Goal: Use online tool/utility: Utilize a website feature to perform a specific function

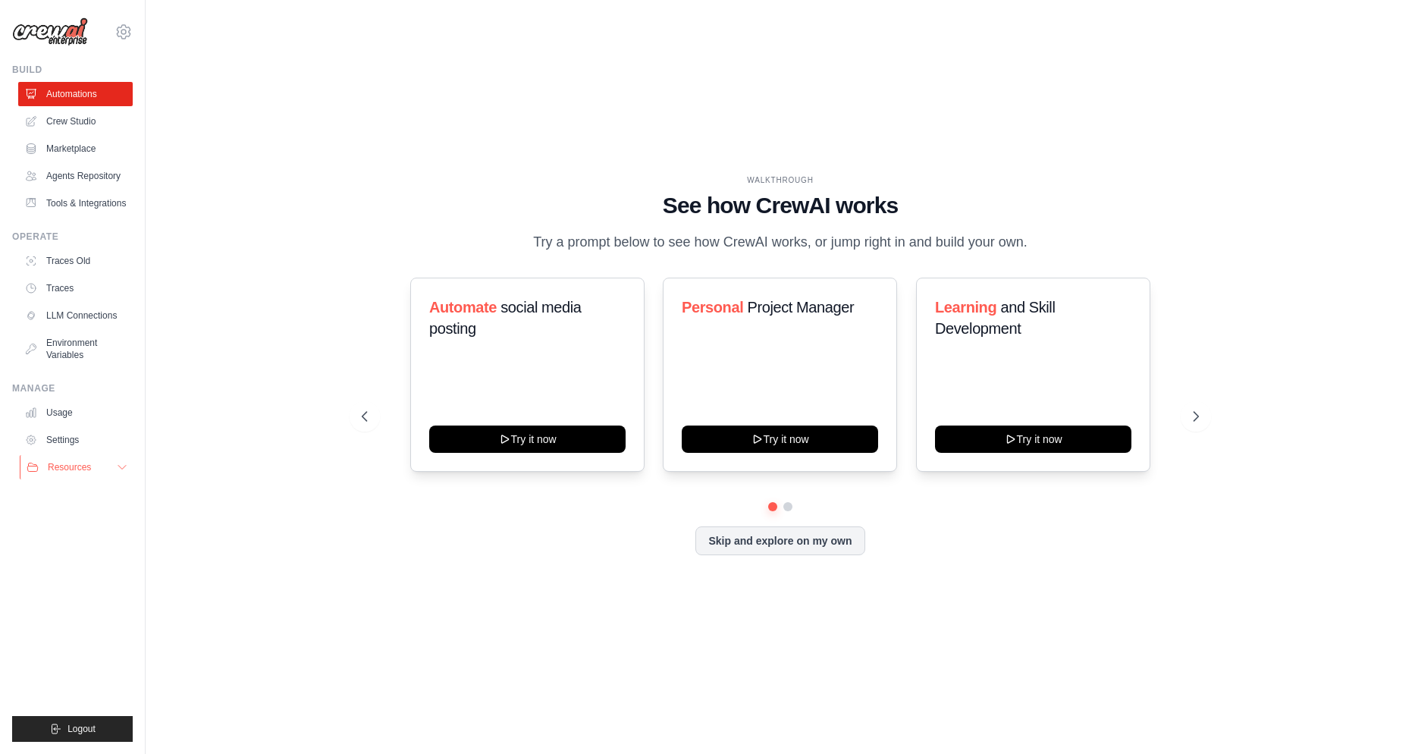
click at [106, 466] on button "Resources" at bounding box center [77, 467] width 115 height 24
click at [111, 467] on button "Resources" at bounding box center [77, 467] width 115 height 24
click at [122, 34] on icon at bounding box center [123, 32] width 5 height 5
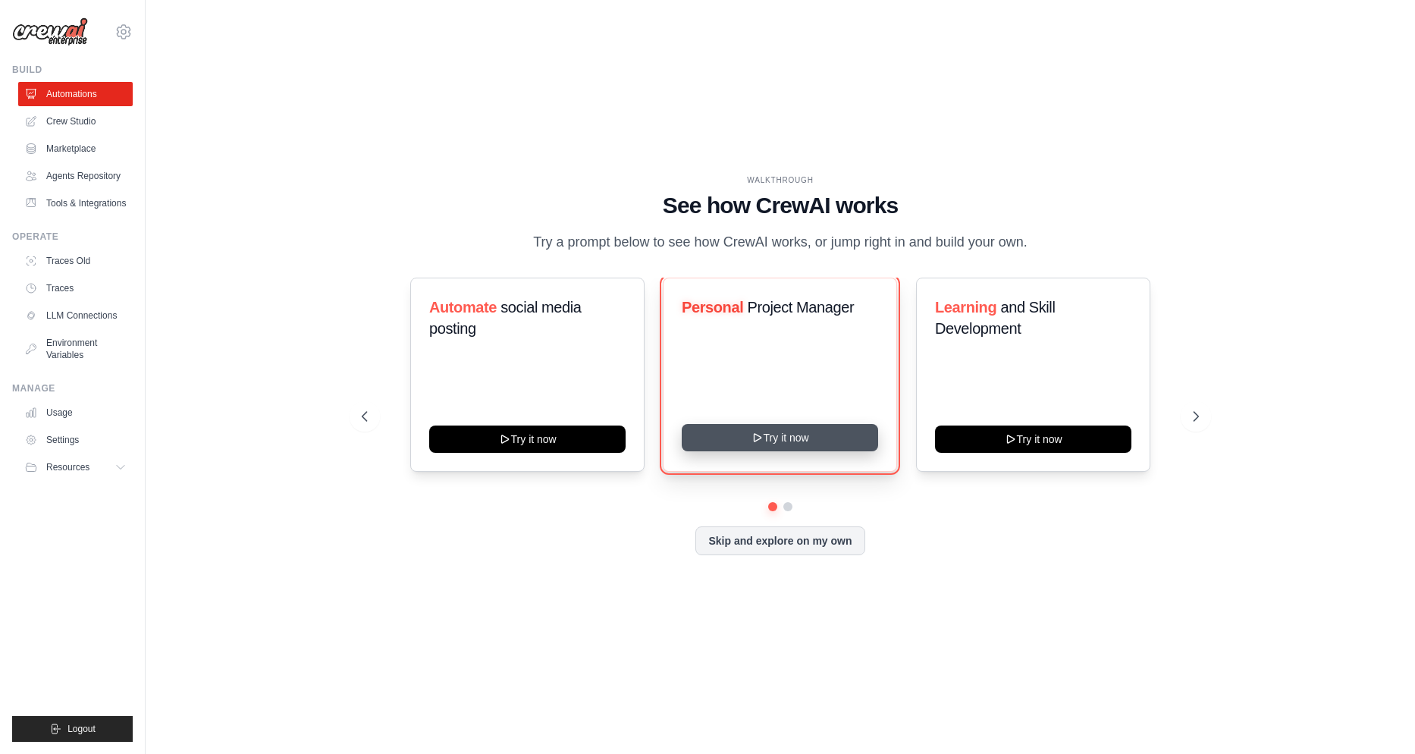
click at [793, 442] on button "Try it now" at bounding box center [780, 437] width 196 height 27
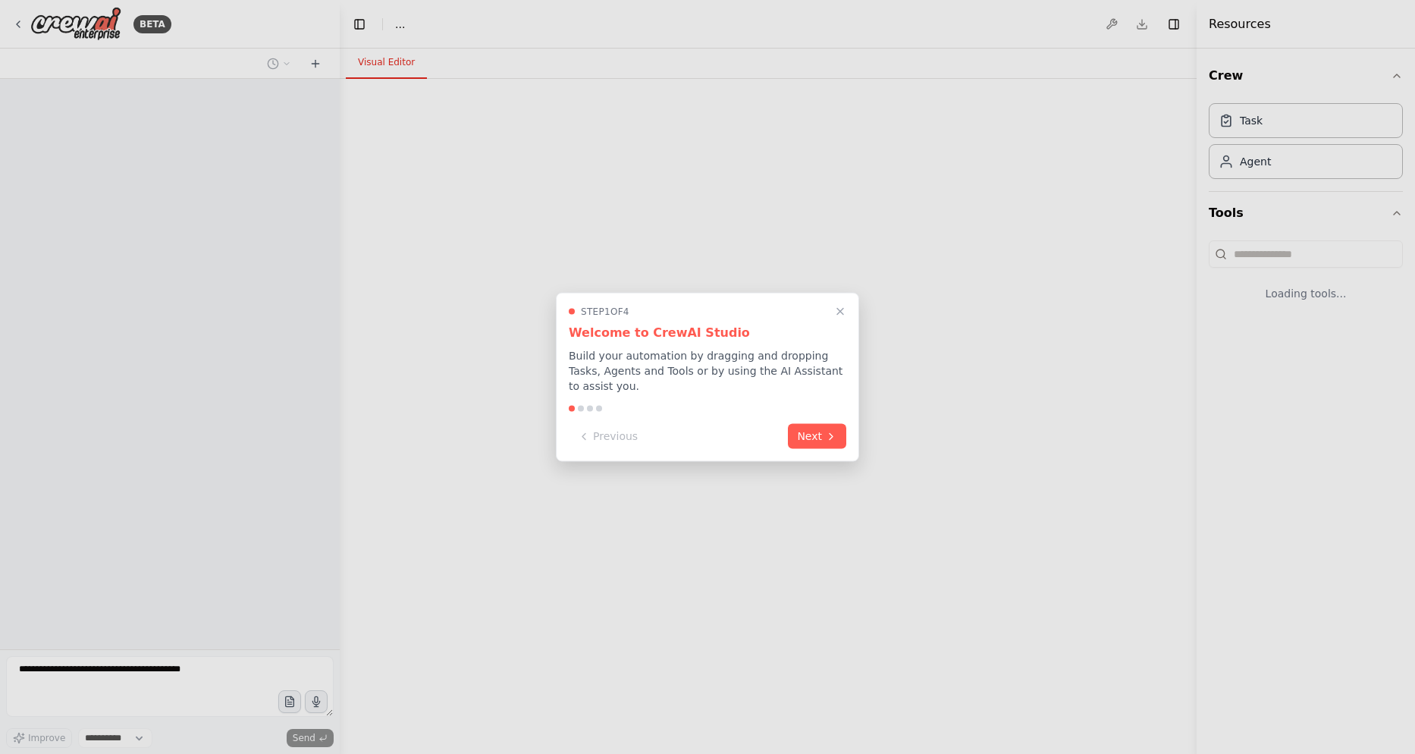
select select "****"
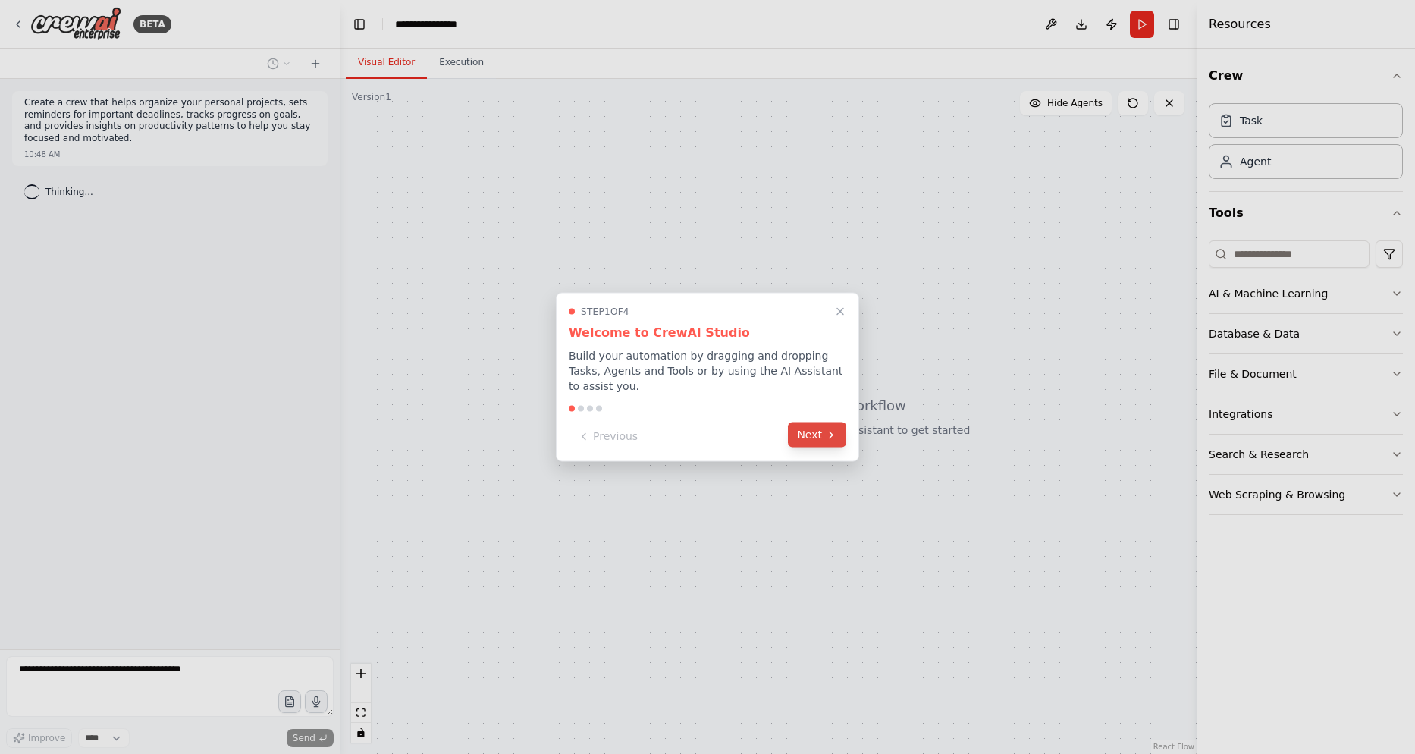
click at [814, 437] on button "Next" at bounding box center [817, 434] width 58 height 25
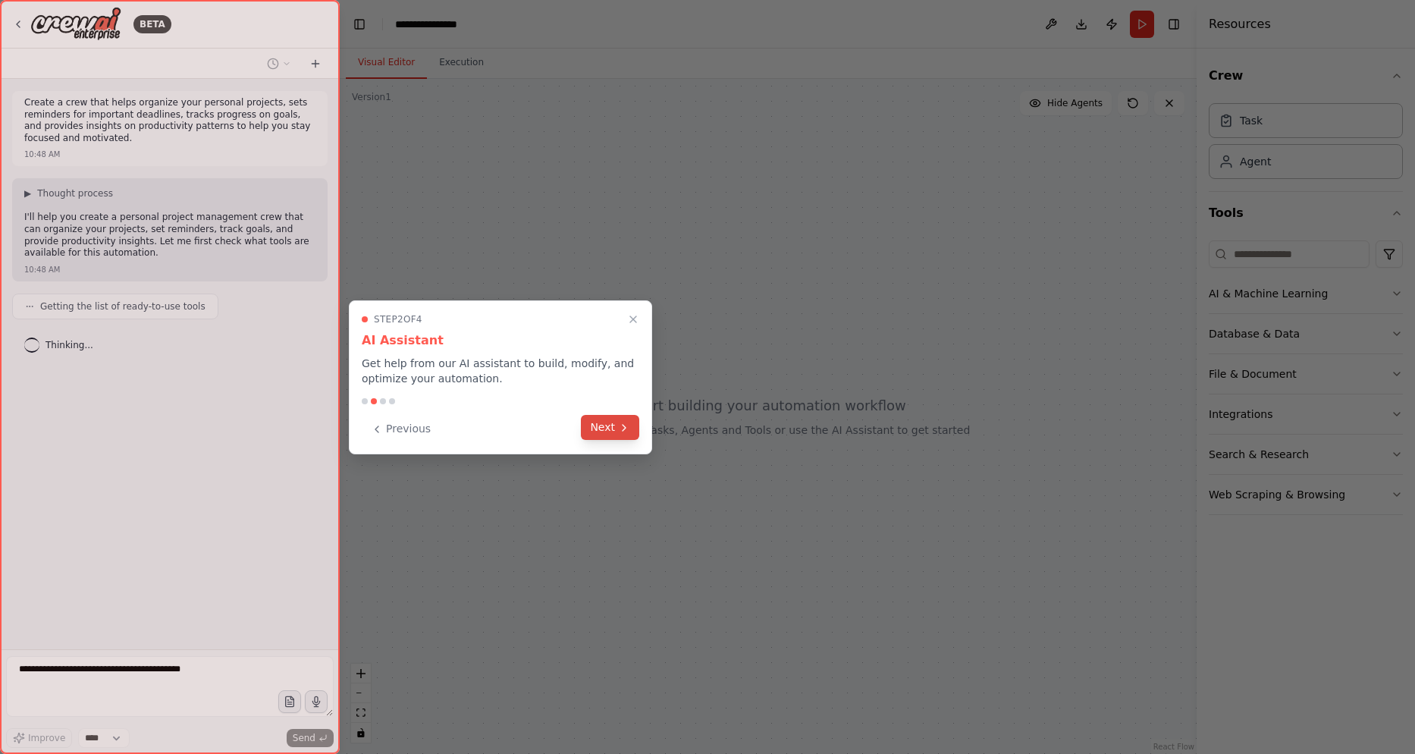
click at [617, 429] on button "Next" at bounding box center [610, 427] width 58 height 25
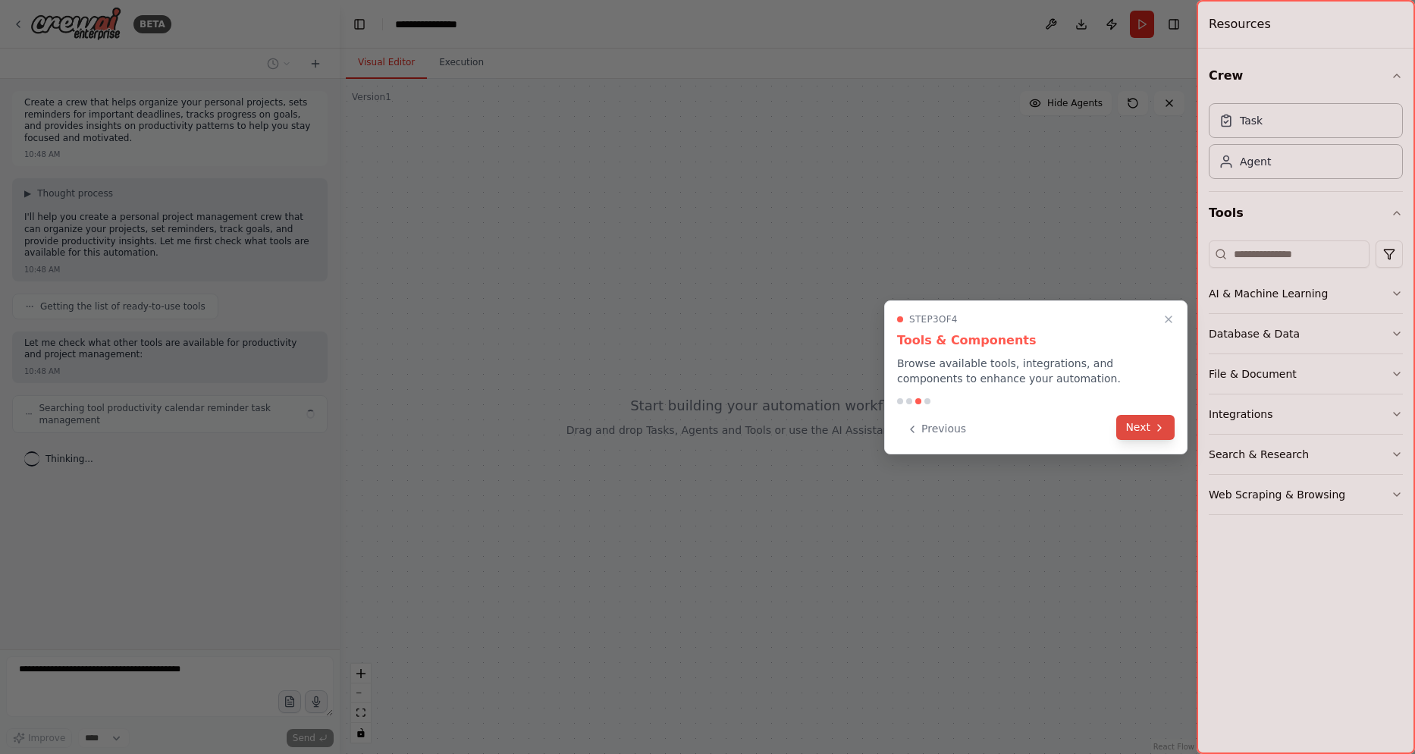
click at [1131, 433] on button "Next" at bounding box center [1146, 427] width 58 height 25
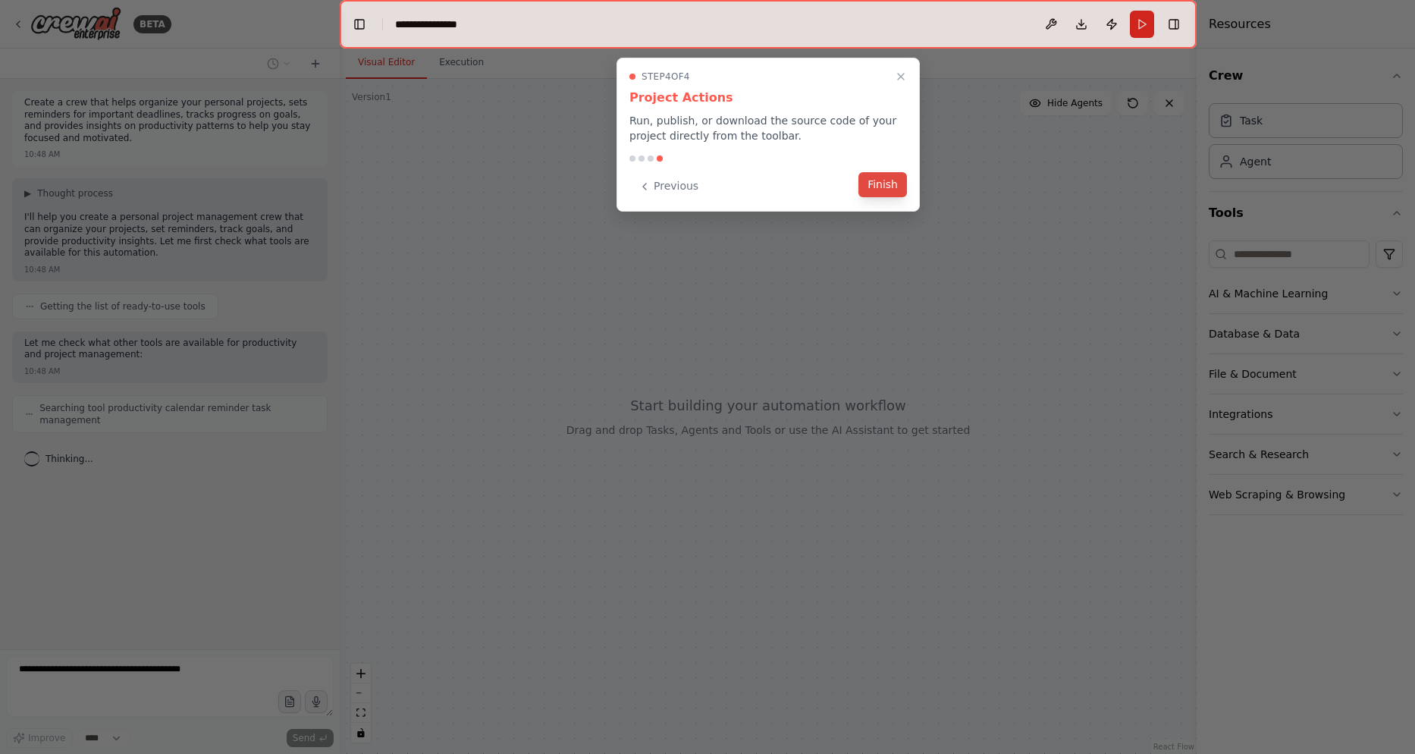
click at [886, 188] on button "Finish" at bounding box center [883, 184] width 49 height 25
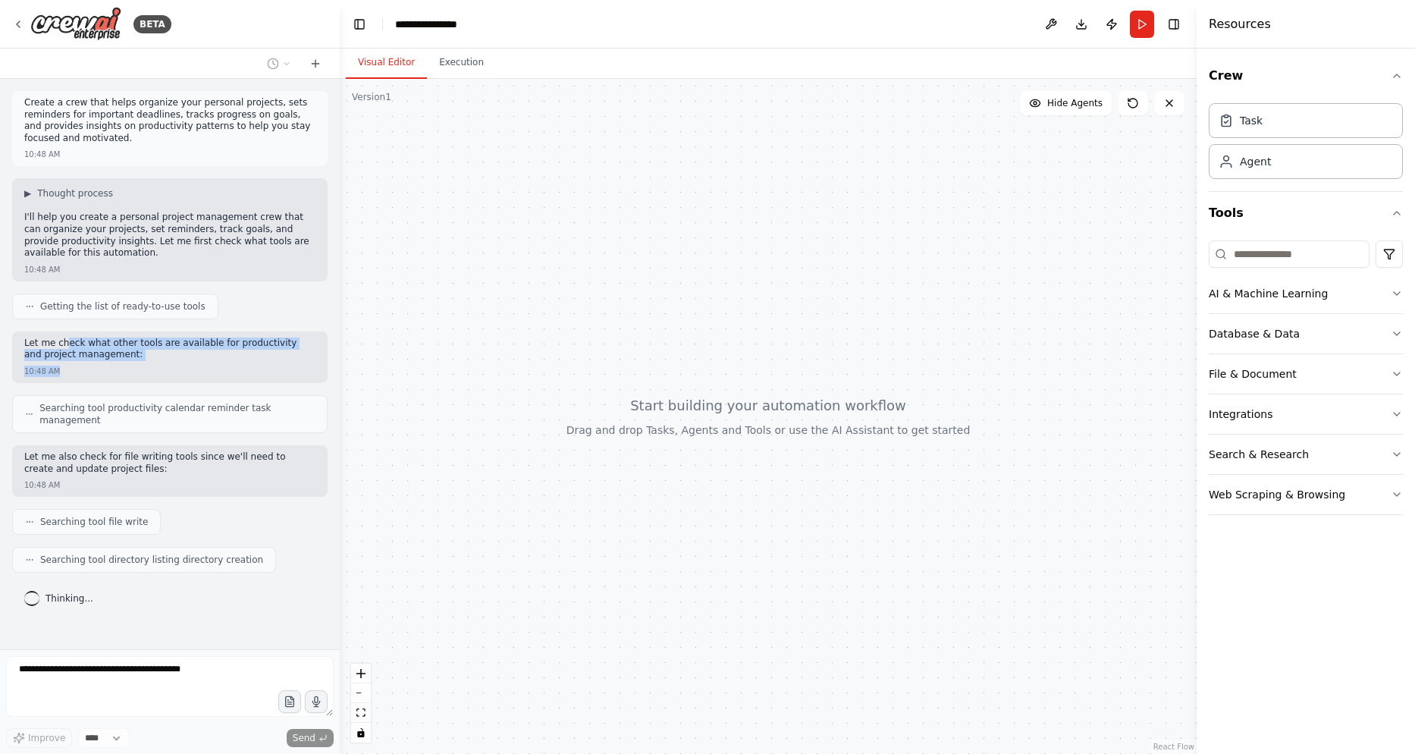
drag, startPoint x: 61, startPoint y: 346, endPoint x: 105, endPoint y: 373, distance: 51.8
click at [105, 373] on div "Let me check what other tools are available for productivity and project manage…" at bounding box center [170, 357] width 316 height 52
click at [105, 373] on div "10:48 AM" at bounding box center [169, 371] width 291 height 11
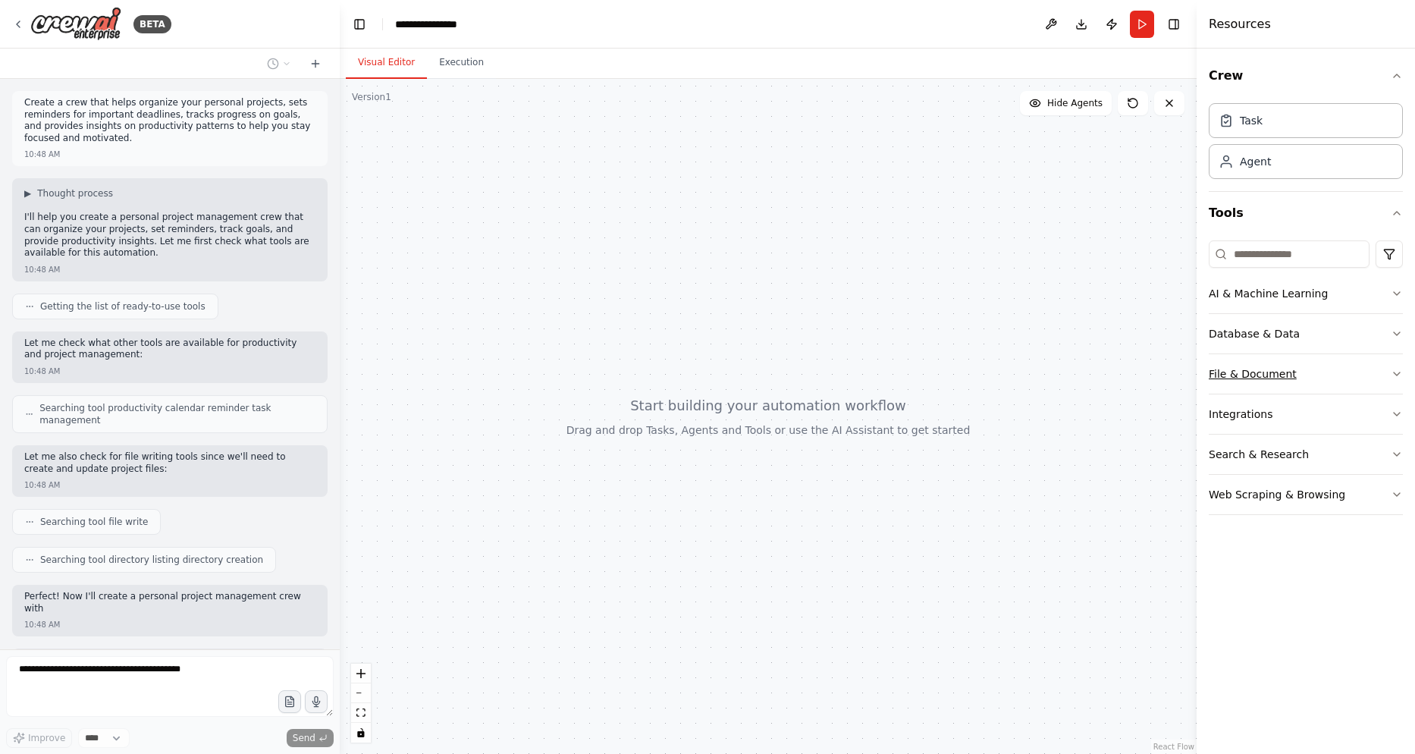
scroll to position [77, 0]
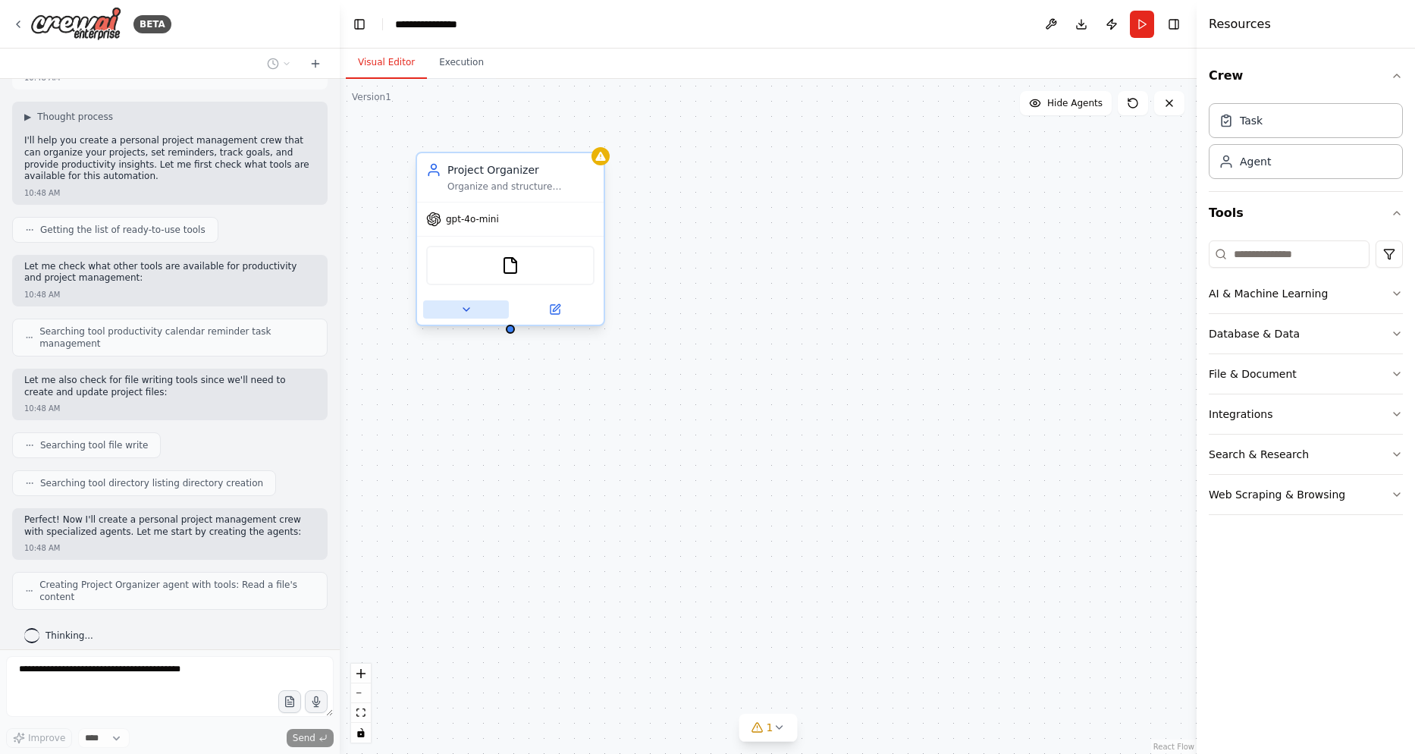
click at [495, 304] on button at bounding box center [466, 309] width 86 height 18
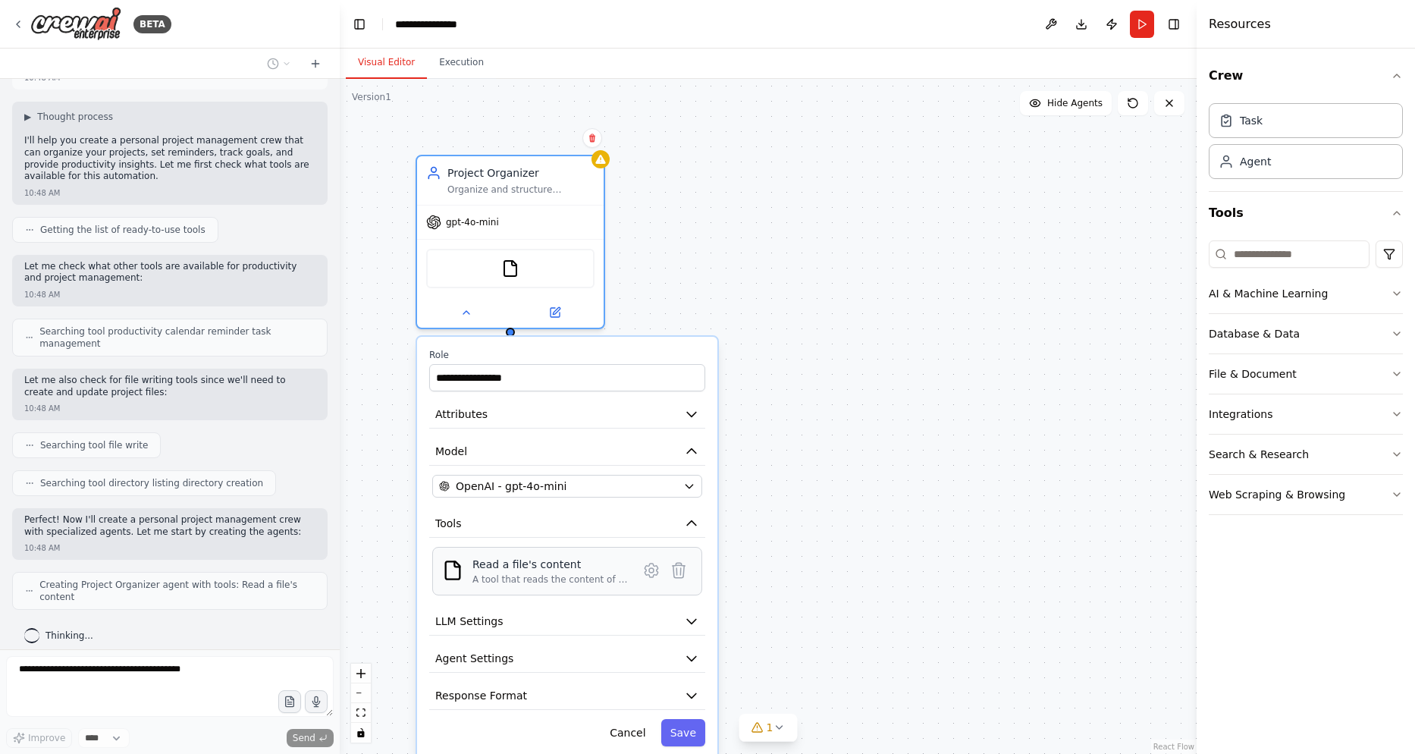
click at [577, 582] on div "A tool that reads the content of a file. To use this tool, provide a 'file_path…" at bounding box center [551, 579] width 156 height 12
click at [570, 607] on div "**********" at bounding box center [567, 548] width 300 height 422
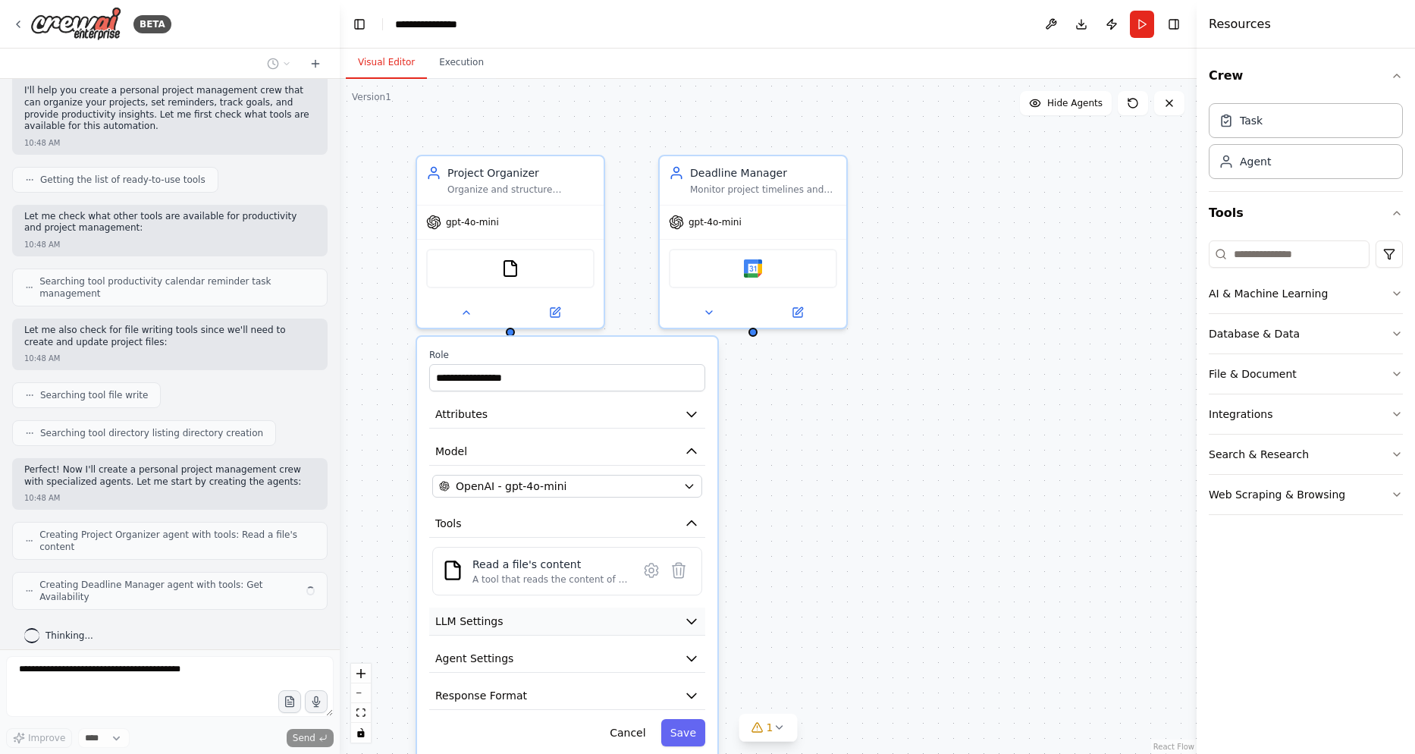
click at [580, 626] on button "LLM Settings" at bounding box center [567, 622] width 276 height 28
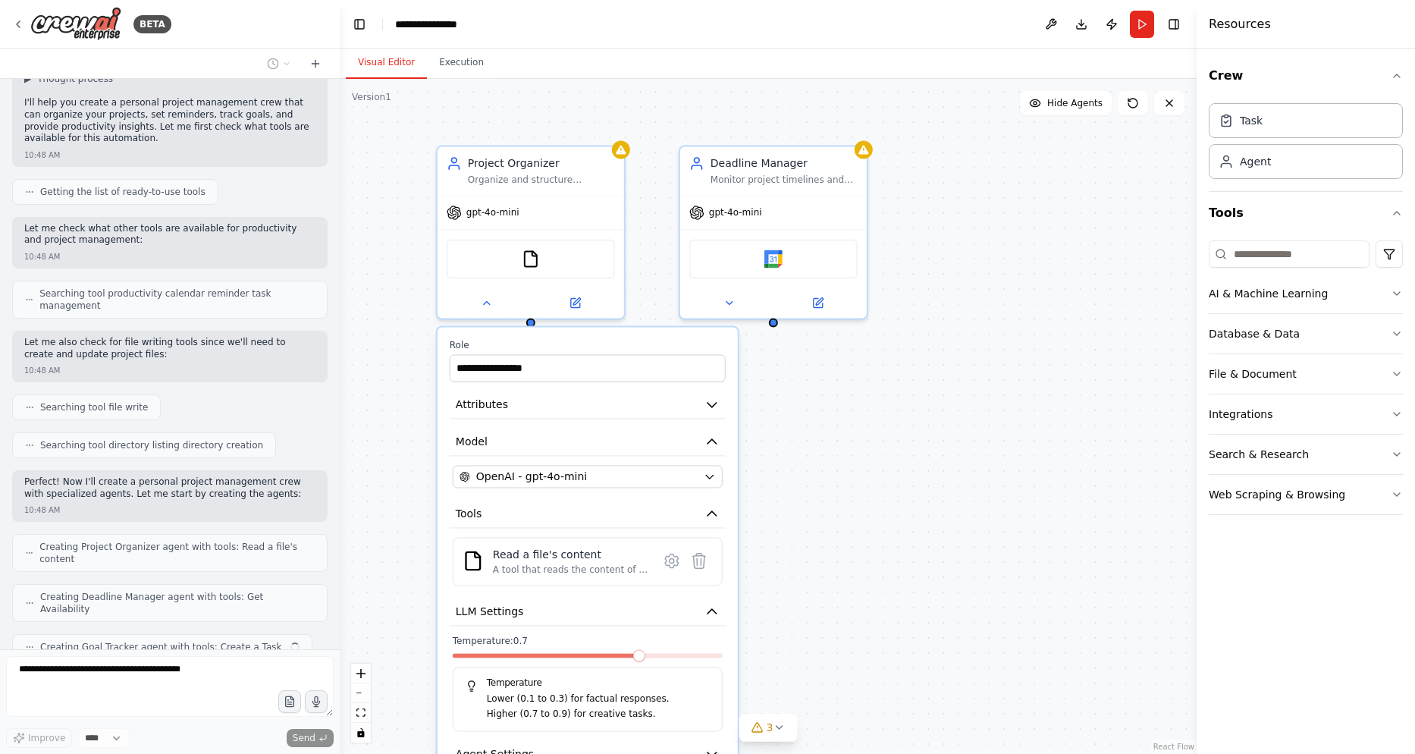
scroll to position [152, 0]
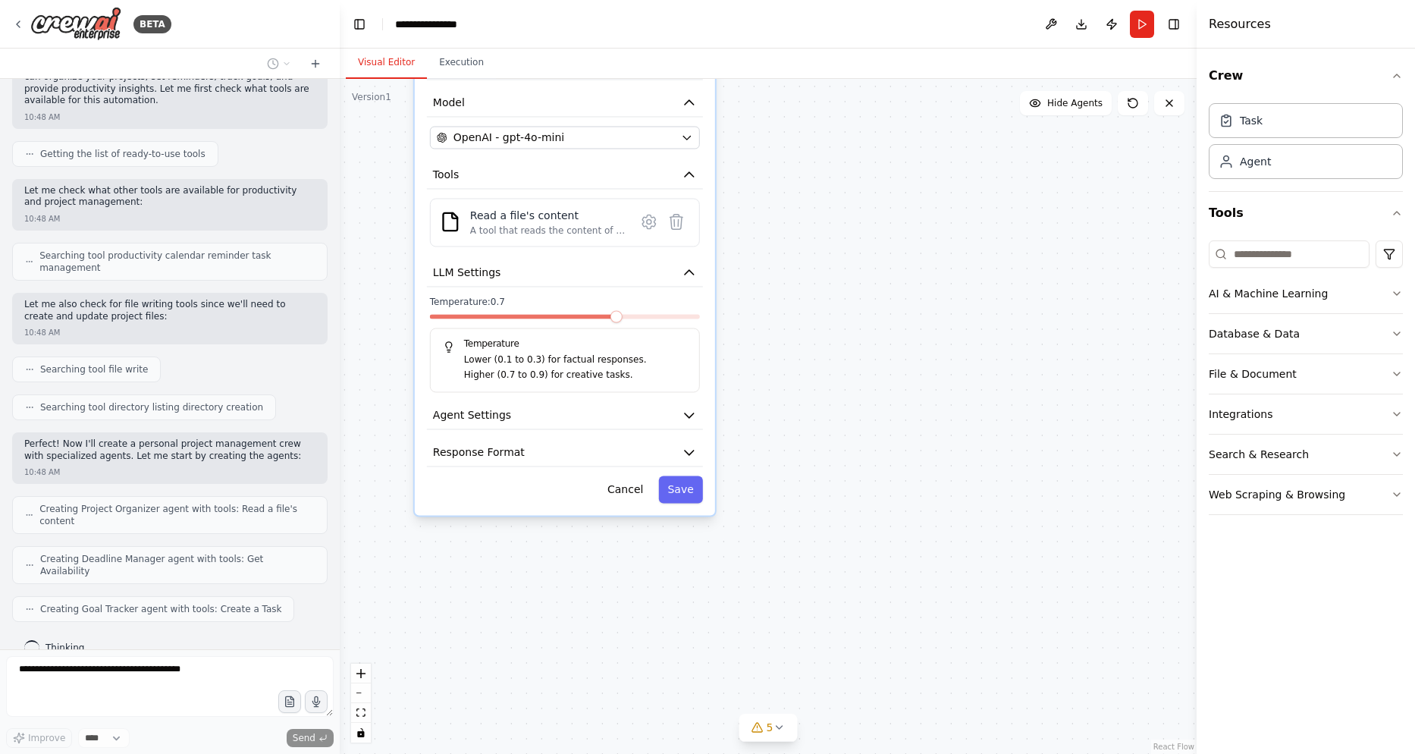
drag, startPoint x: 920, startPoint y: 642, endPoint x: 903, endPoint y: 306, distance: 336.5
click at [903, 306] on div "**********" at bounding box center [768, 416] width 857 height 675
click at [575, 423] on button "Agent Settings" at bounding box center [570, 418] width 276 height 28
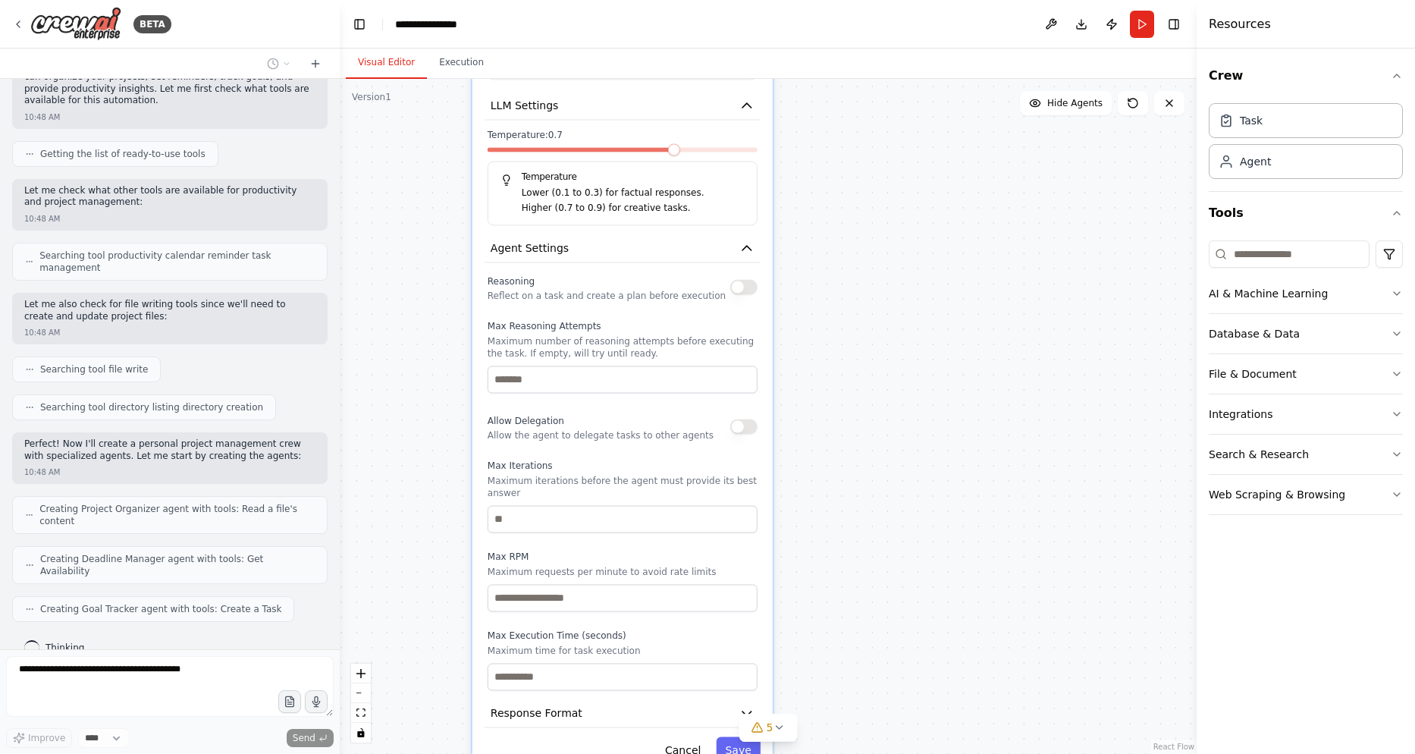
drag, startPoint x: 897, startPoint y: 602, endPoint x: 947, endPoint y: 432, distance: 177.1
click at [947, 432] on div "**********" at bounding box center [768, 416] width 857 height 675
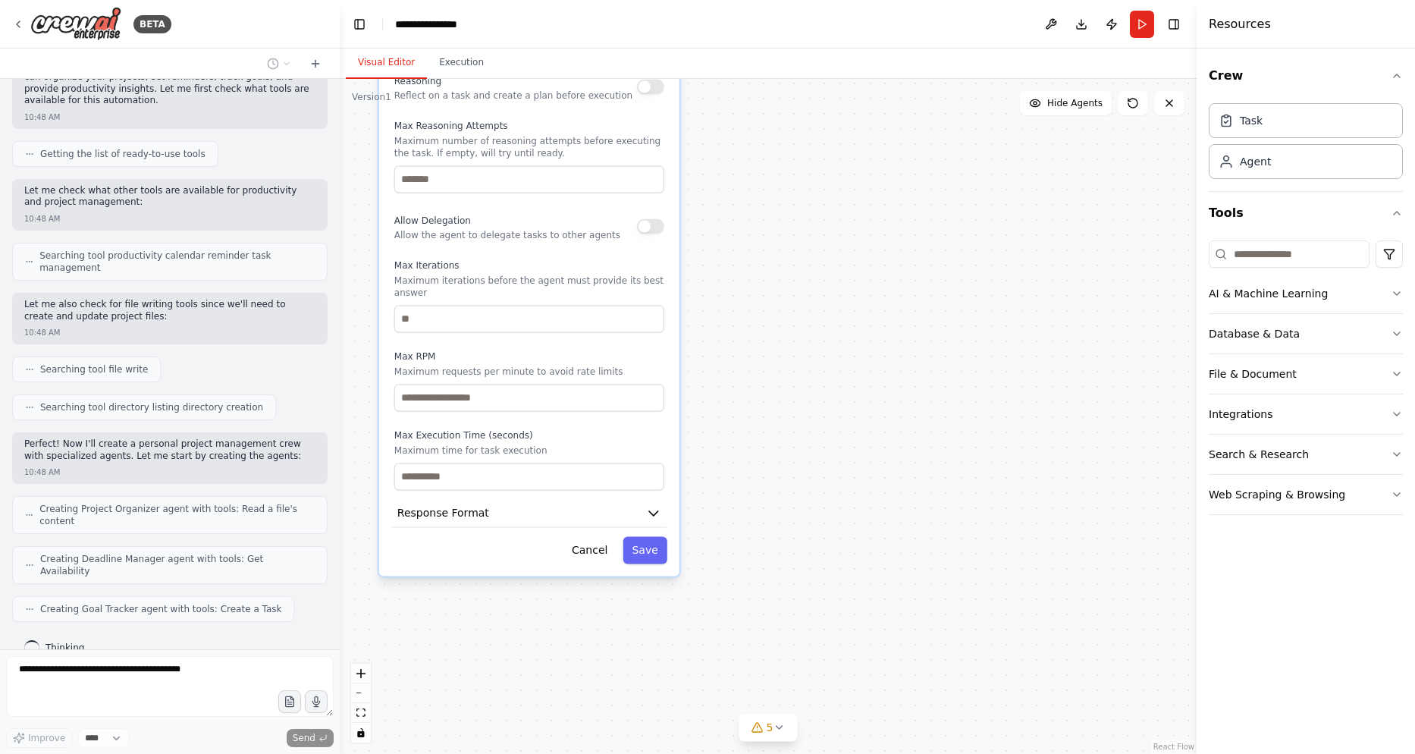
drag, startPoint x: 938, startPoint y: 630, endPoint x: 872, endPoint y: 463, distance: 180.2
click at [872, 463] on div "**********" at bounding box center [768, 416] width 857 height 675
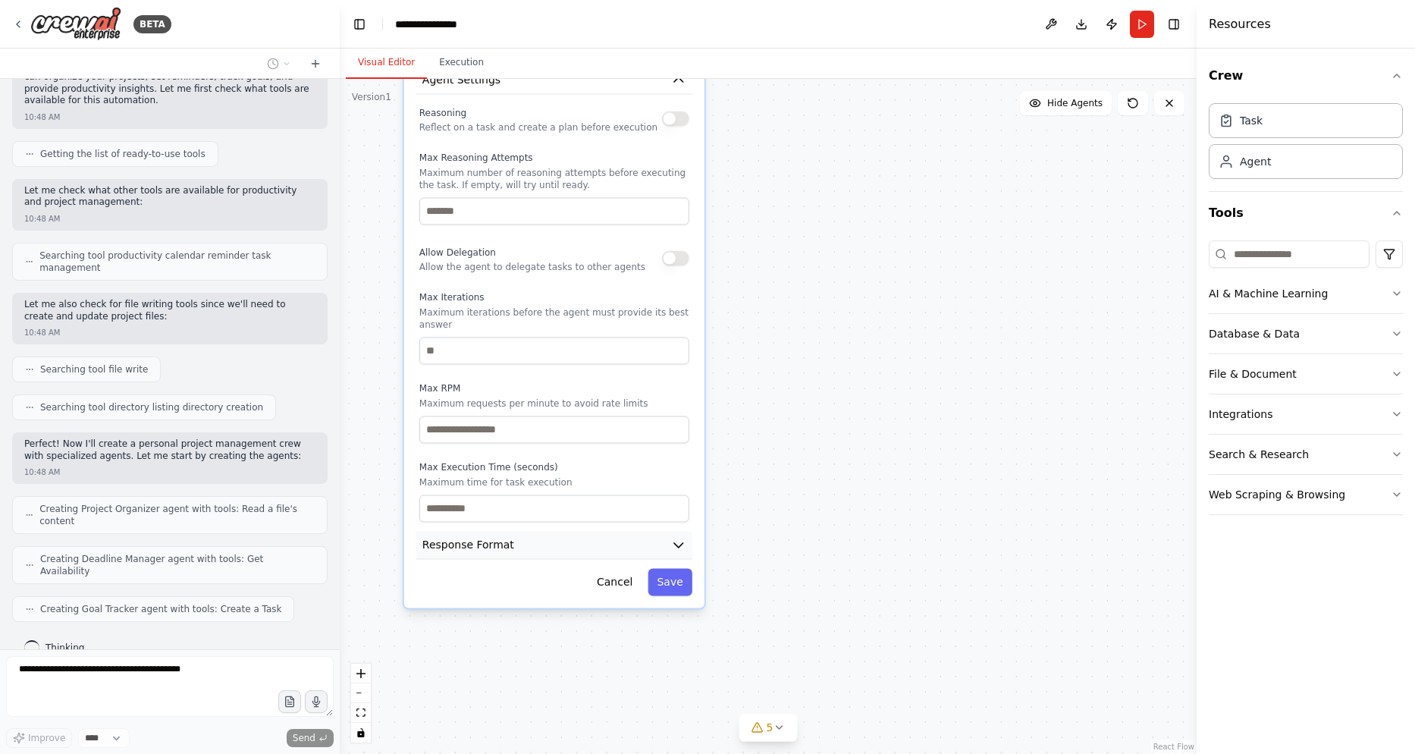
click at [633, 533] on button "Response Format" at bounding box center [554, 545] width 276 height 28
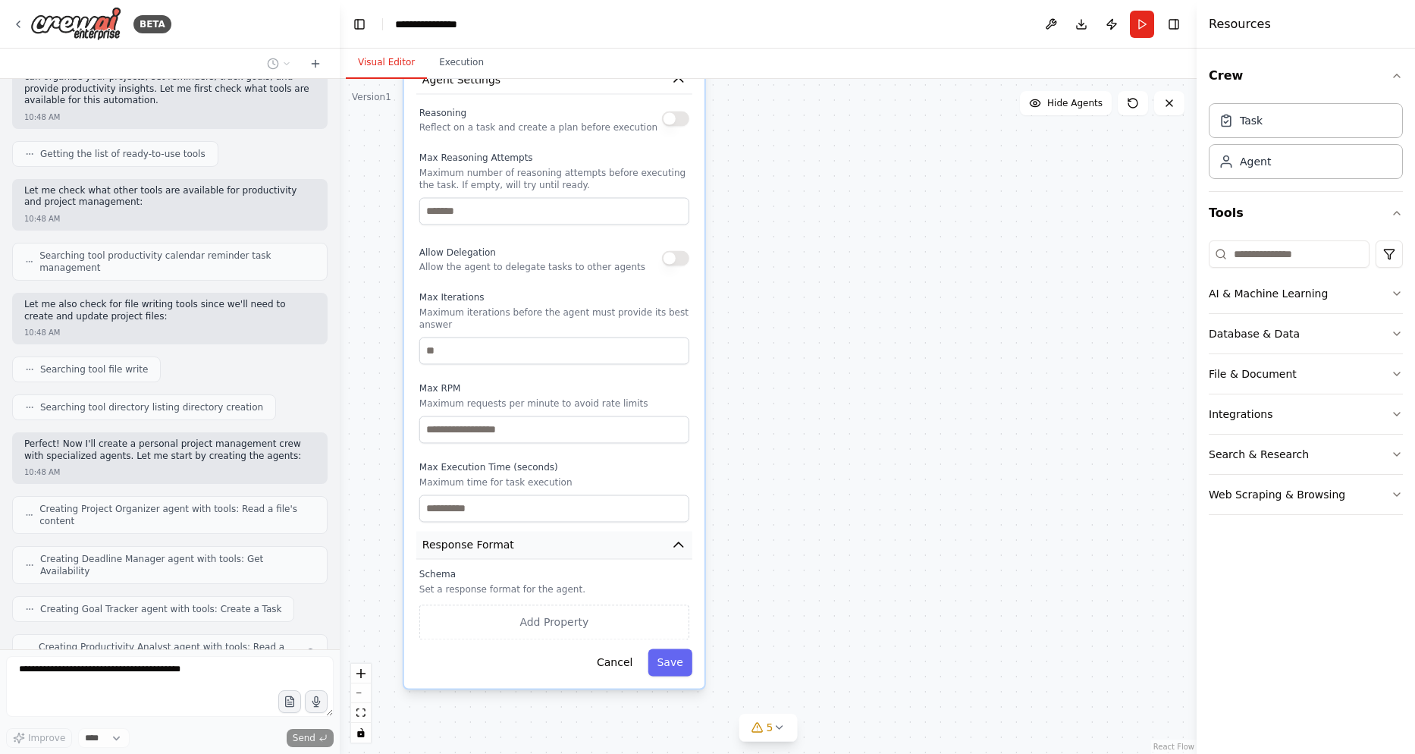
scroll to position [203, 0]
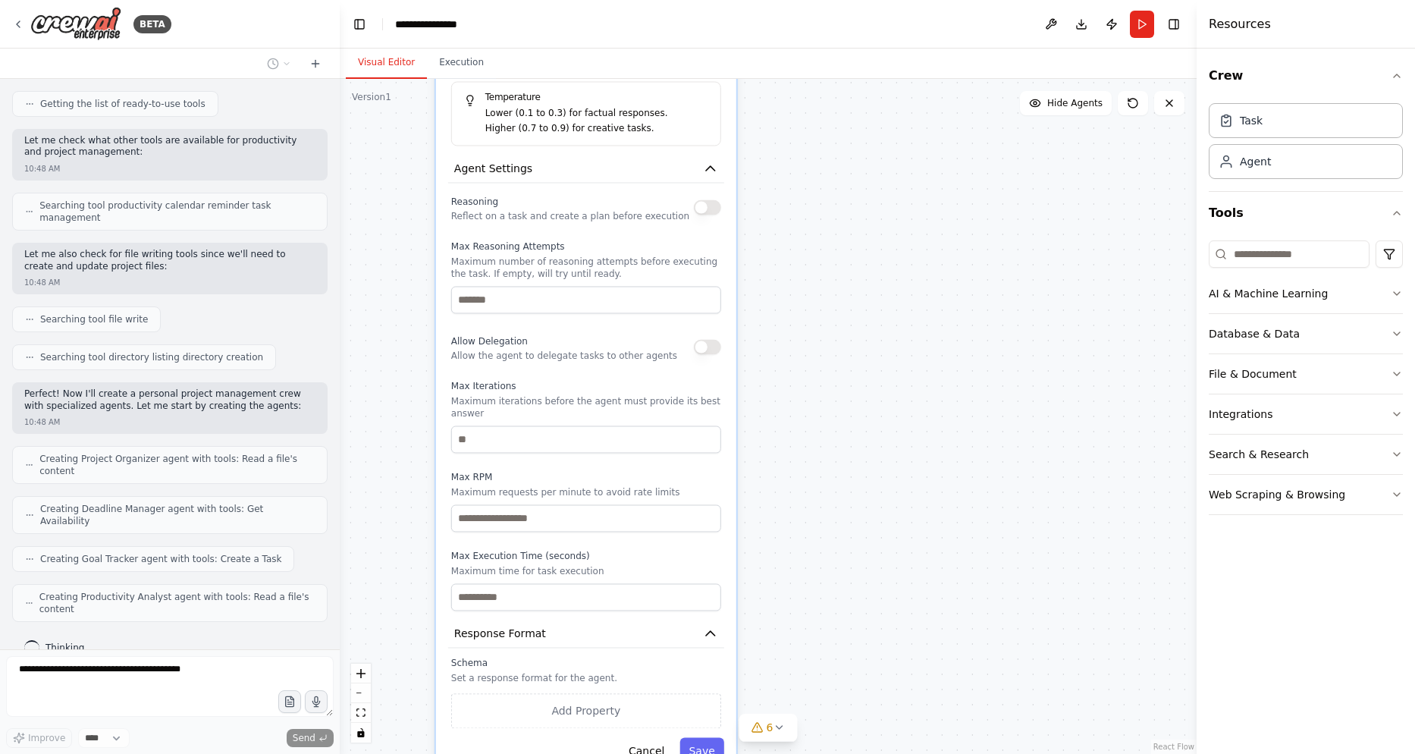
drag, startPoint x: 766, startPoint y: 446, endPoint x: 800, endPoint y: 695, distance: 251.1
click at [806, 702] on div "**********" at bounding box center [768, 416] width 857 height 675
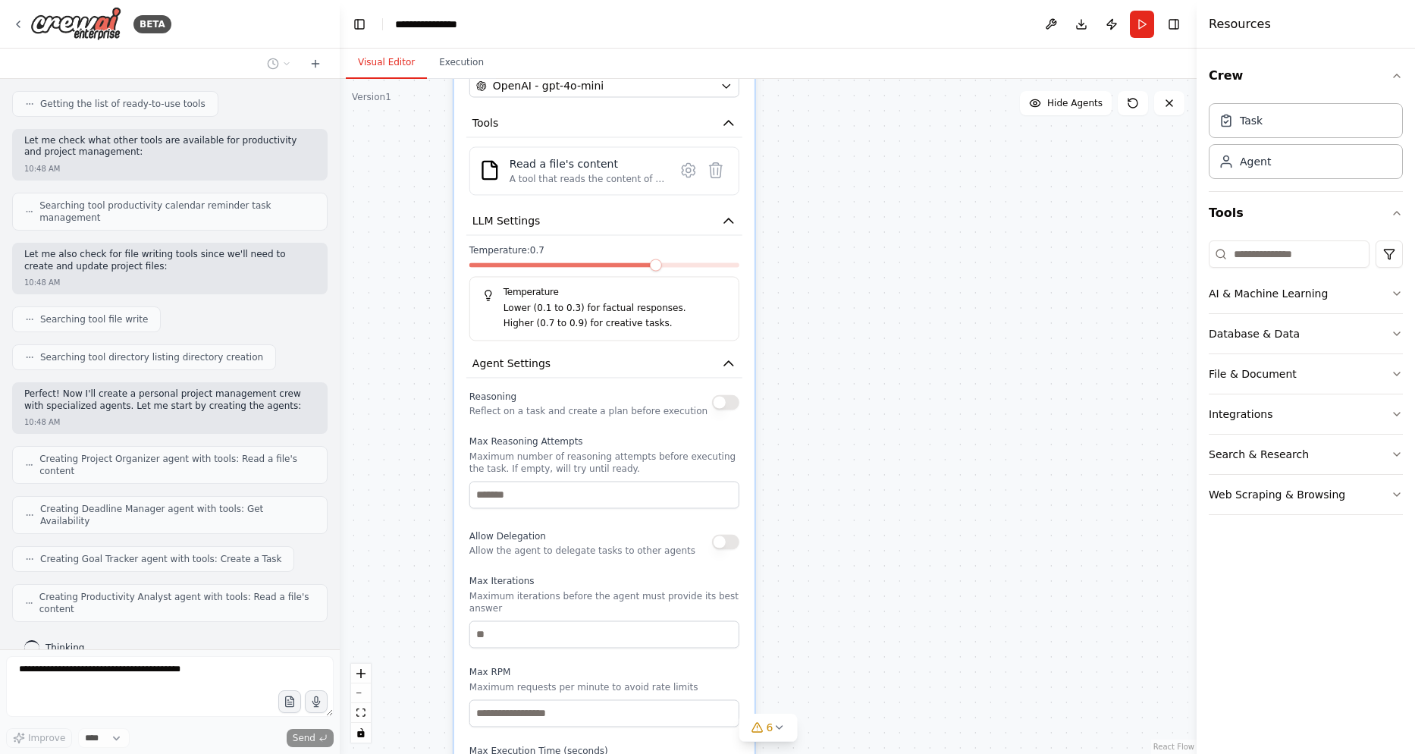
drag, startPoint x: 850, startPoint y: 457, endPoint x: 839, endPoint y: 618, distance: 161.2
click at [839, 618] on div "**********" at bounding box center [768, 416] width 857 height 675
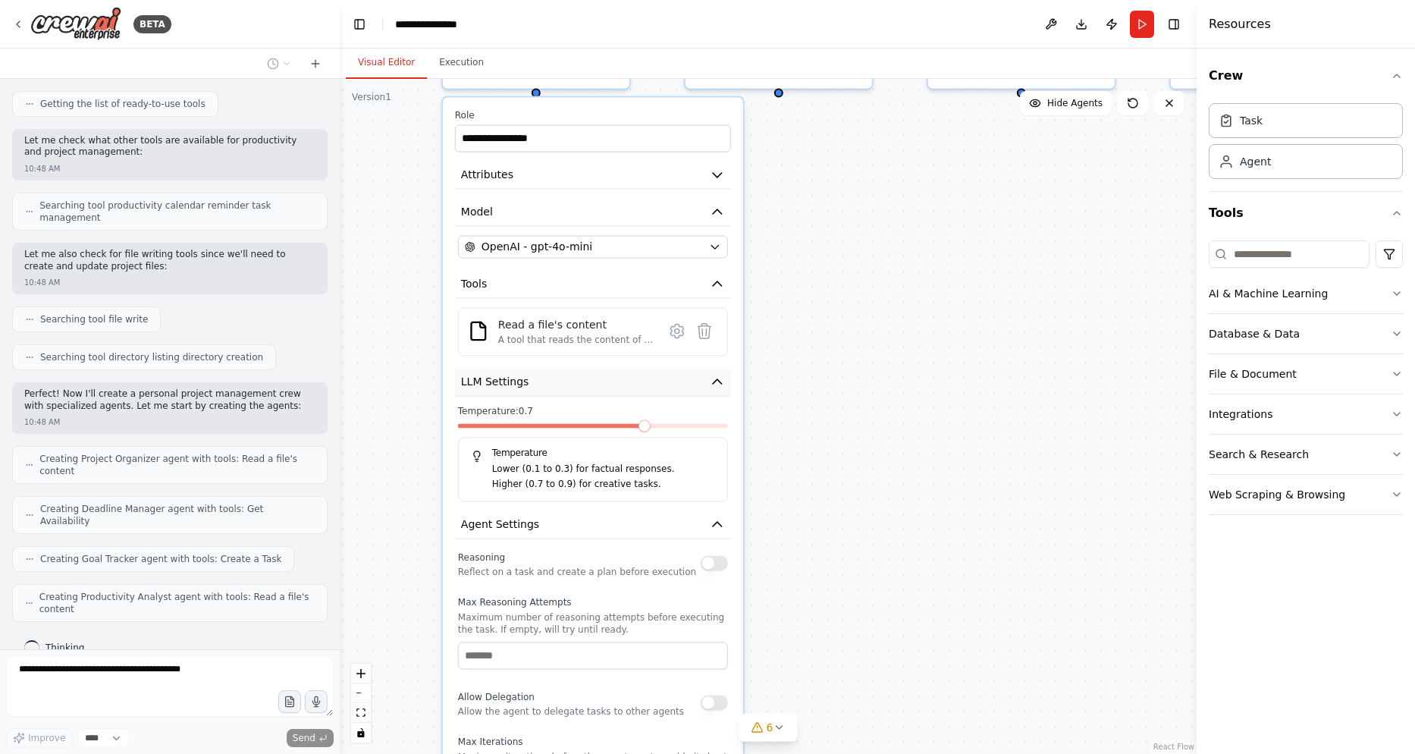
click at [693, 386] on button "LLM Settings" at bounding box center [593, 382] width 276 height 28
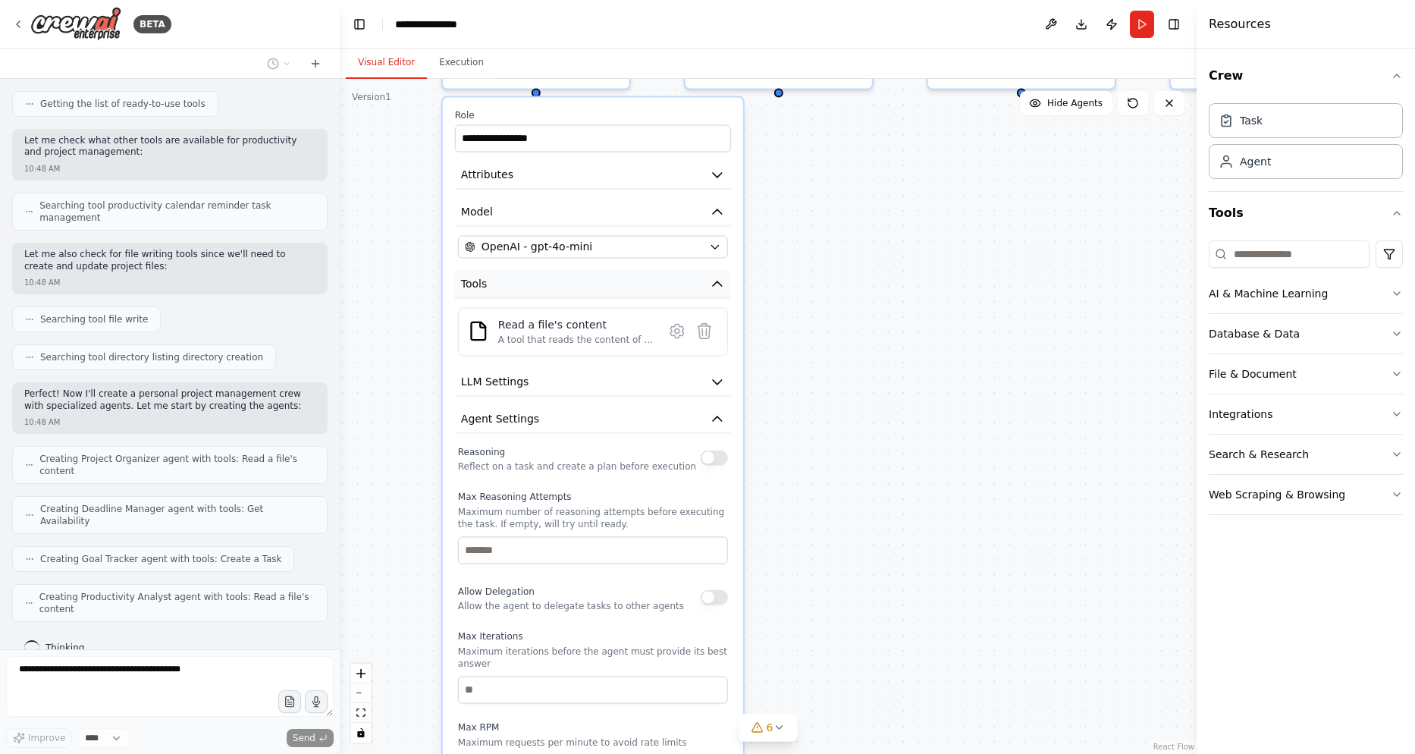
click at [668, 281] on button "Tools" at bounding box center [593, 284] width 276 height 28
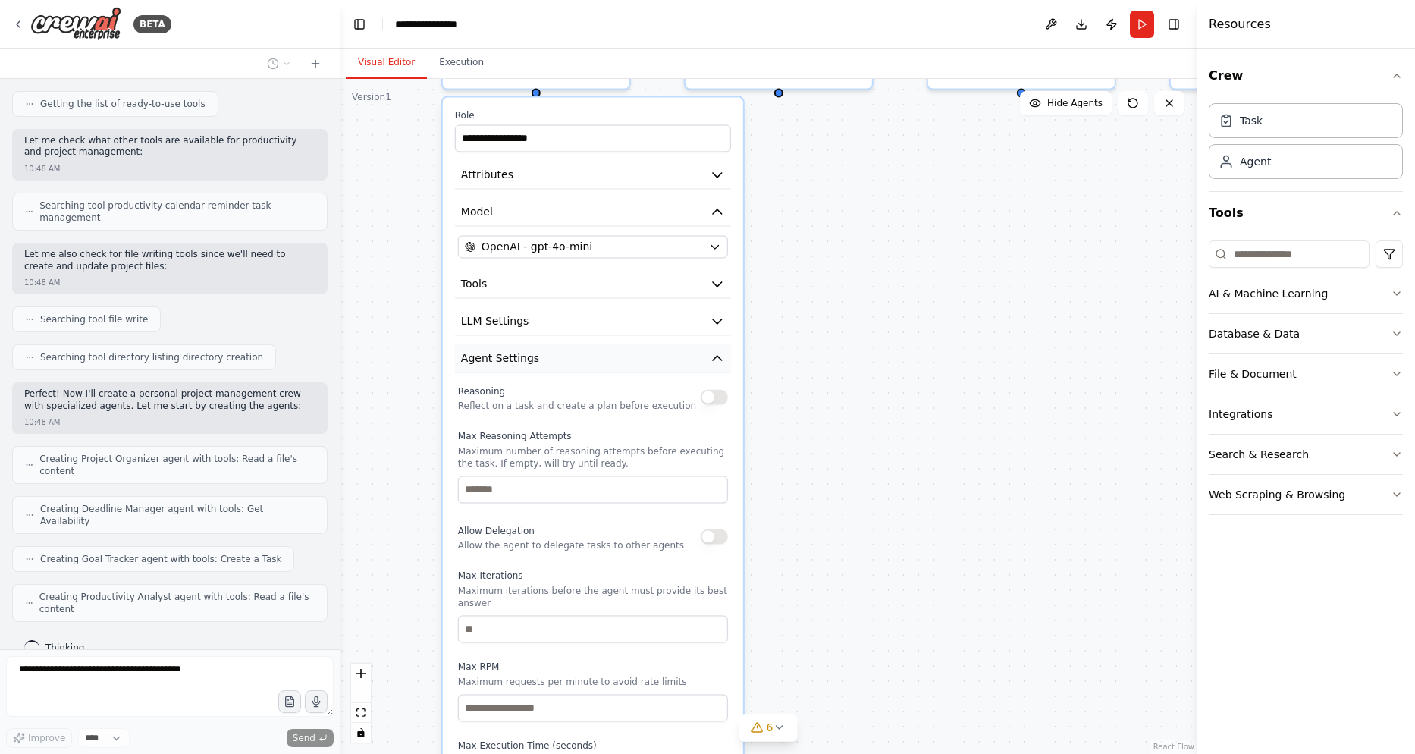
click at [658, 356] on button "Agent Settings" at bounding box center [593, 358] width 276 height 28
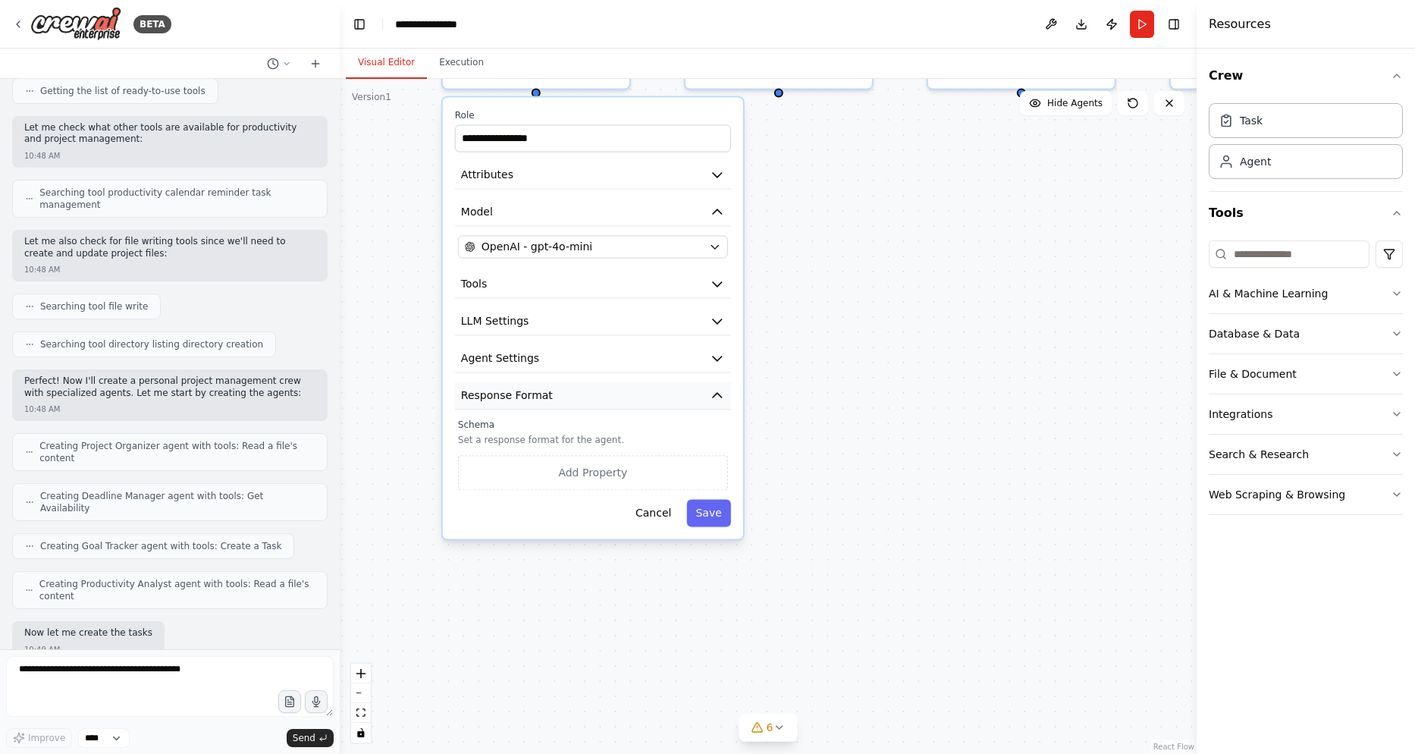
scroll to position [293, 0]
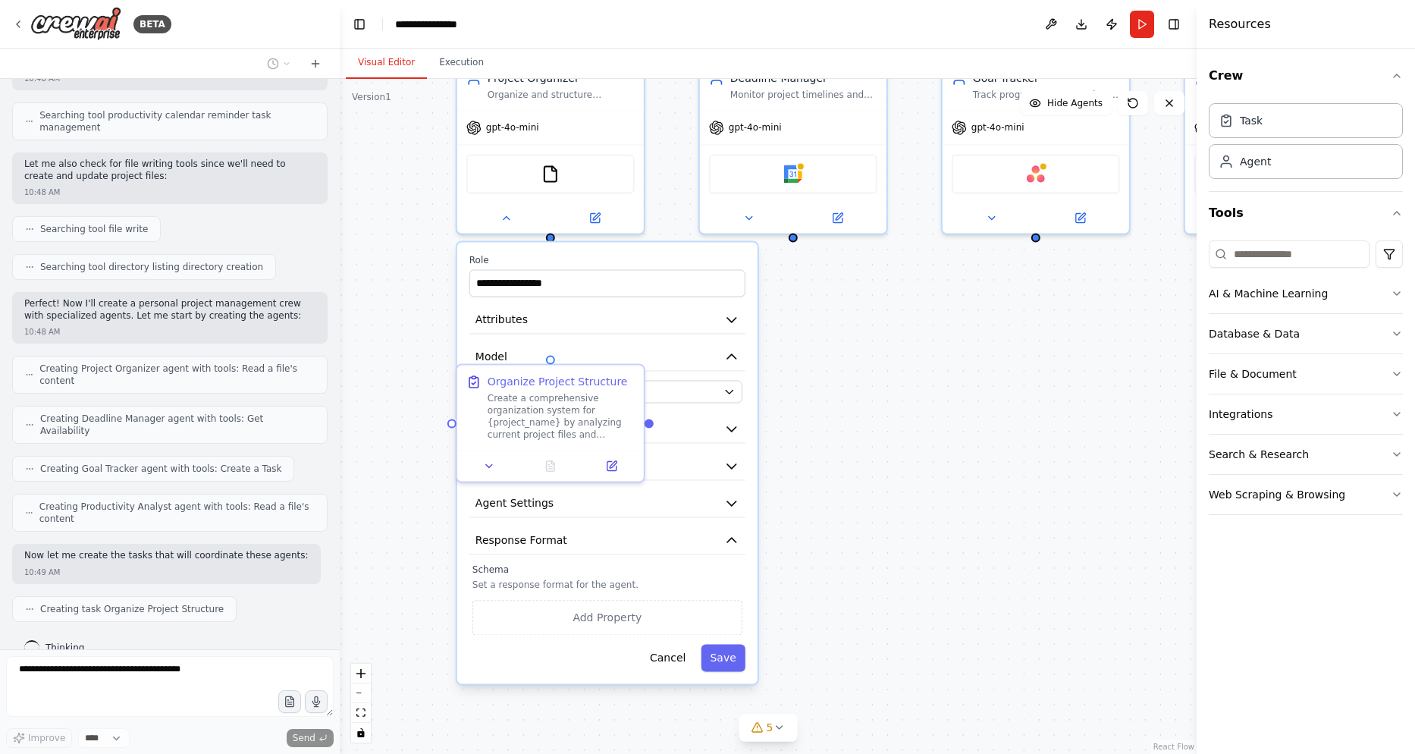
drag, startPoint x: 793, startPoint y: 375, endPoint x: 793, endPoint y: 517, distance: 141.8
click at [793, 517] on div "**********" at bounding box center [768, 416] width 857 height 675
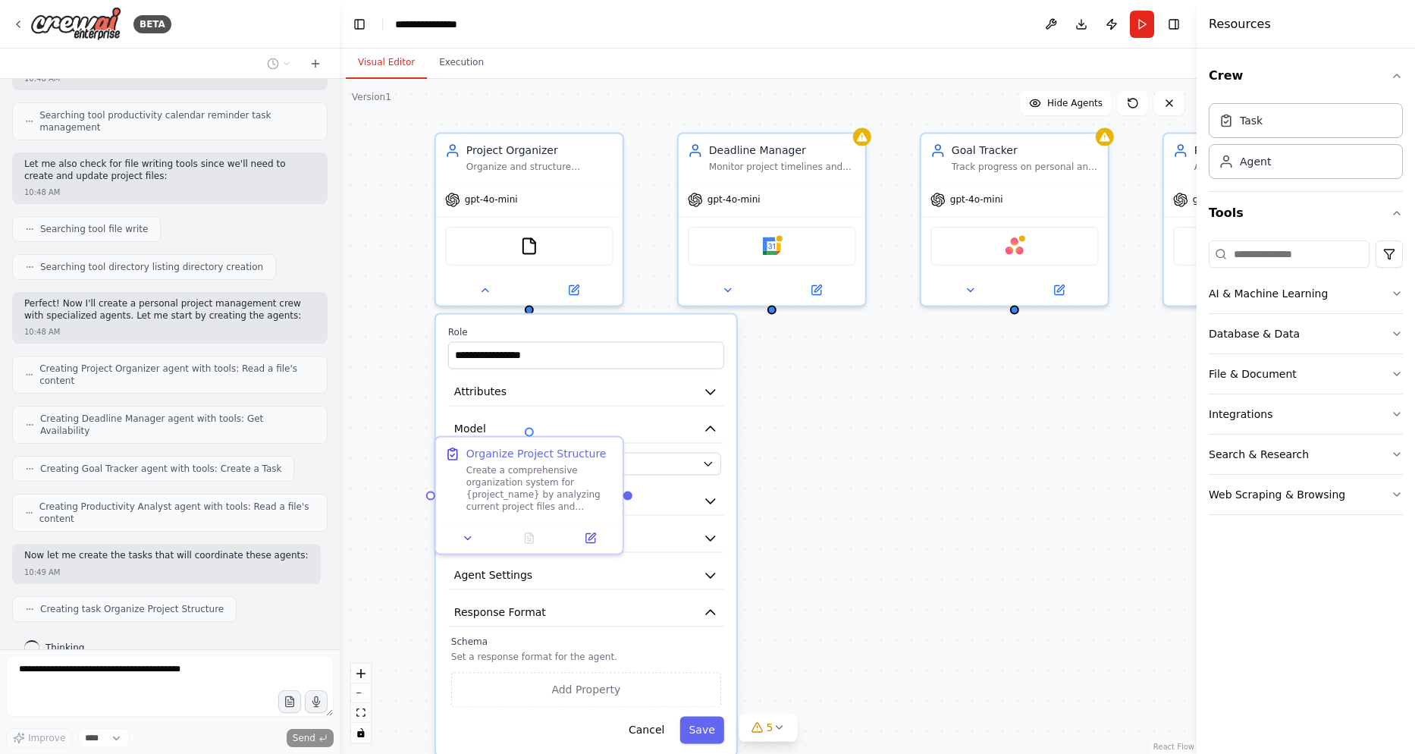
drag, startPoint x: 831, startPoint y: 413, endPoint x: 818, endPoint y: 454, distance: 43.2
click at [818, 454] on div "**********" at bounding box center [768, 416] width 857 height 675
click at [527, 430] on div at bounding box center [528, 430] width 9 height 9
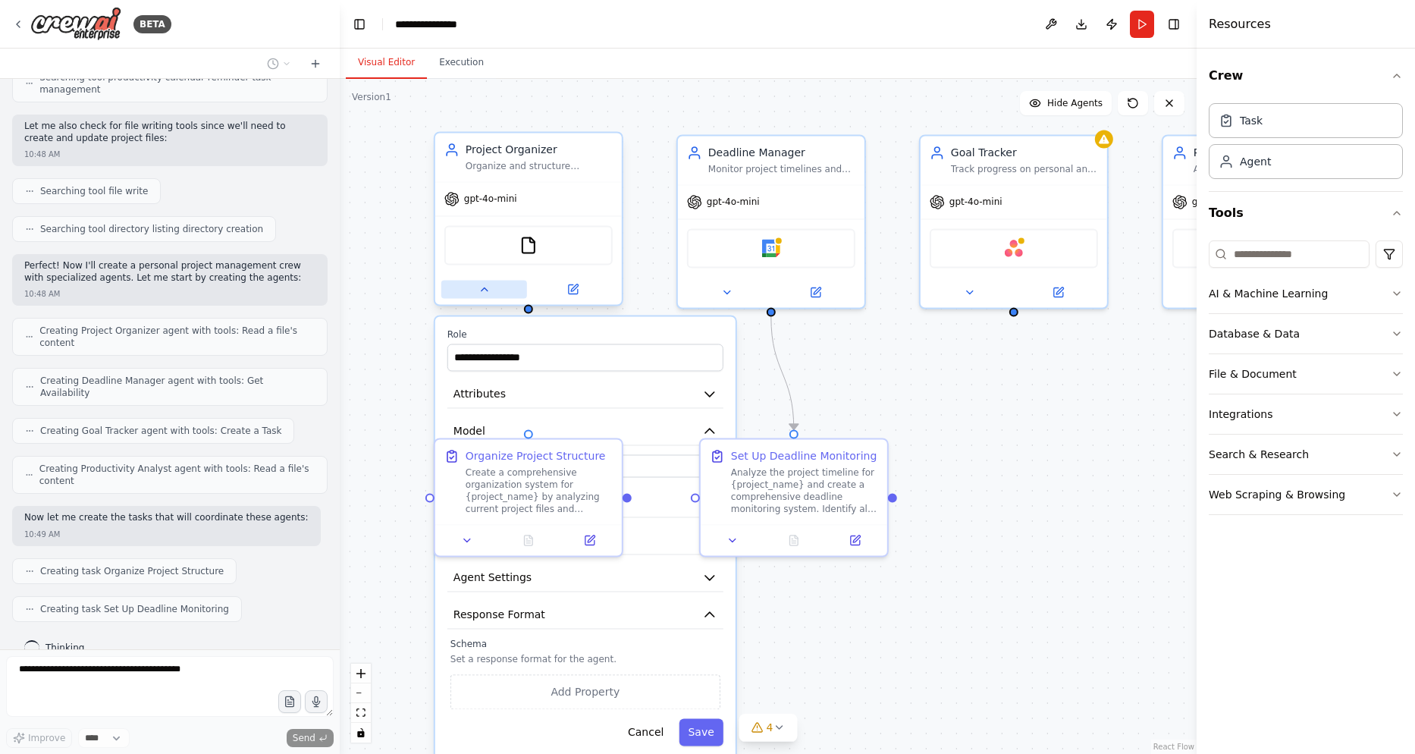
click at [487, 293] on icon at bounding box center [484, 289] width 12 height 12
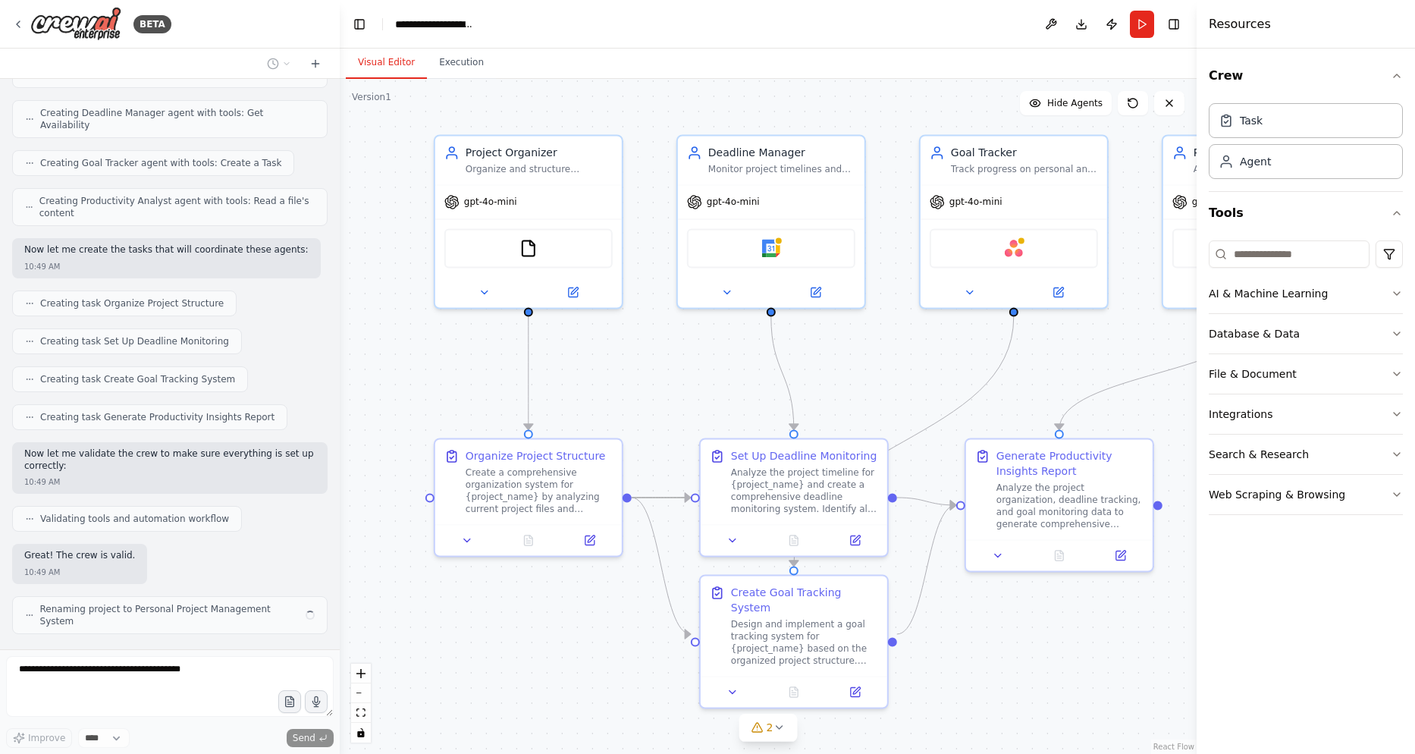
scroll to position [598, 0]
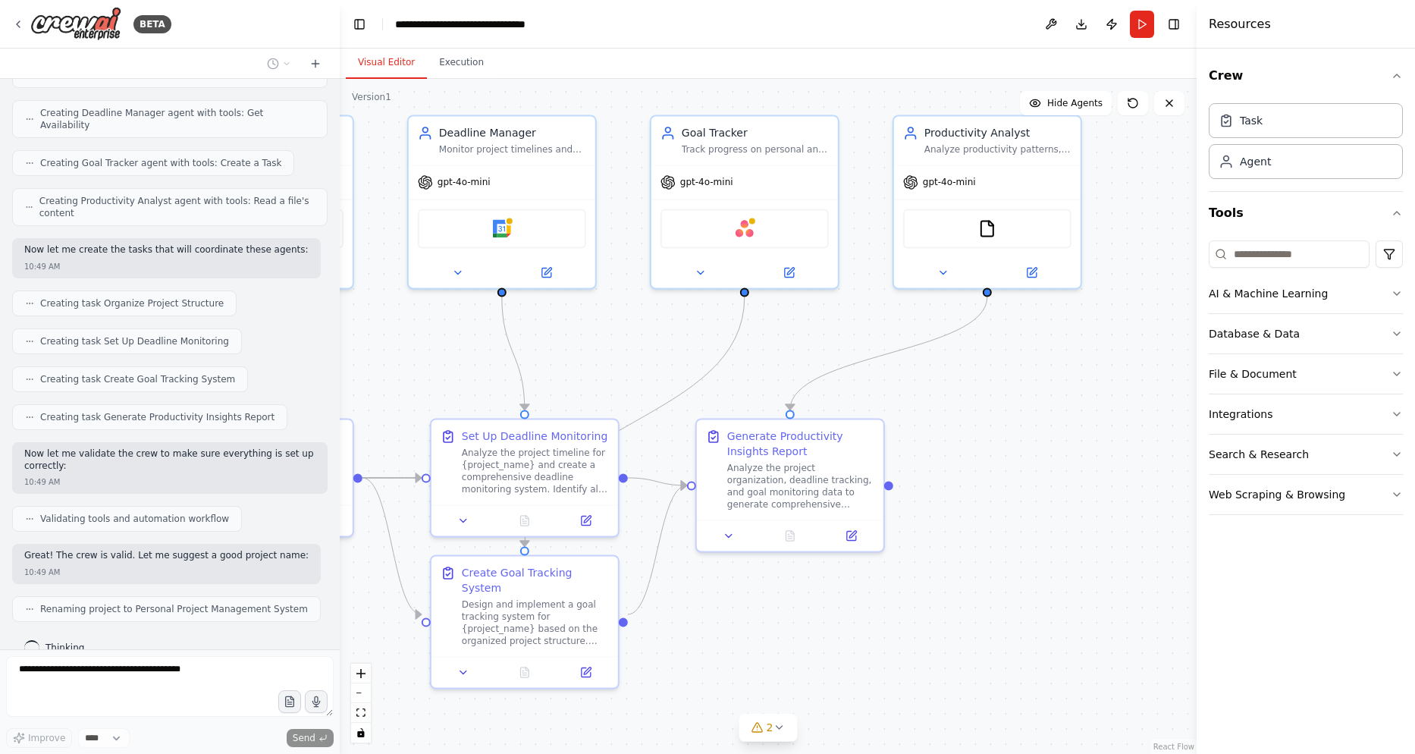
drag, startPoint x: 1107, startPoint y: 379, endPoint x: 840, endPoint y: 360, distance: 268.5
click at [840, 360] on div ".deletable-edge-delete-btn { width: 20px; height: 20px; border: 0px solid #ffff…" at bounding box center [768, 416] width 857 height 675
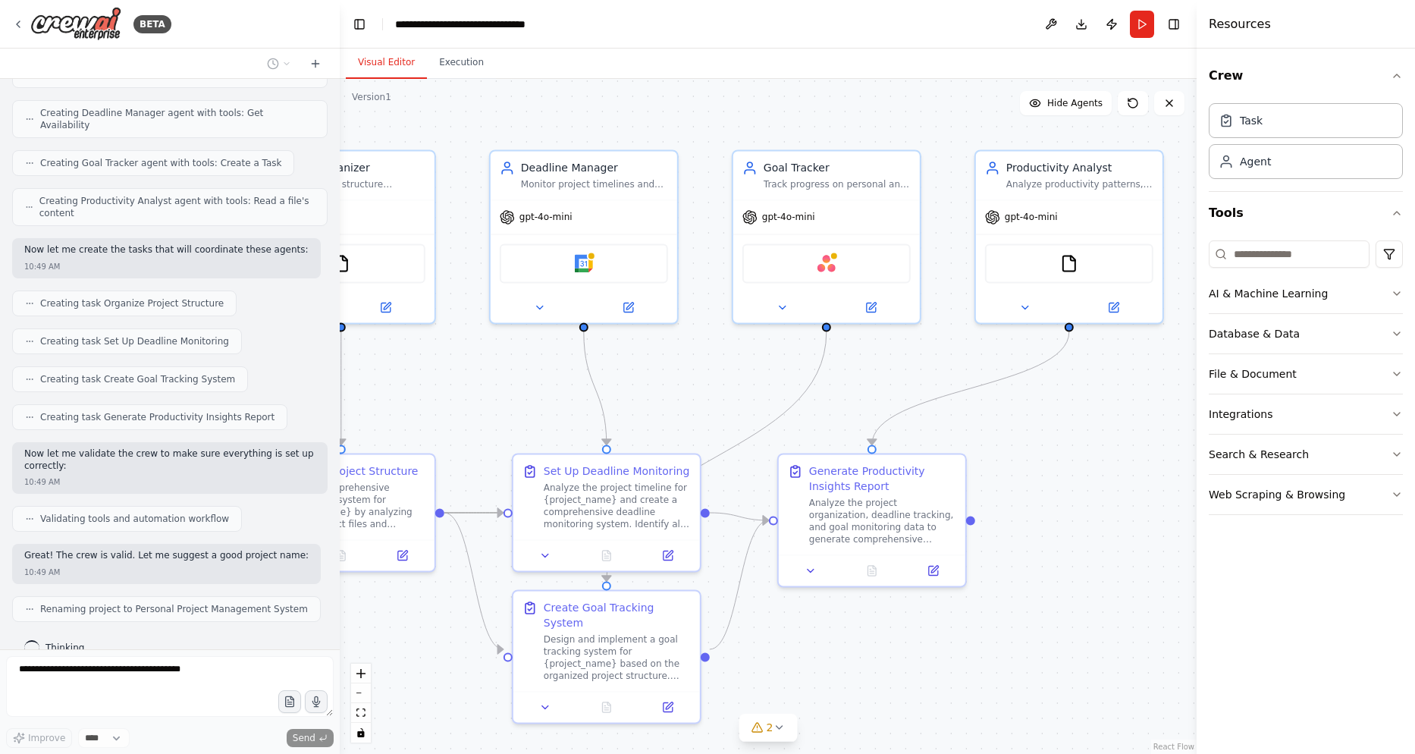
drag, startPoint x: 1042, startPoint y: 396, endPoint x: 1145, endPoint y: 438, distance: 110.9
click at [1145, 438] on div ".deletable-edge-delete-btn { width: 20px; height: 20px; border: 0px solid #ffff…" at bounding box center [768, 416] width 857 height 675
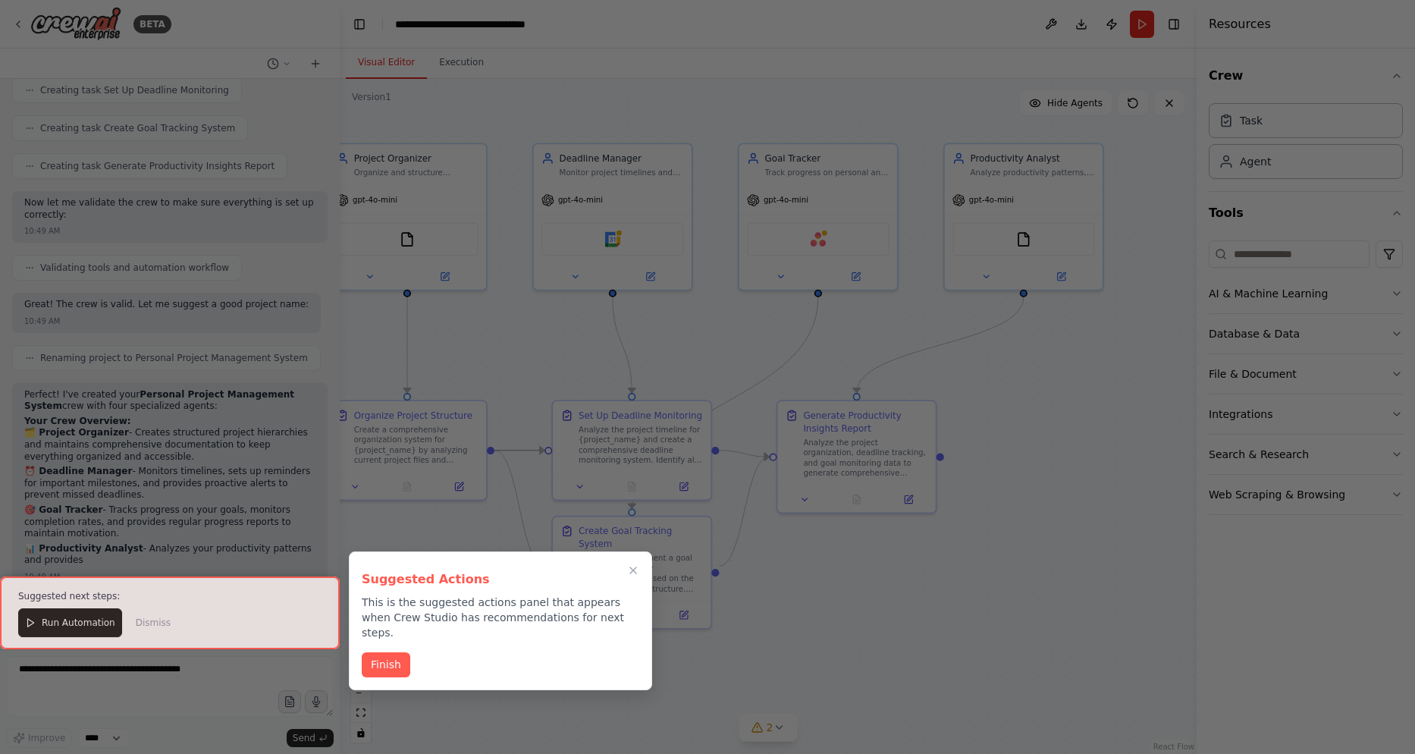
click at [86, 625] on div at bounding box center [170, 612] width 340 height 73
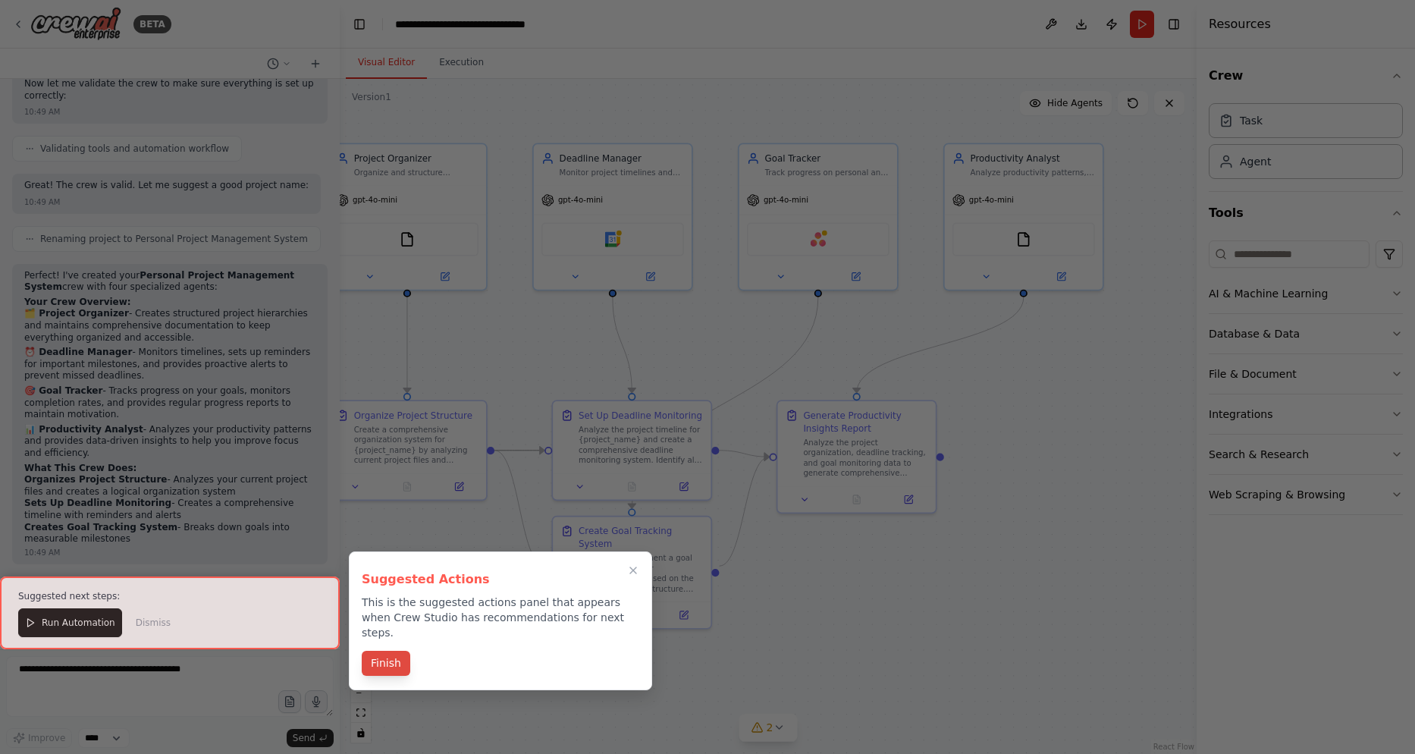
click at [386, 652] on button "Finish" at bounding box center [386, 663] width 49 height 25
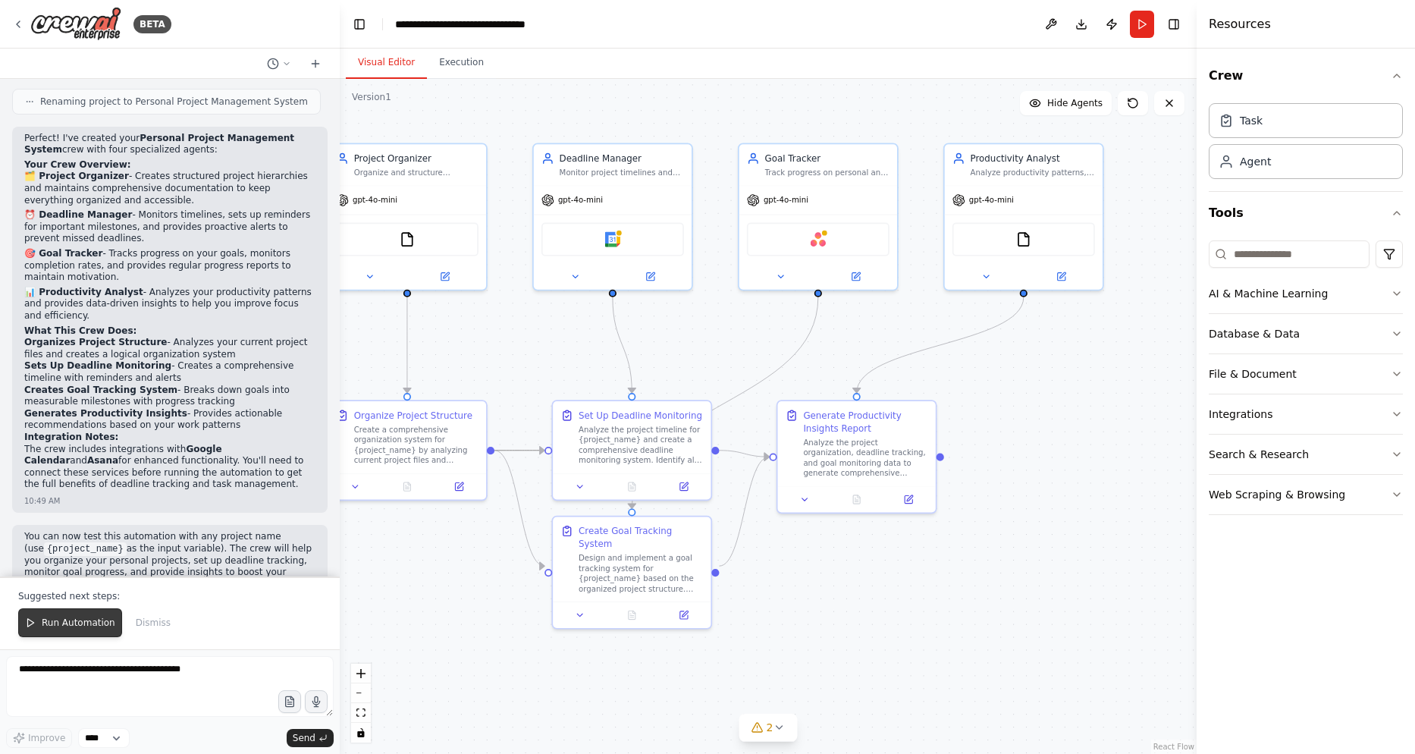
scroll to position [1118, 0]
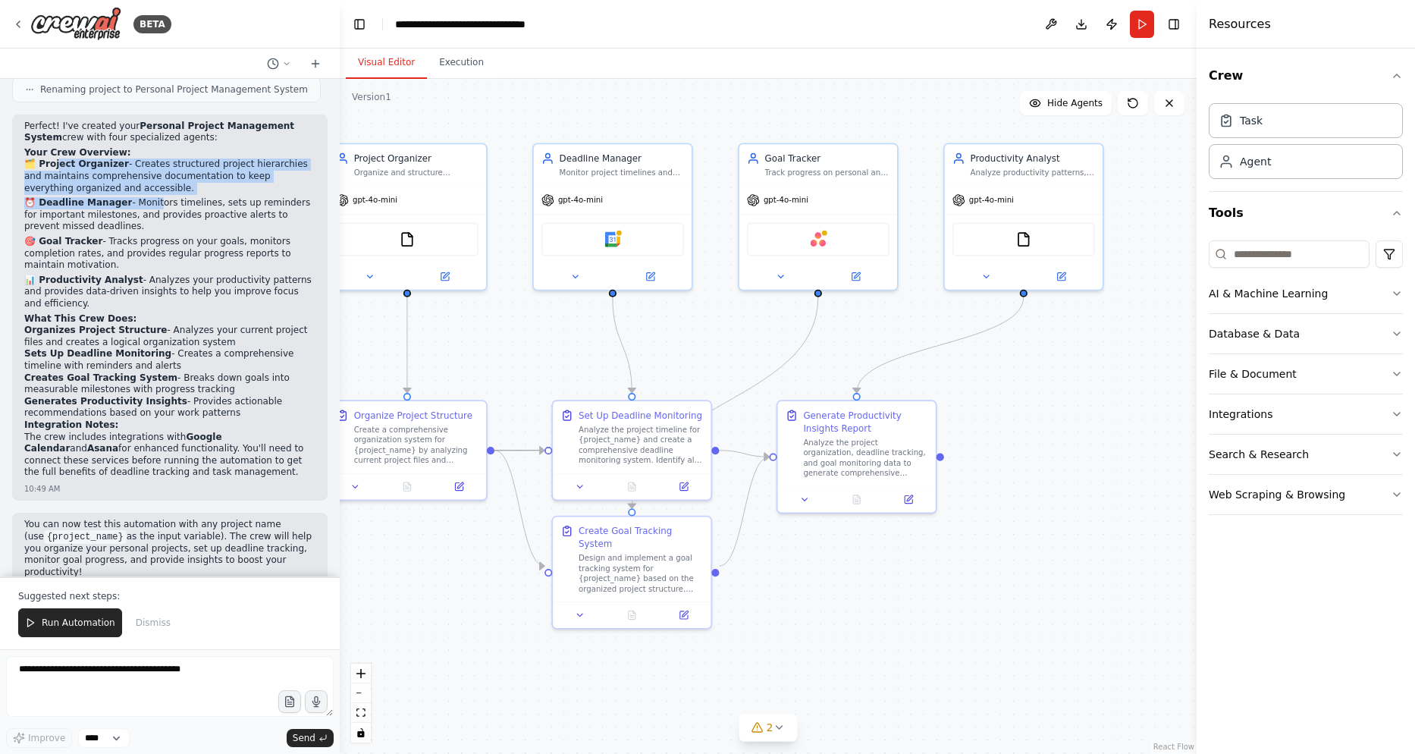
drag, startPoint x: 57, startPoint y: 138, endPoint x: 145, endPoint y: 179, distance: 97.1
click at [145, 179] on div "Perfect! I've created your Personal Project Management System crew with four sp…" at bounding box center [169, 301] width 291 height 361
click at [145, 197] on p "⏰ Deadline Manager - Monitors timelines, sets up reminders for important milest…" at bounding box center [169, 215] width 291 height 36
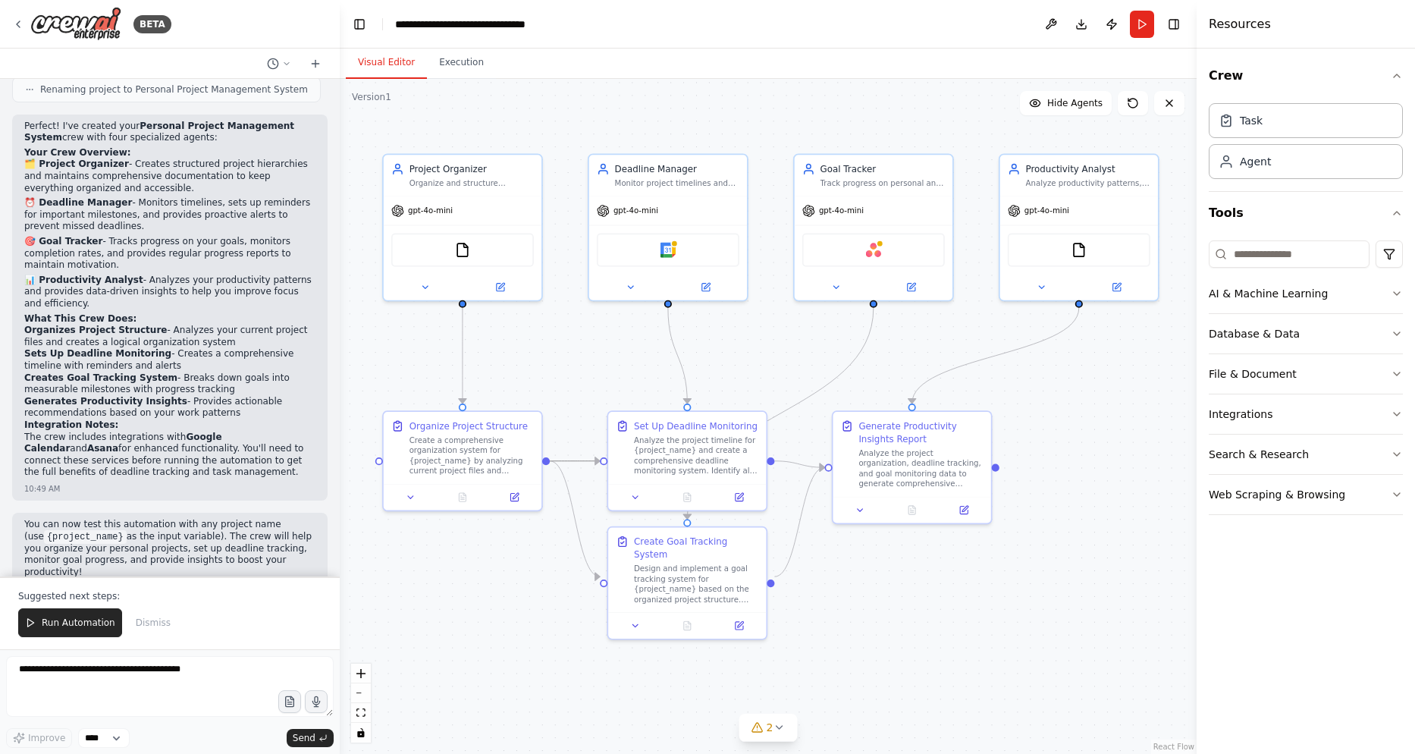
drag, startPoint x: 480, startPoint y: 358, endPoint x: 536, endPoint y: 369, distance: 56.4
click at [536, 369] on div ".deletable-edge-delete-btn { width: 20px; height: 20px; border: 0px solid #ffff…" at bounding box center [768, 416] width 857 height 675
click at [428, 289] on icon at bounding box center [425, 285] width 11 height 11
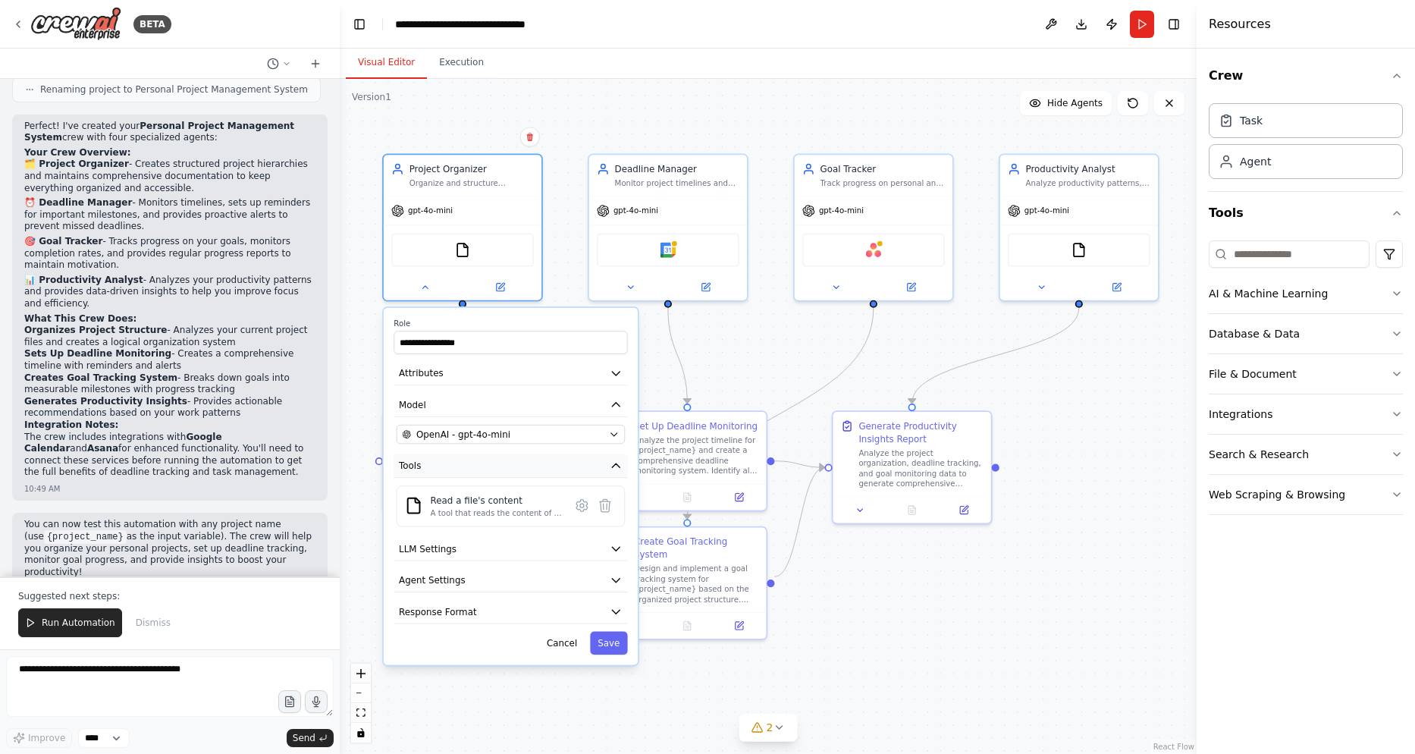
click at [466, 476] on button "Tools" at bounding box center [511, 466] width 234 height 24
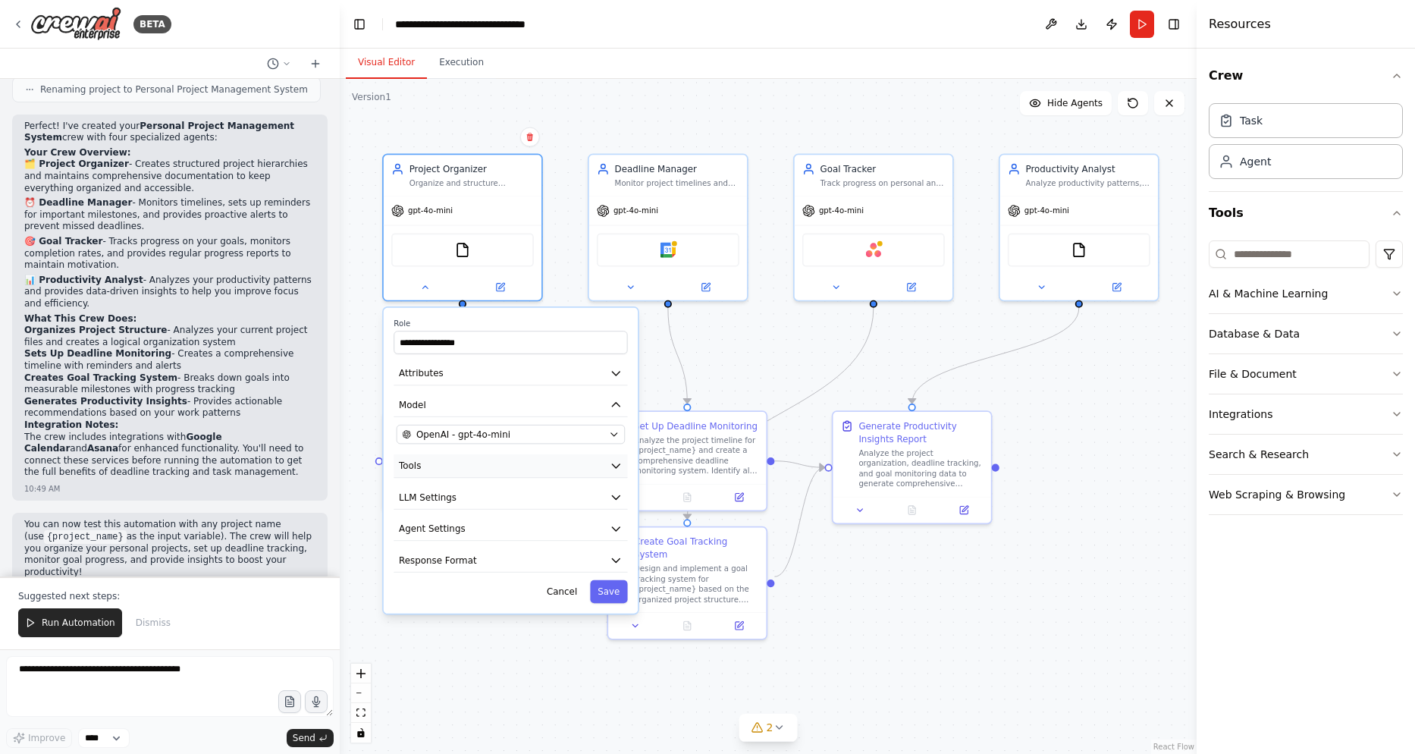
click at [466, 476] on button "Tools" at bounding box center [511, 466] width 234 height 24
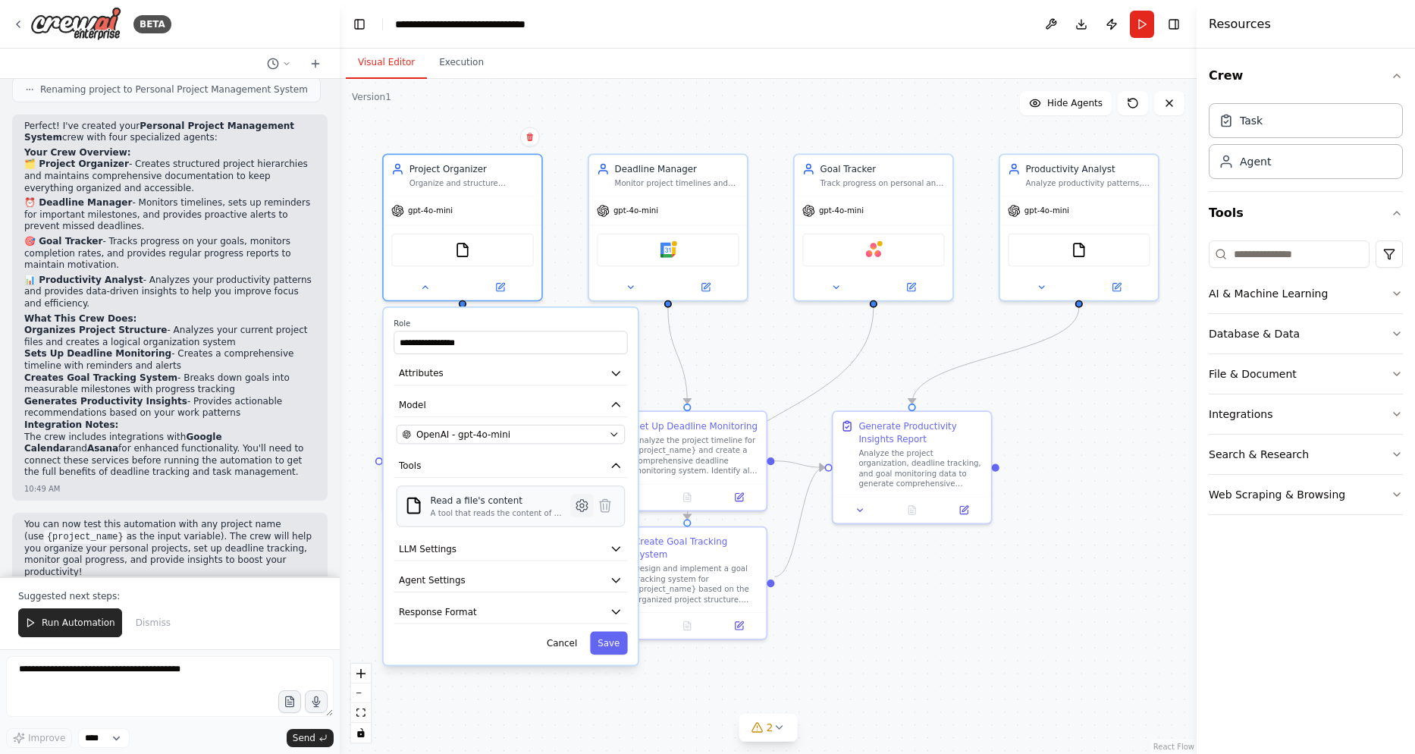
click at [582, 507] on icon at bounding box center [582, 506] width 4 height 4
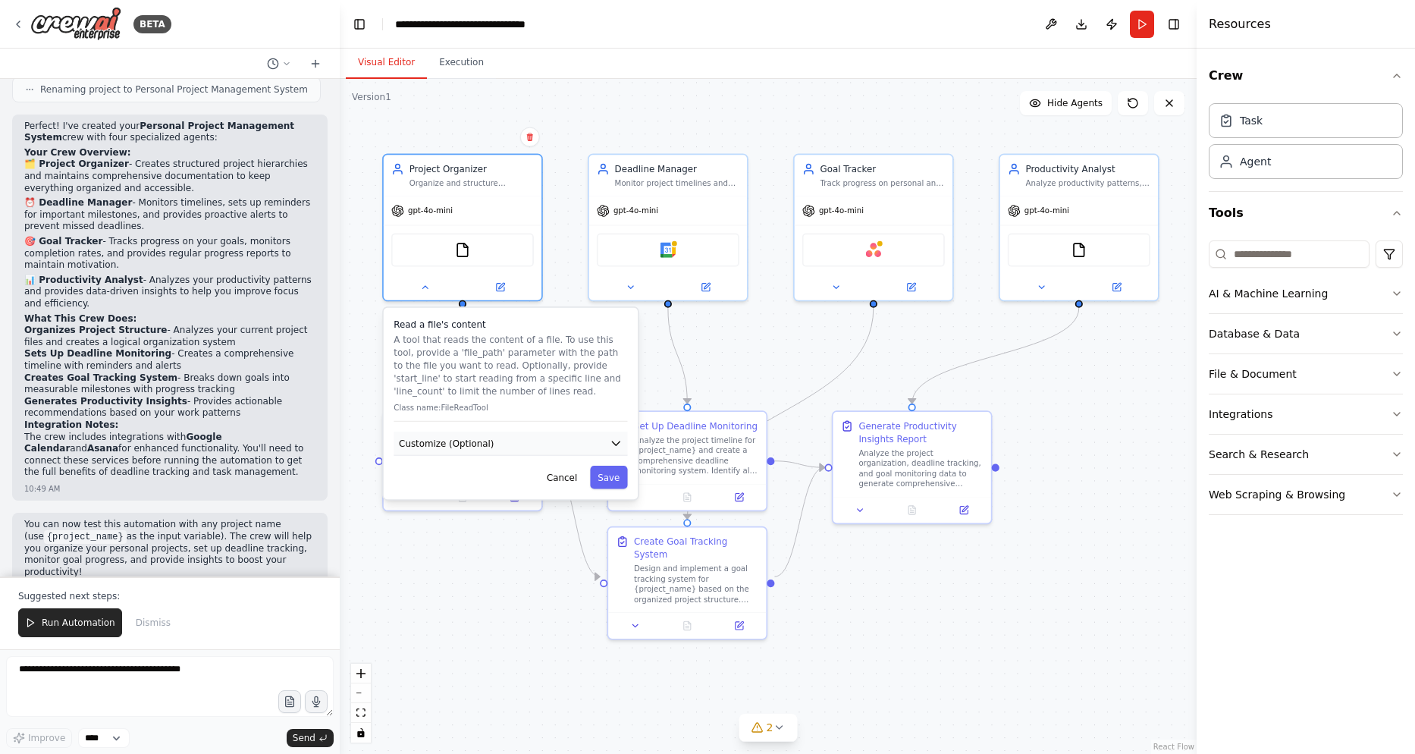
click at [551, 450] on button "Customize (Optional)" at bounding box center [511, 444] width 234 height 24
click at [564, 524] on button "Cancel" at bounding box center [562, 523] width 46 height 23
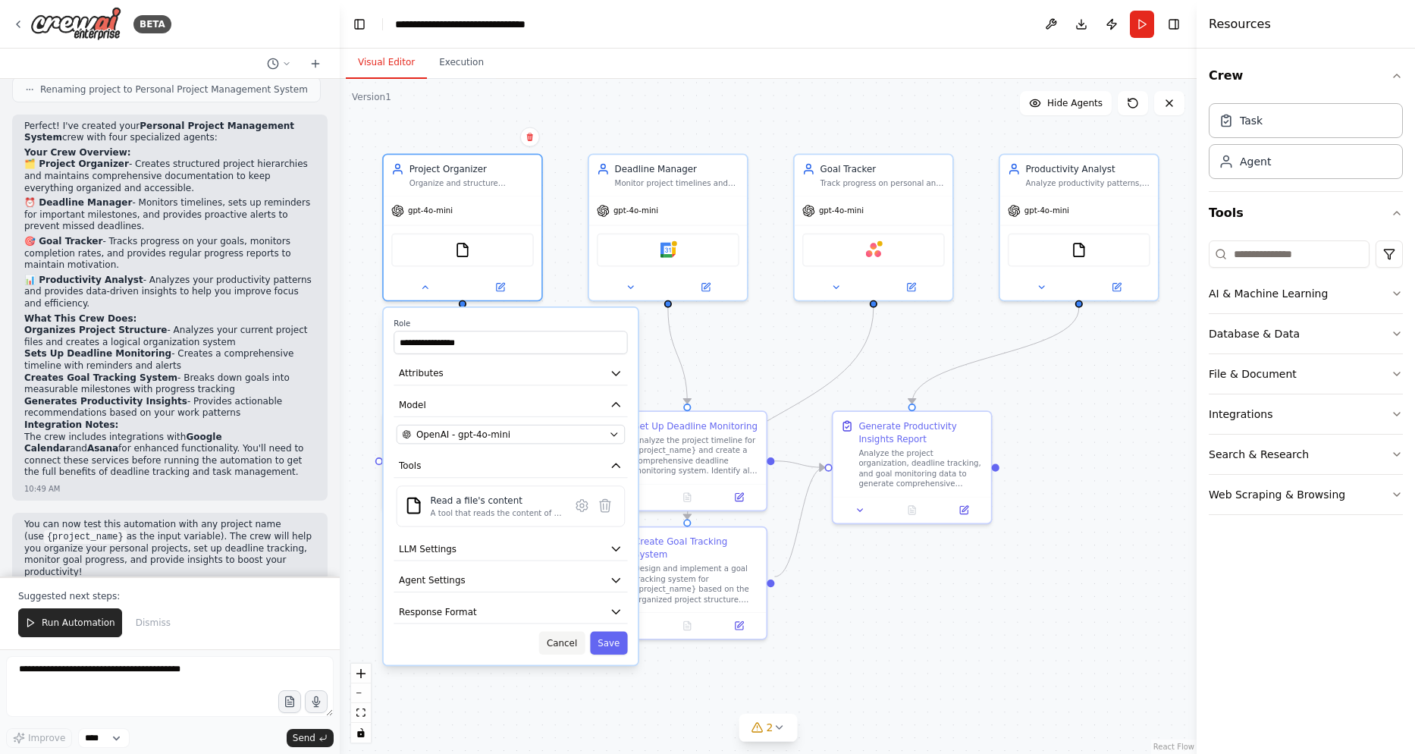
click at [569, 651] on button "Cancel" at bounding box center [562, 643] width 46 height 23
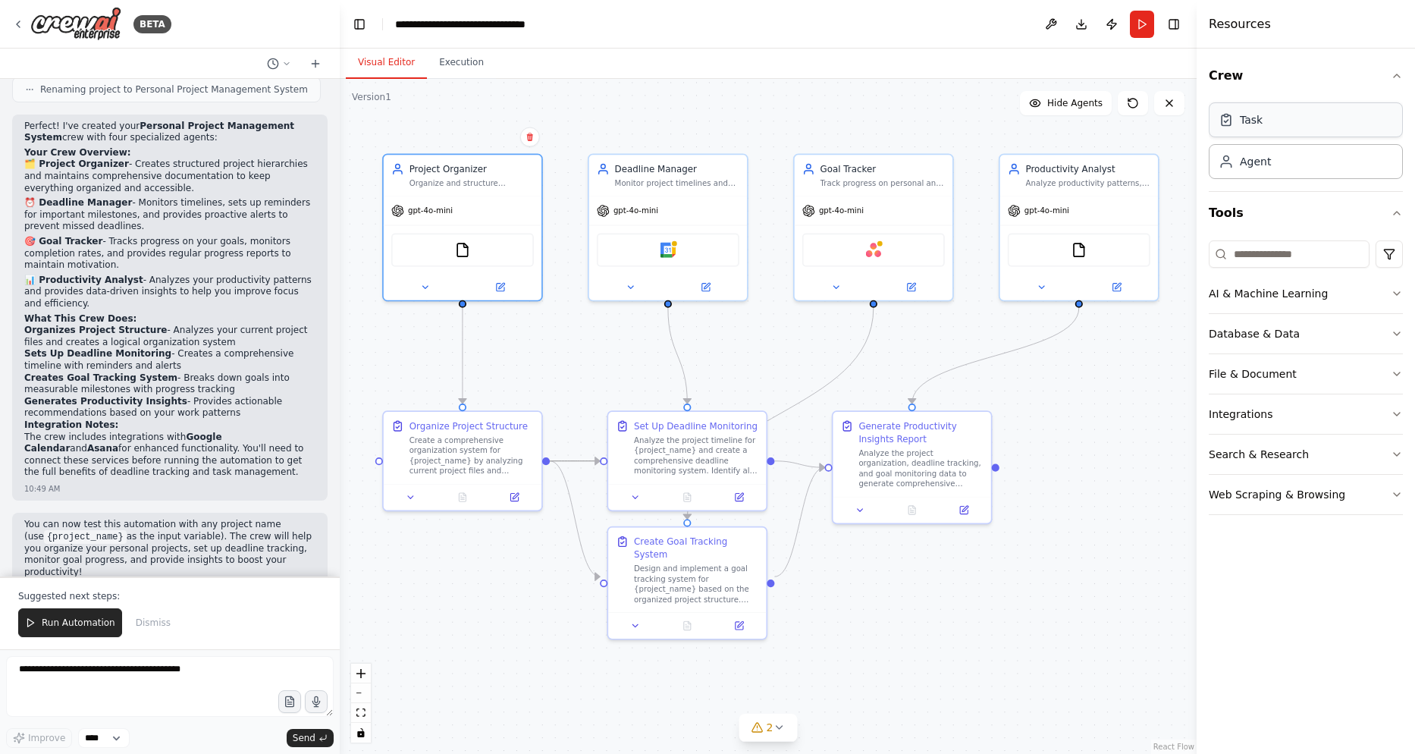
click at [1250, 122] on div "Task" at bounding box center [1251, 119] width 23 height 15
drag, startPoint x: 994, startPoint y: 592, endPoint x: 985, endPoint y: 589, distance: 9.4
click at [991, 592] on div ".deletable-edge-delete-btn { width: 20px; height: 20px; border: 0px solid #ffff…" at bounding box center [768, 416] width 857 height 675
click at [656, 438] on div "Analyze the project timeline for {project_name} and create a comprehensive dead…" at bounding box center [693, 452] width 124 height 41
click at [683, 429] on div "Set Up Deadline Monitoring" at bounding box center [693, 423] width 124 height 13
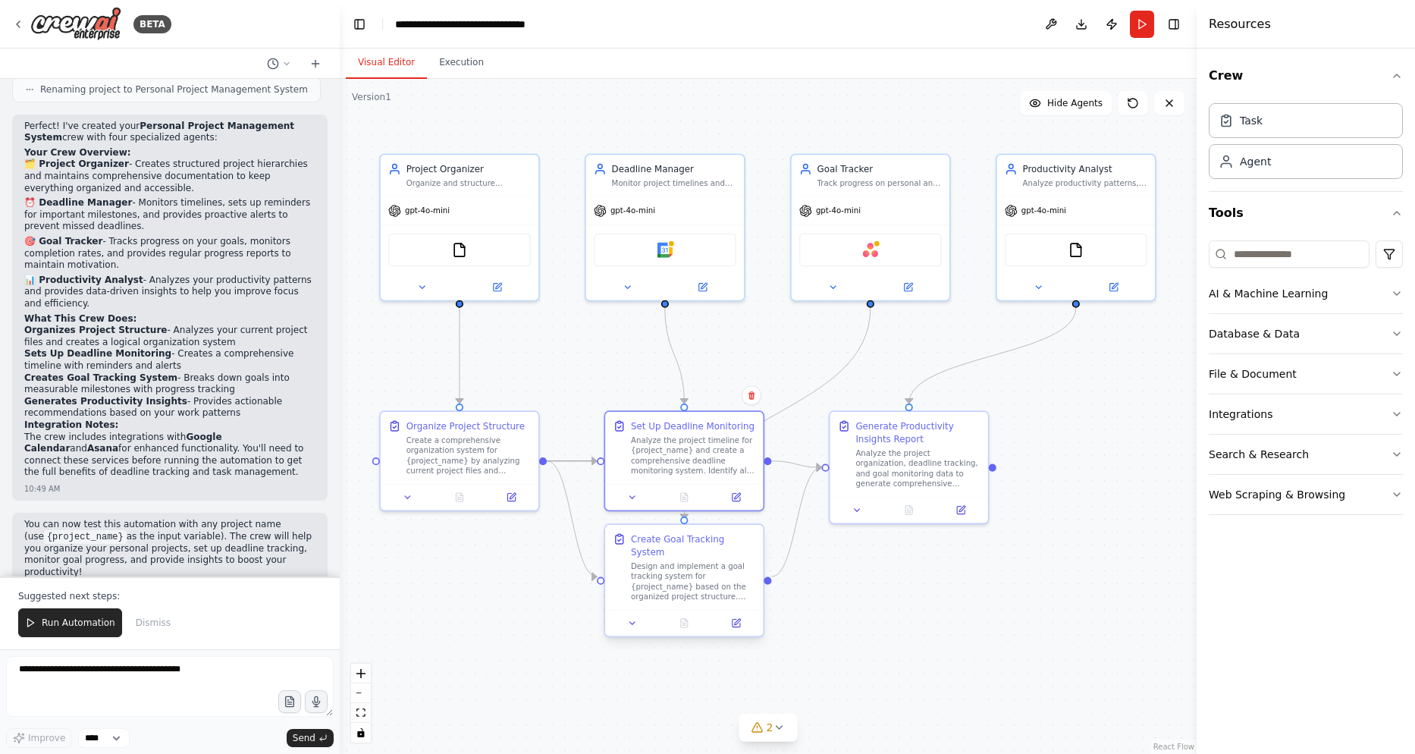
click at [674, 545] on div "Create Goal Tracking System" at bounding box center [693, 545] width 124 height 26
click at [633, 617] on button at bounding box center [633, 622] width 44 height 15
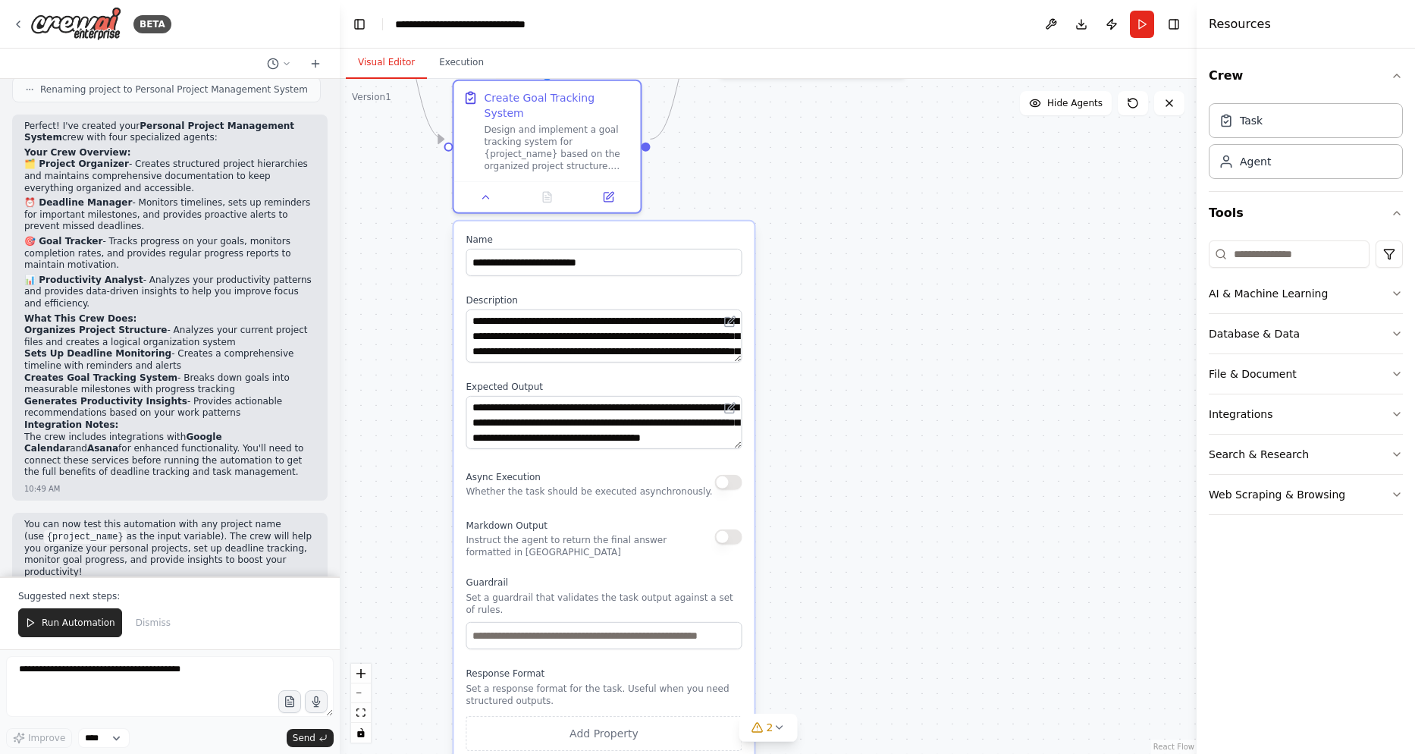
drag, startPoint x: 997, startPoint y: 706, endPoint x: 962, endPoint y: 257, distance: 450.5
click at [962, 257] on div ".deletable-edge-delete-btn { width: 20px; height: 20px; border: 0px solid #ffff…" at bounding box center [768, 416] width 857 height 675
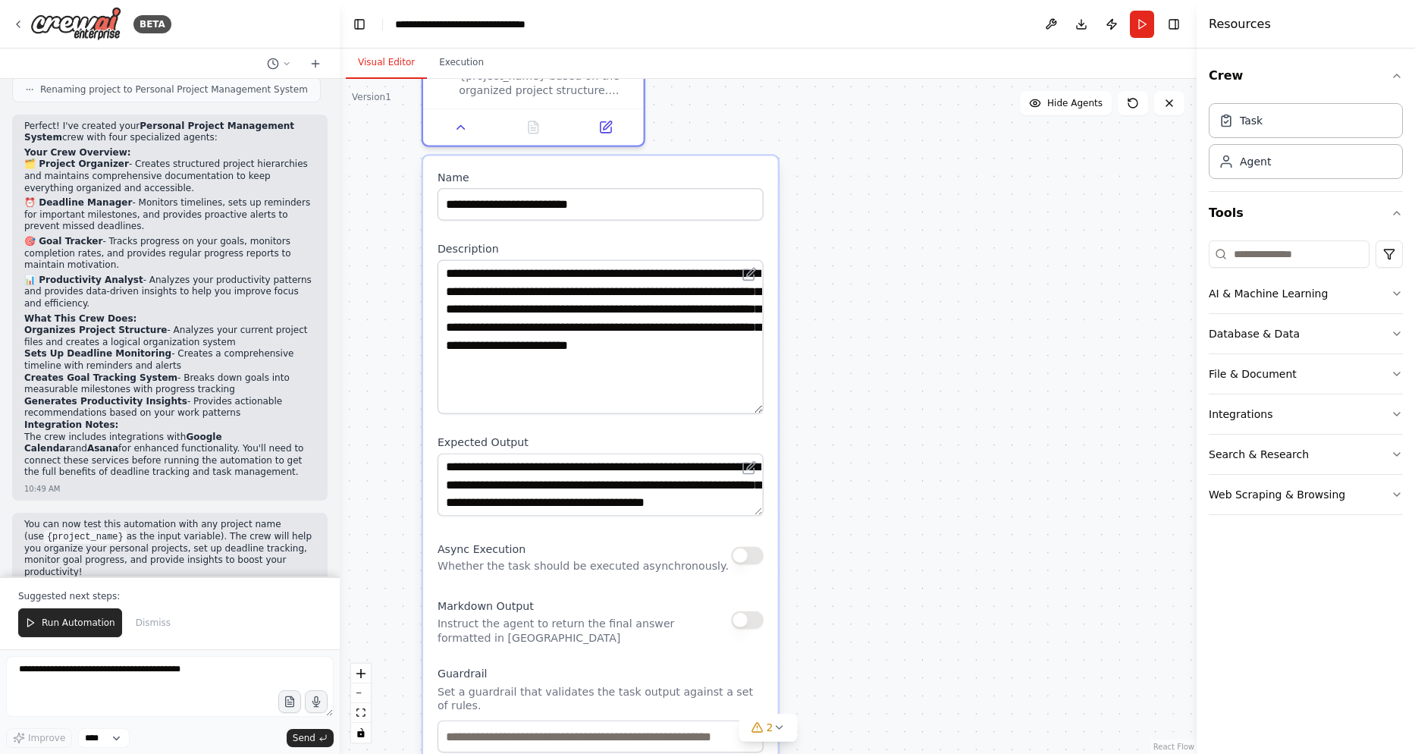
drag, startPoint x: 761, startPoint y: 305, endPoint x: 758, endPoint y: 391, distance: 86.5
click at [758, 391] on textarea "**********" at bounding box center [601, 337] width 326 height 154
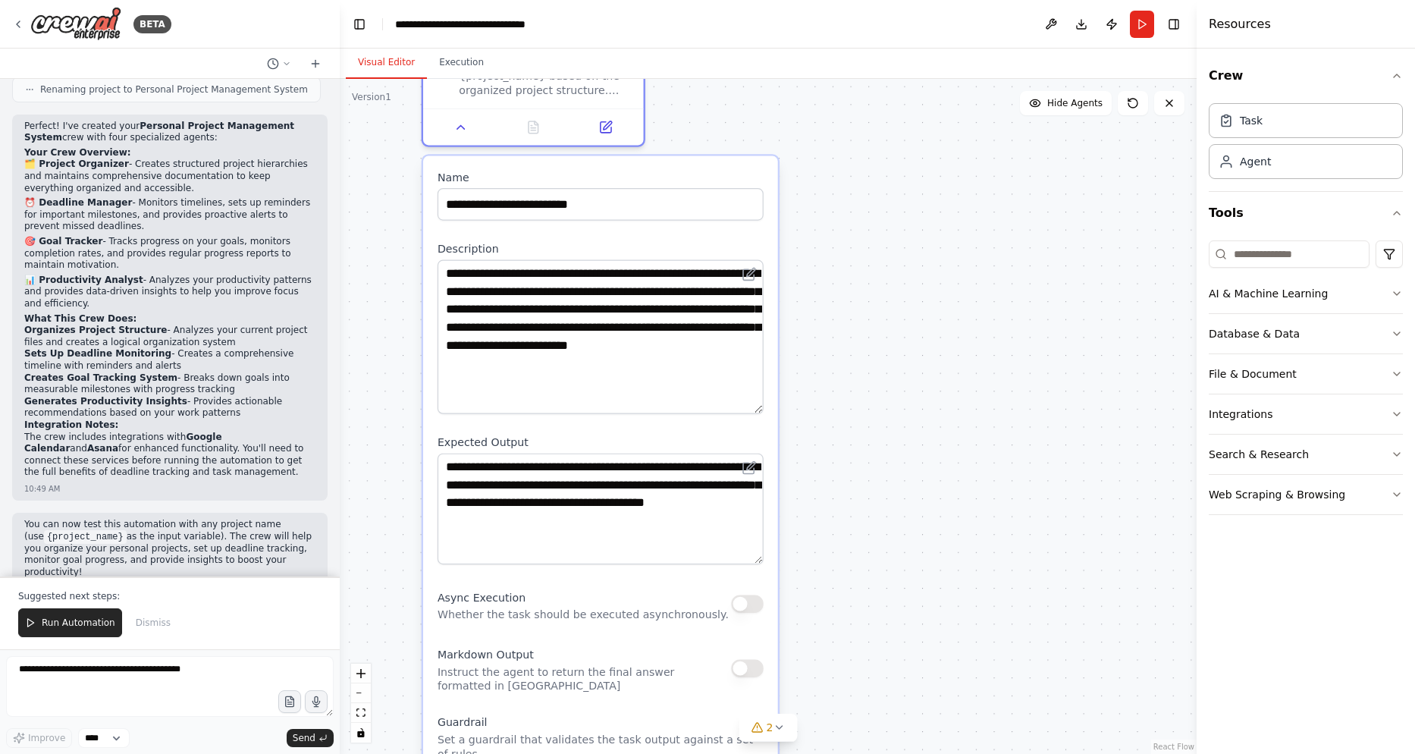
drag, startPoint x: 759, startPoint y: 494, endPoint x: 715, endPoint y: 542, distance: 65.0
click at [715, 542] on textarea "**********" at bounding box center [601, 509] width 326 height 111
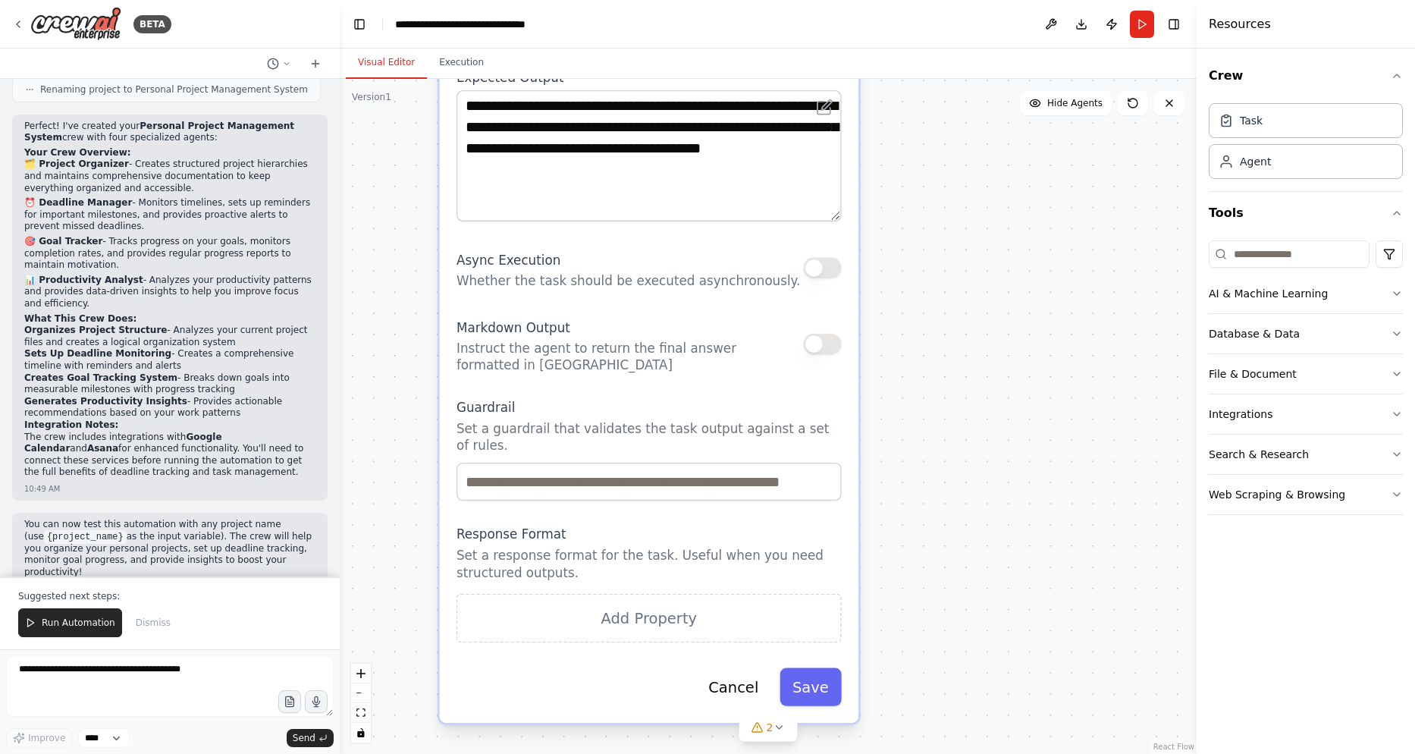
drag, startPoint x: 929, startPoint y: 581, endPoint x: 982, endPoint y: 187, distance: 397.1
click at [982, 187] on div ".deletable-edge-delete-btn { width: 20px; height: 20px; border: 0px solid #ffff…" at bounding box center [768, 416] width 857 height 675
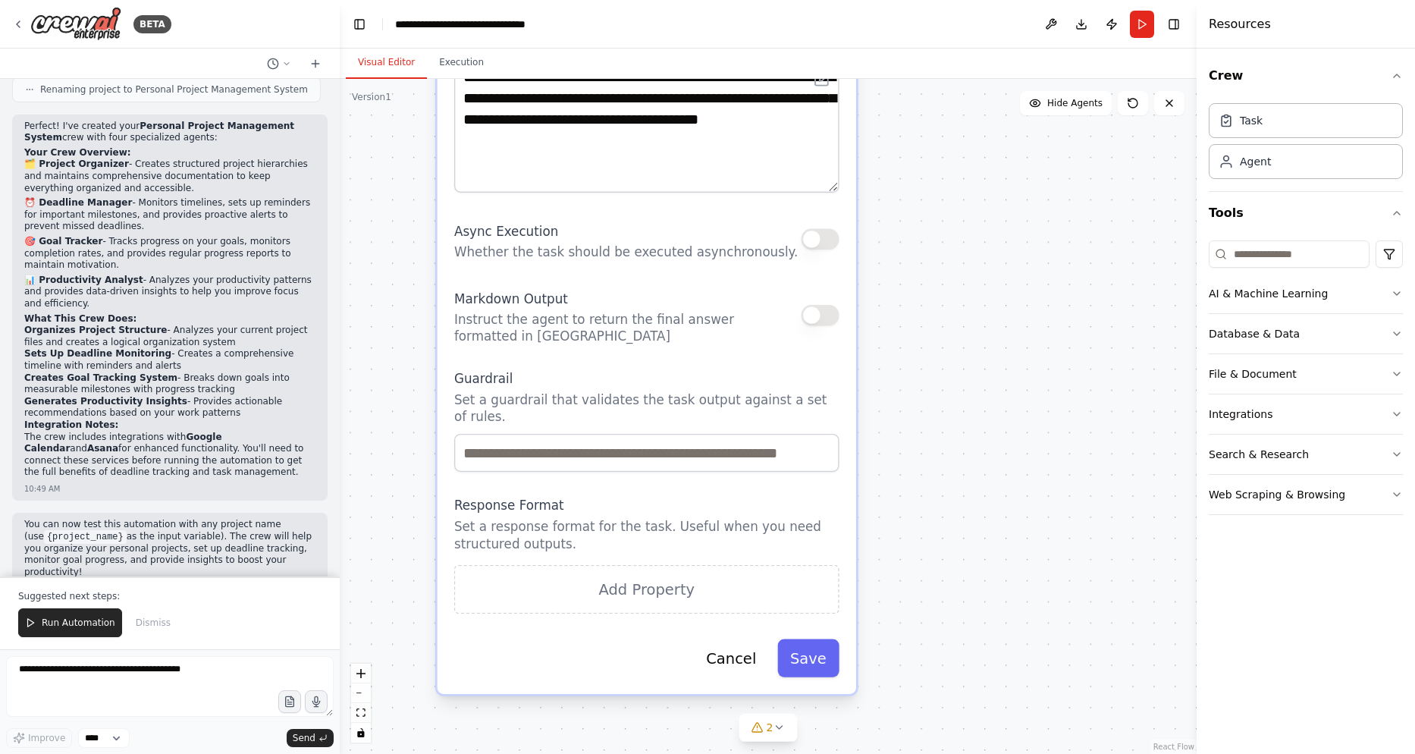
click at [824, 305] on button "button" at bounding box center [820, 315] width 38 height 21
click at [822, 305] on button "button" at bounding box center [820, 315] width 38 height 21
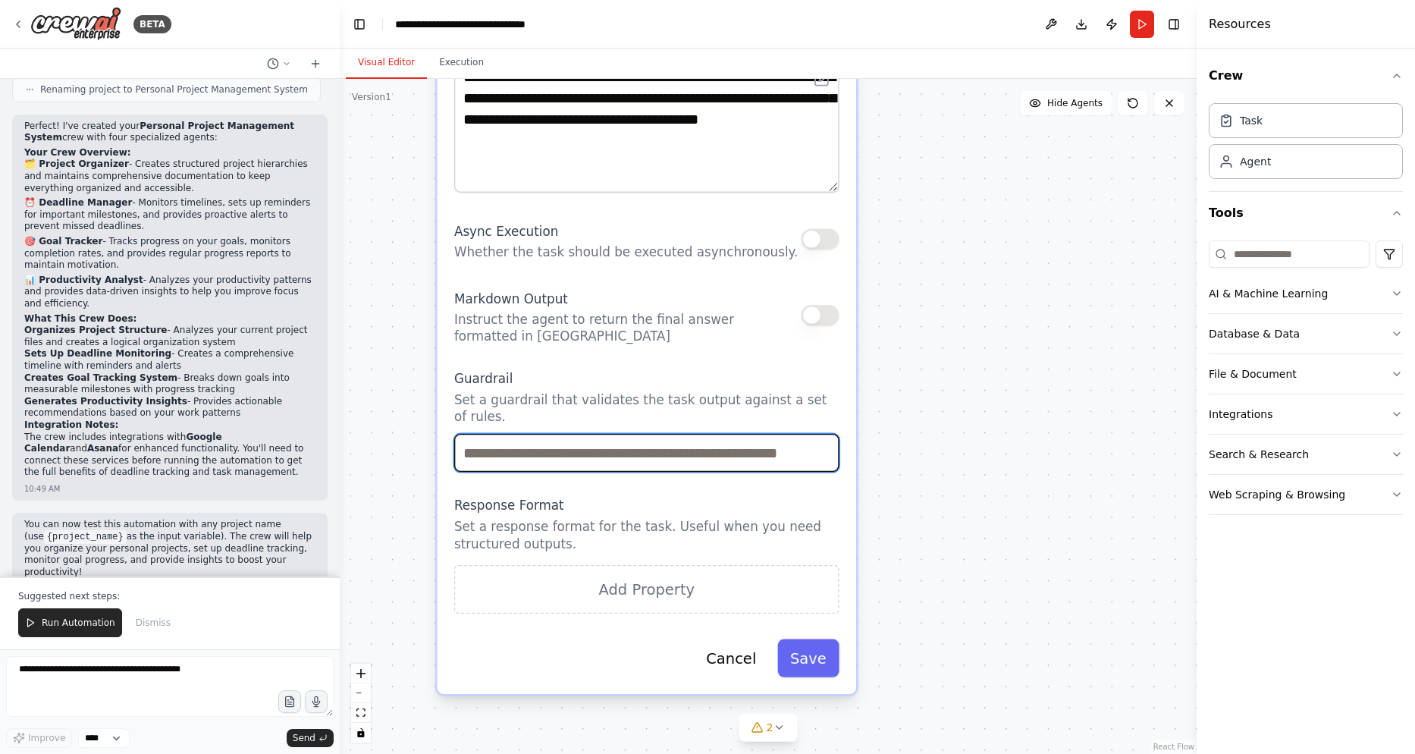
drag, startPoint x: 589, startPoint y: 412, endPoint x: 960, endPoint y: 422, distance: 371.1
click at [969, 418] on div ".deletable-edge-delete-btn { width: 20px; height: 20px; border: 0px solid #ffff…" at bounding box center [768, 416] width 857 height 675
click at [703, 434] on input "text" at bounding box center [646, 453] width 385 height 38
drag, startPoint x: 674, startPoint y: 412, endPoint x: 840, endPoint y: 422, distance: 166.4
click at [840, 422] on div "**********" at bounding box center [647, 202] width 419 height 984
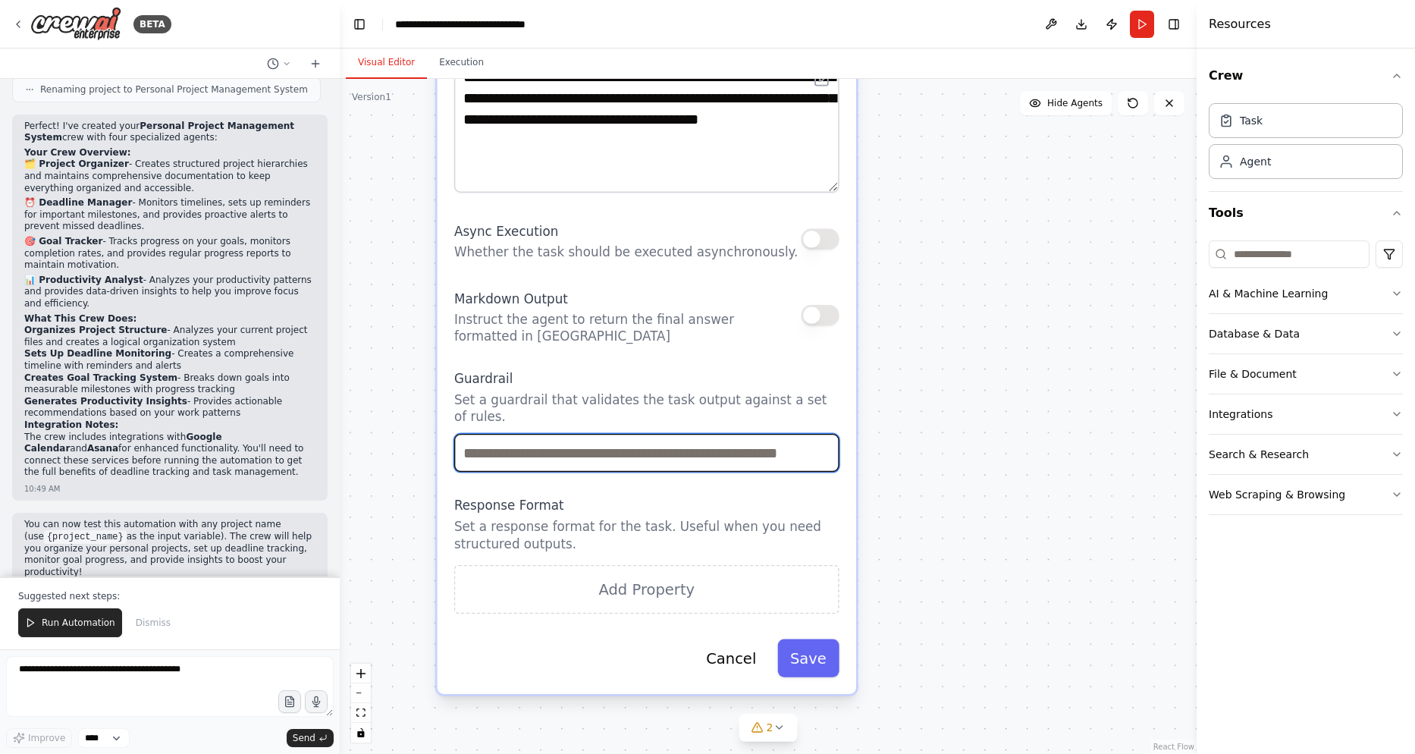
drag, startPoint x: 642, startPoint y: 404, endPoint x: 669, endPoint y: 480, distance: 80.6
click at [669, 480] on div "**********" at bounding box center [647, 202] width 419 height 984
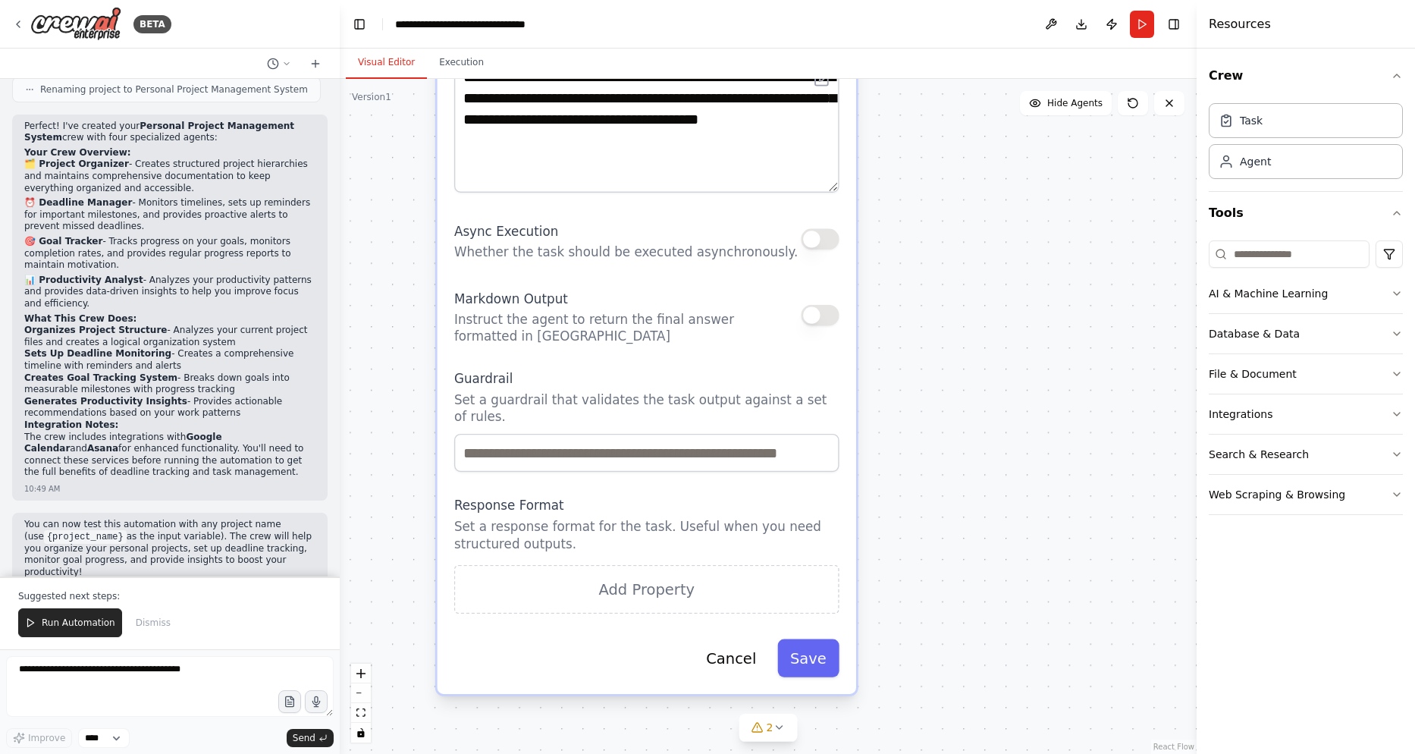
click at [586, 391] on p "Set a guardrail that validates the task output against a set of rules." at bounding box center [646, 408] width 385 height 34
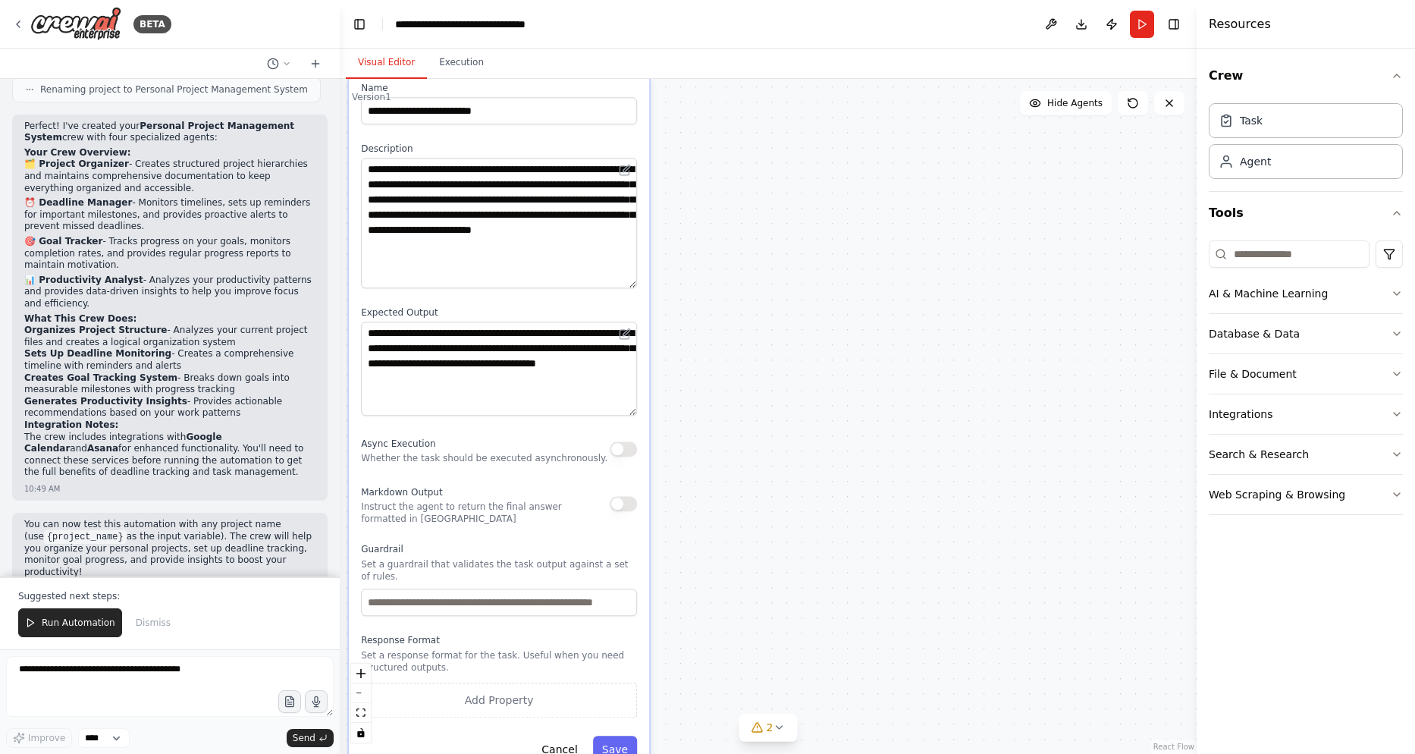
drag, startPoint x: 950, startPoint y: 304, endPoint x: 1128, endPoint y: 448, distance: 229.2
click at [720, 495] on div ".deletable-edge-delete-btn { width: 20px; height: 20px; border: 0px solid #ffff…" at bounding box center [768, 416] width 857 height 675
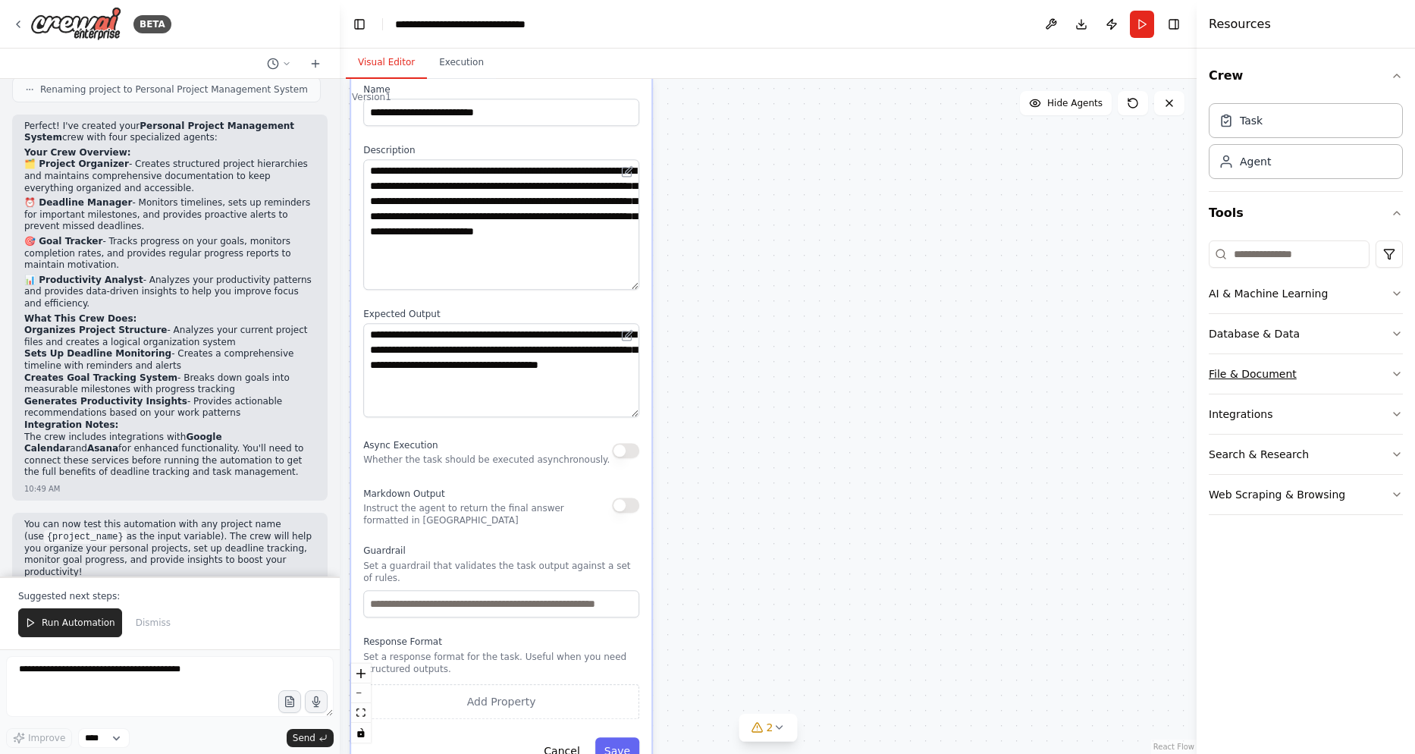
click at [1252, 383] on button "File & Document" at bounding box center [1306, 373] width 194 height 39
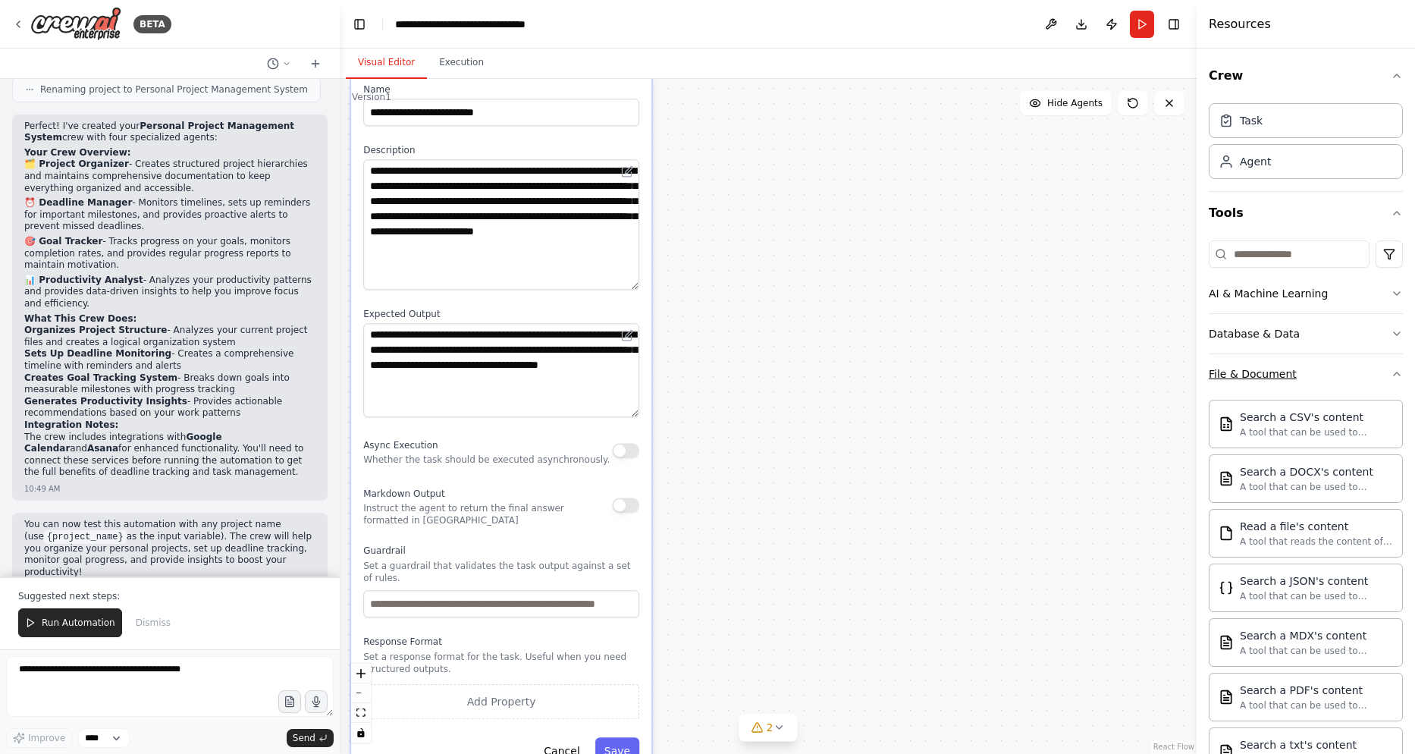
click at [1313, 369] on button "File & Document" at bounding box center [1306, 373] width 194 height 39
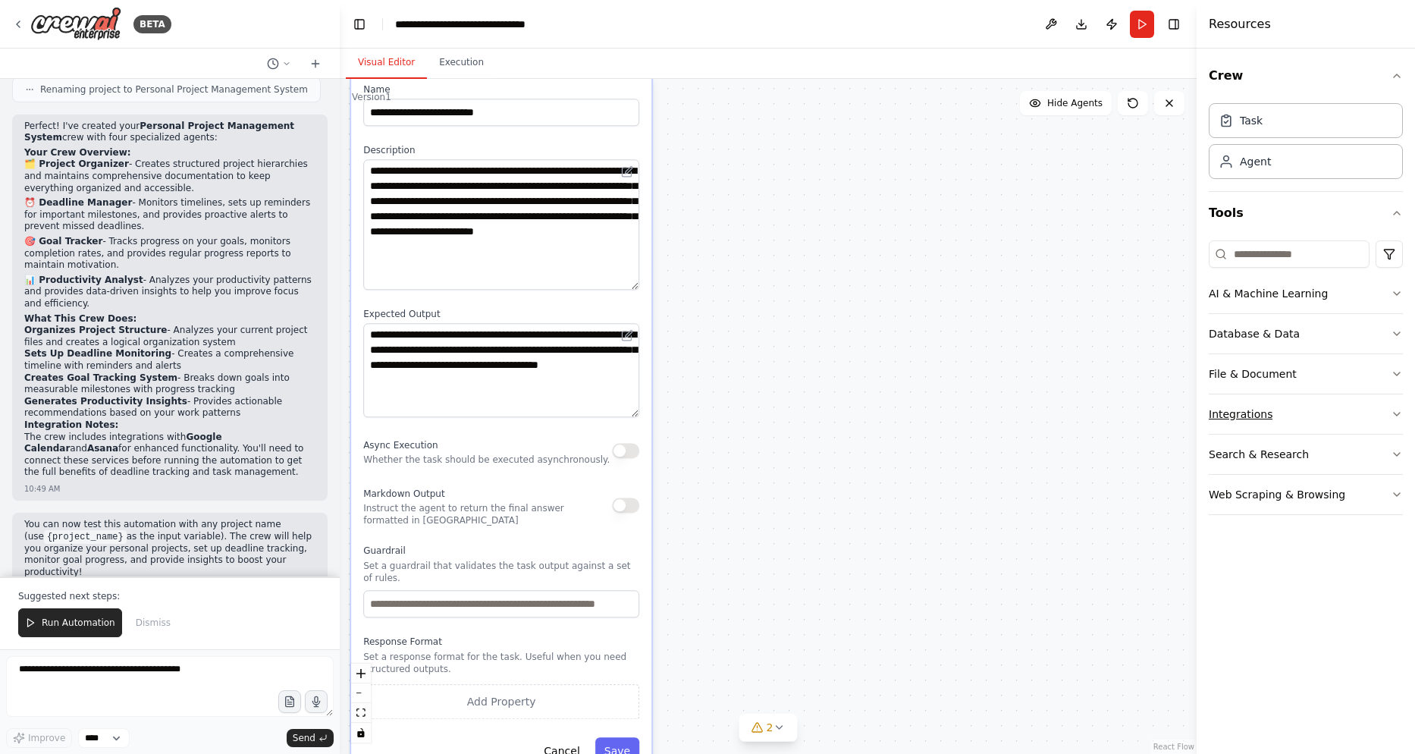
click at [1297, 410] on button "Integrations" at bounding box center [1306, 413] width 194 height 39
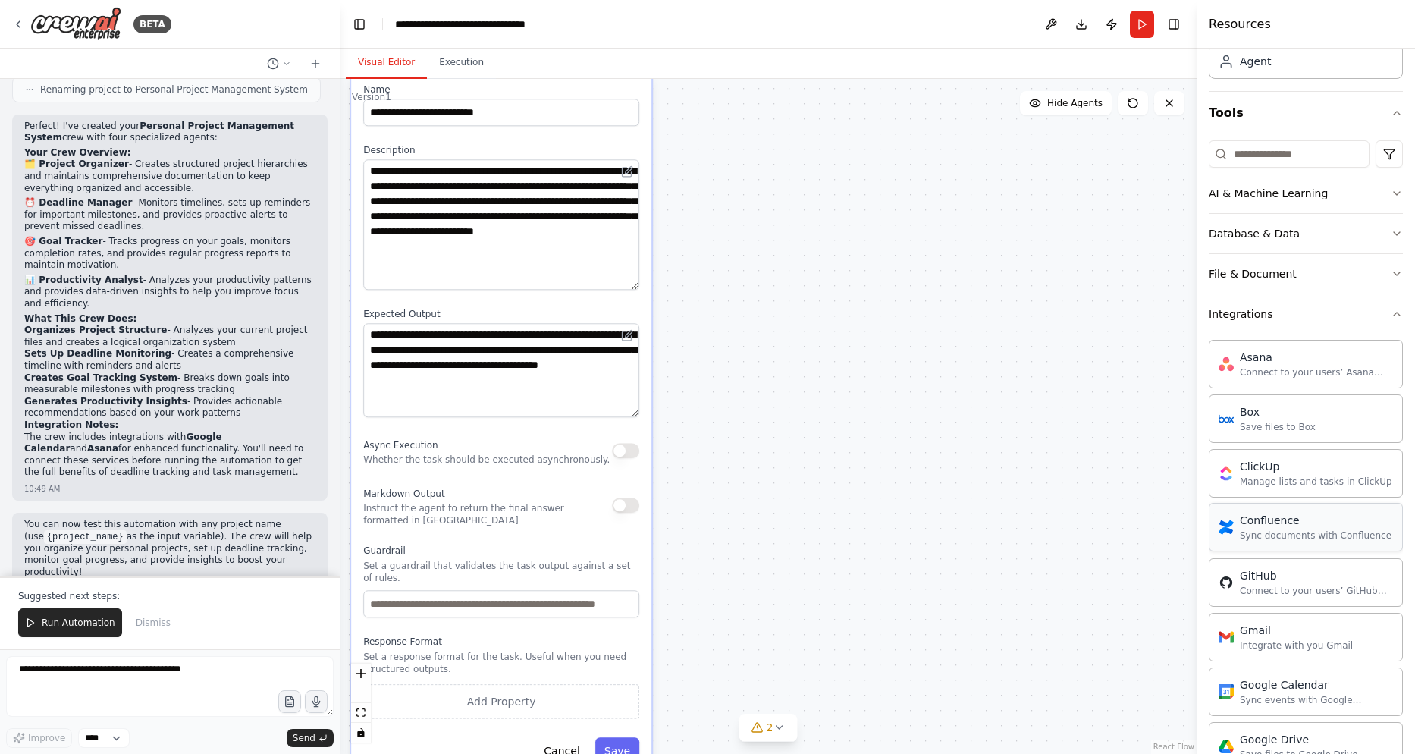
scroll to position [89, 0]
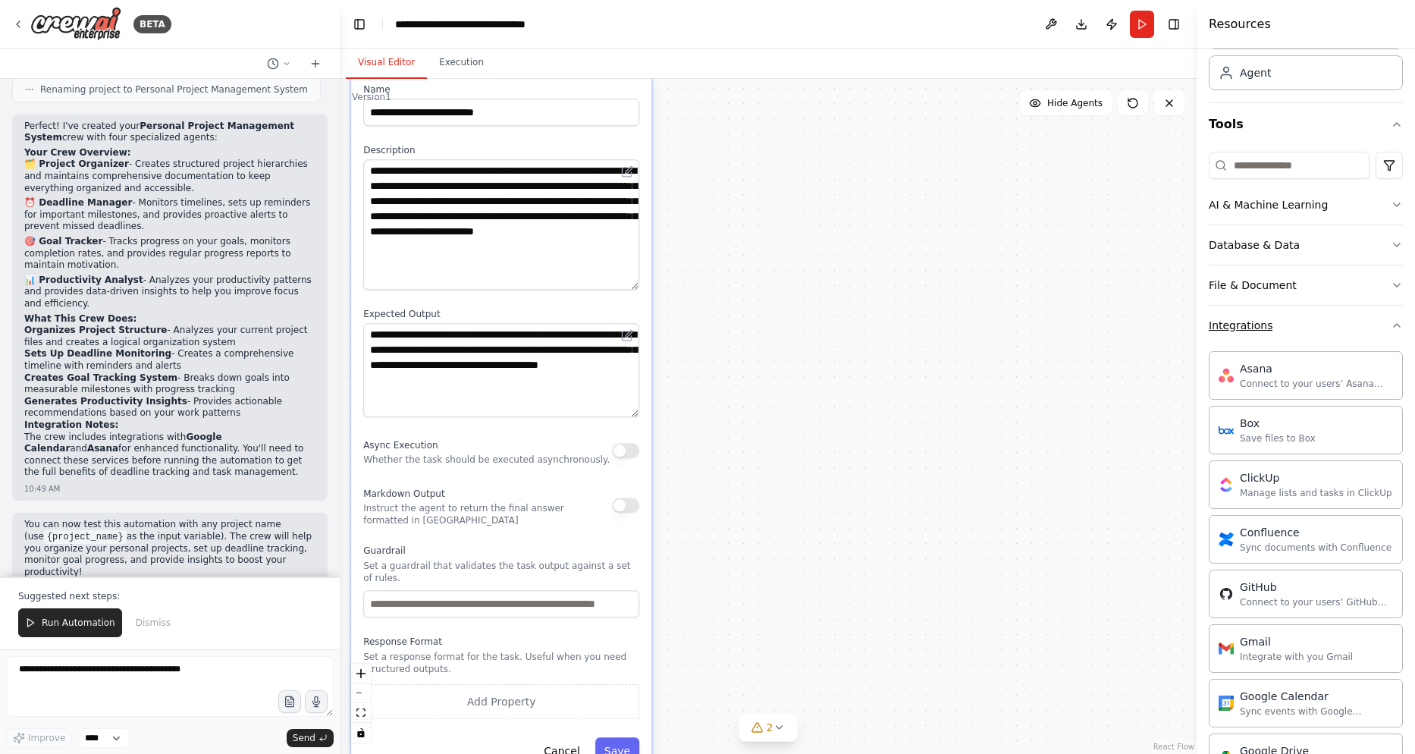
click at [1292, 322] on button "Integrations" at bounding box center [1306, 325] width 194 height 39
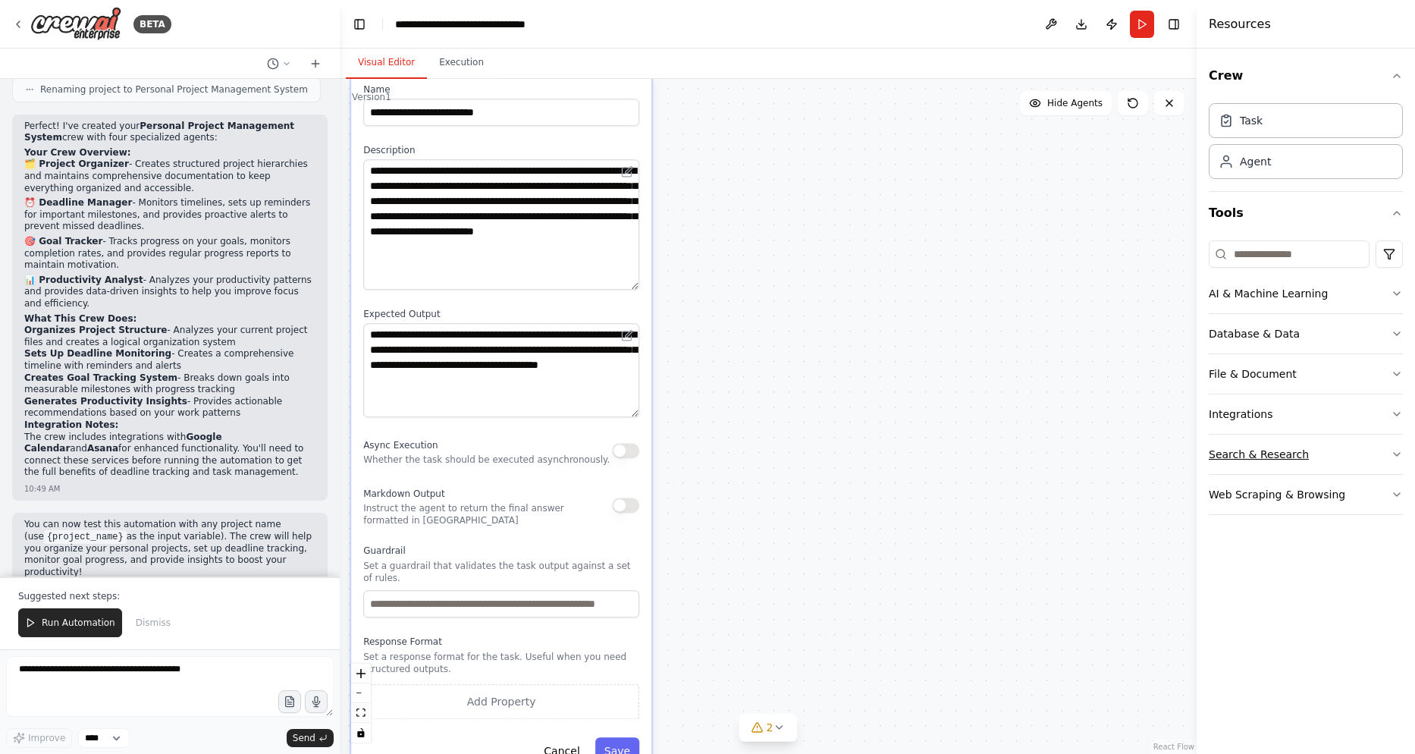
click at [1349, 457] on button "Search & Research" at bounding box center [1306, 454] width 194 height 39
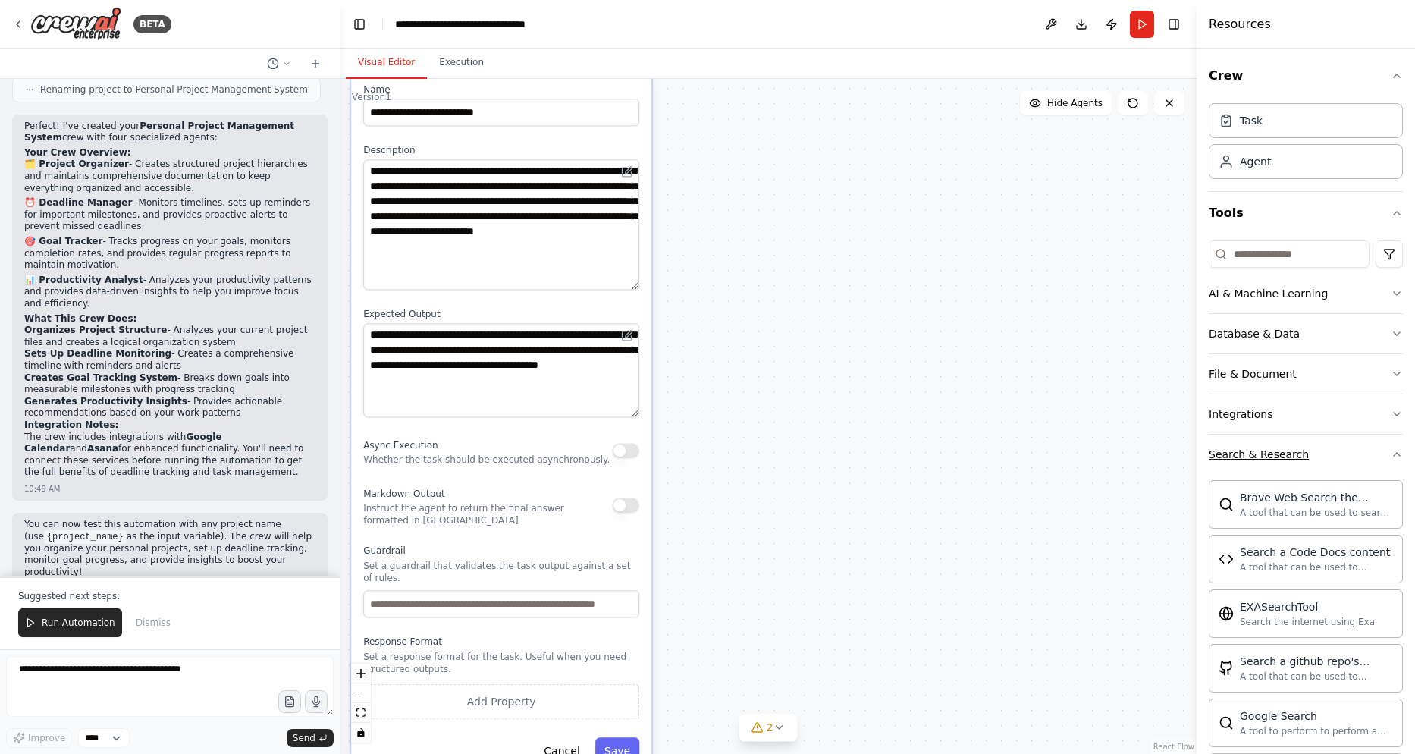
click at [1340, 452] on button "Search & Research" at bounding box center [1306, 454] width 194 height 39
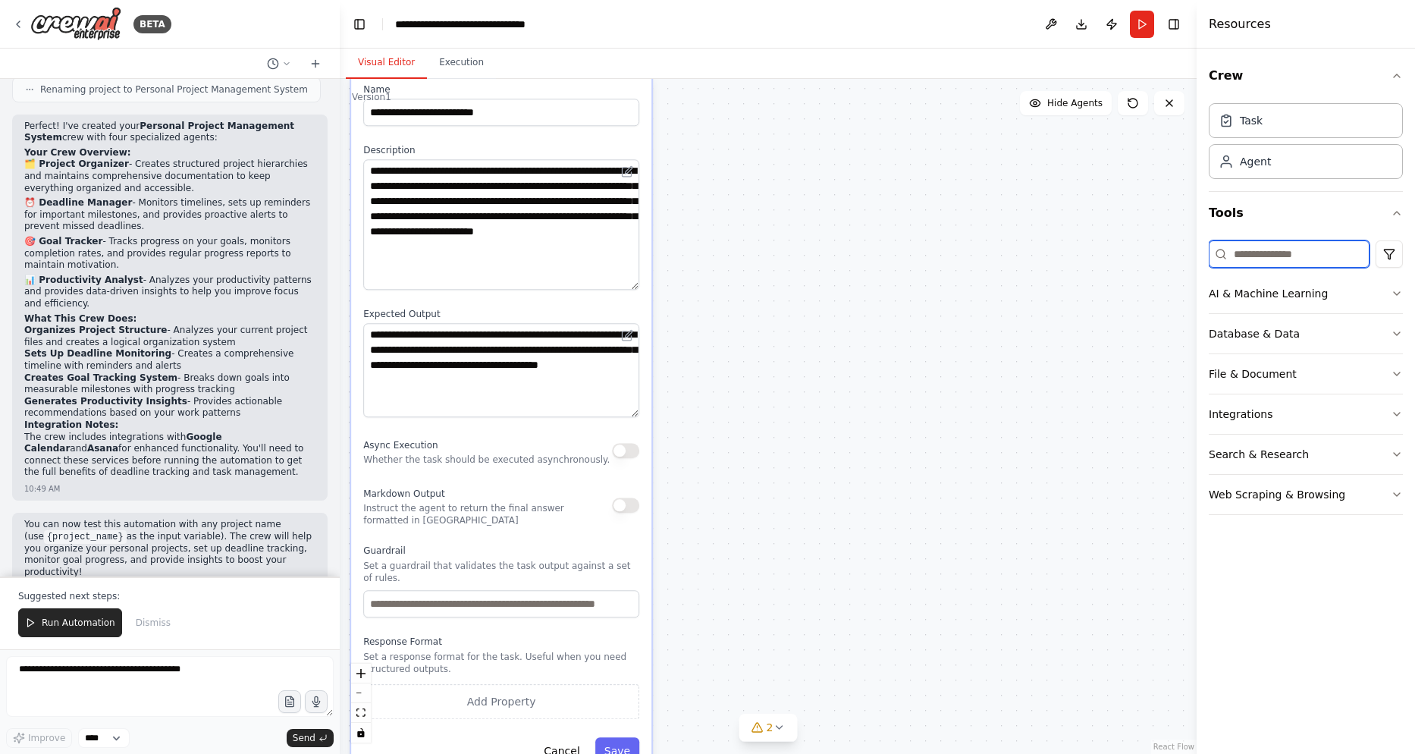
click at [1280, 258] on input at bounding box center [1289, 253] width 161 height 27
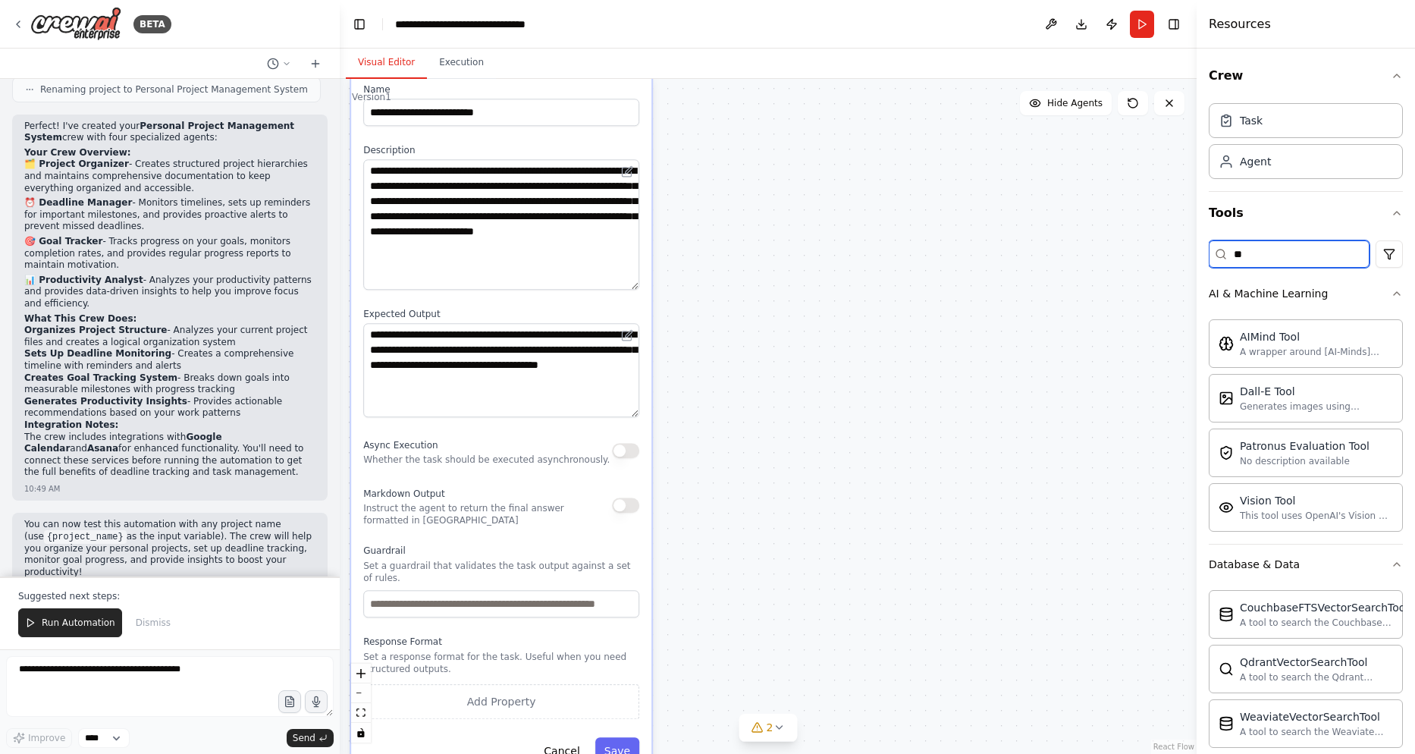
type input "*"
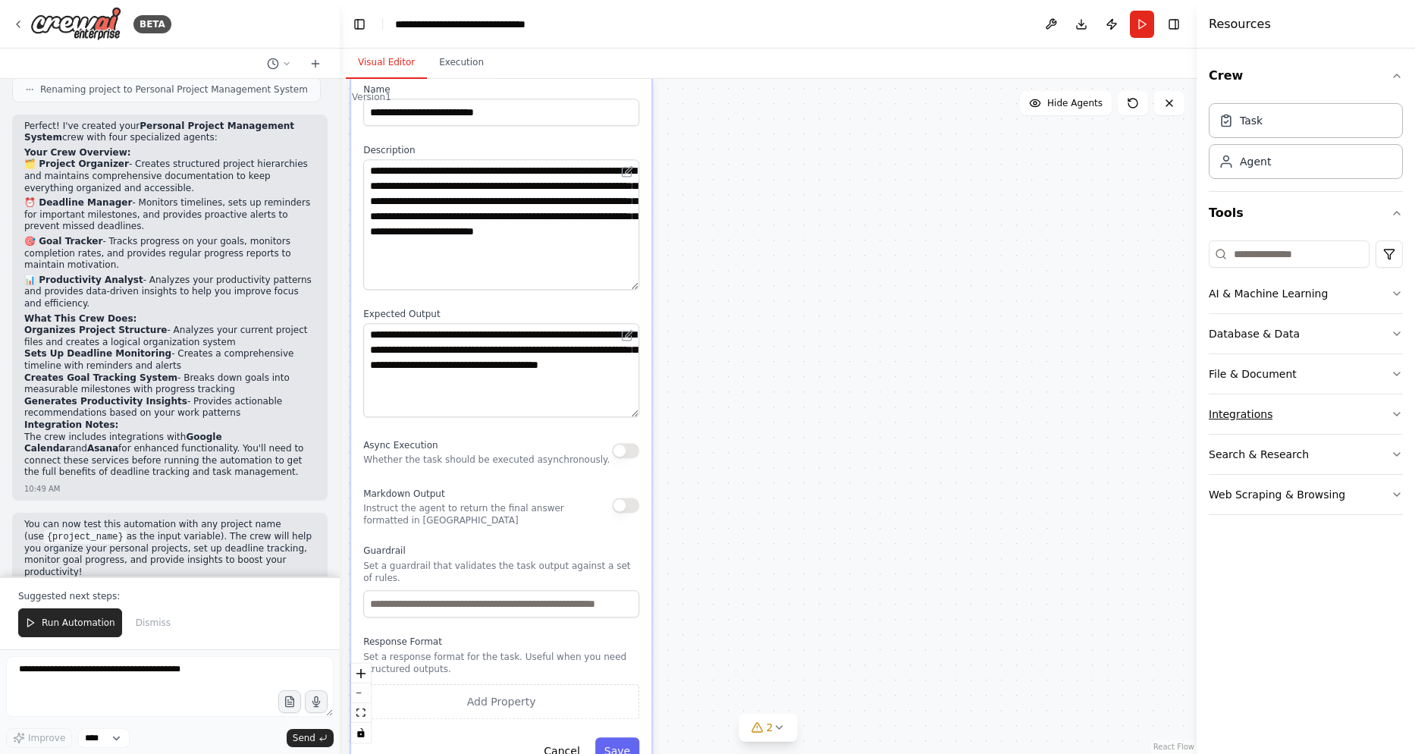
click at [1267, 410] on div "Integrations" at bounding box center [1241, 414] width 64 height 15
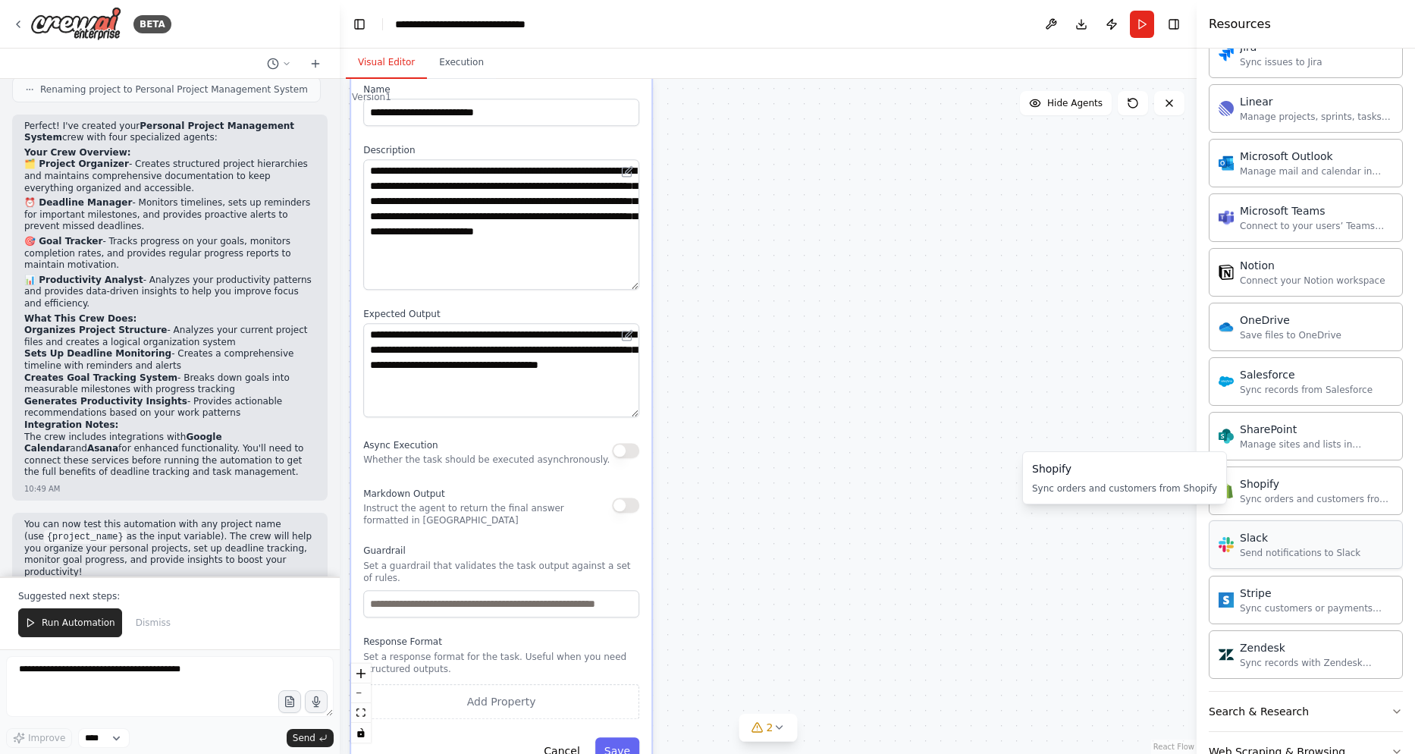
scroll to position [999, 0]
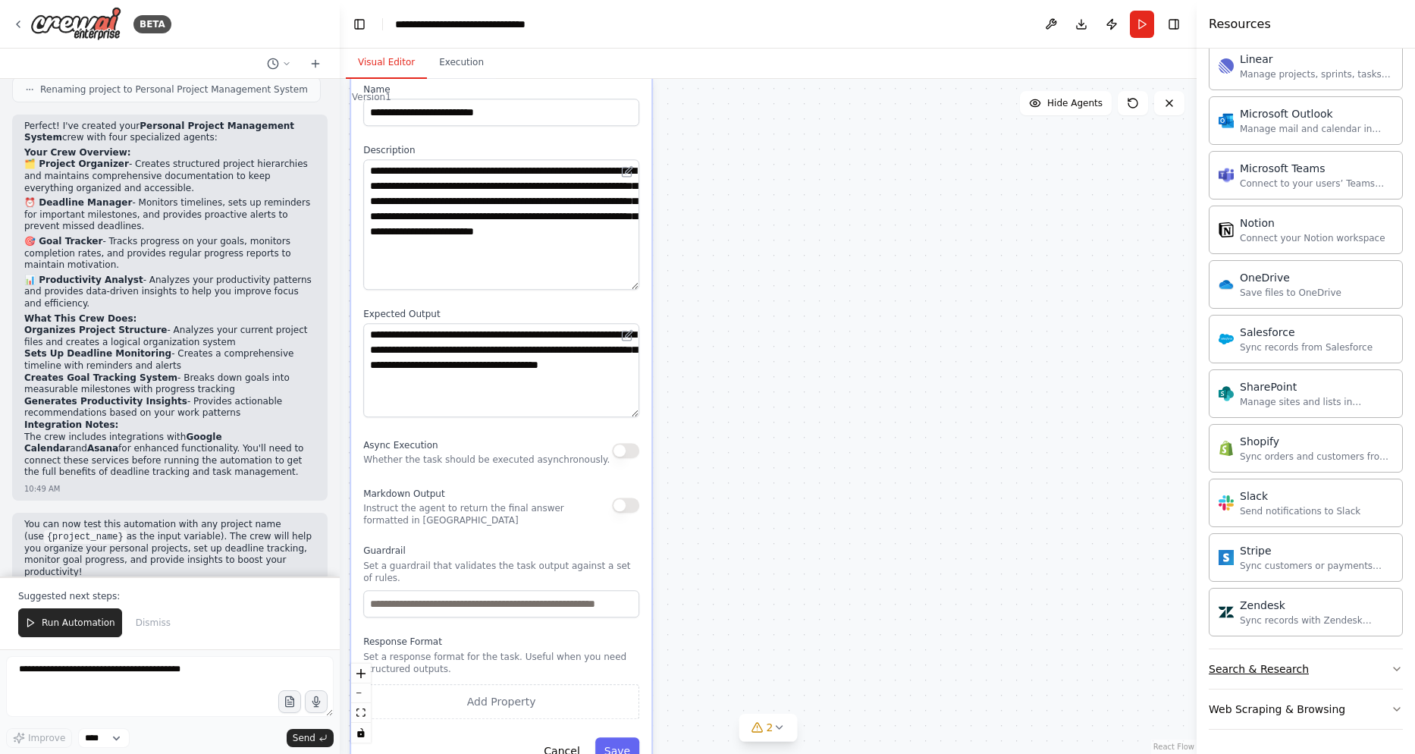
click at [1319, 662] on button "Search & Research" at bounding box center [1306, 668] width 194 height 39
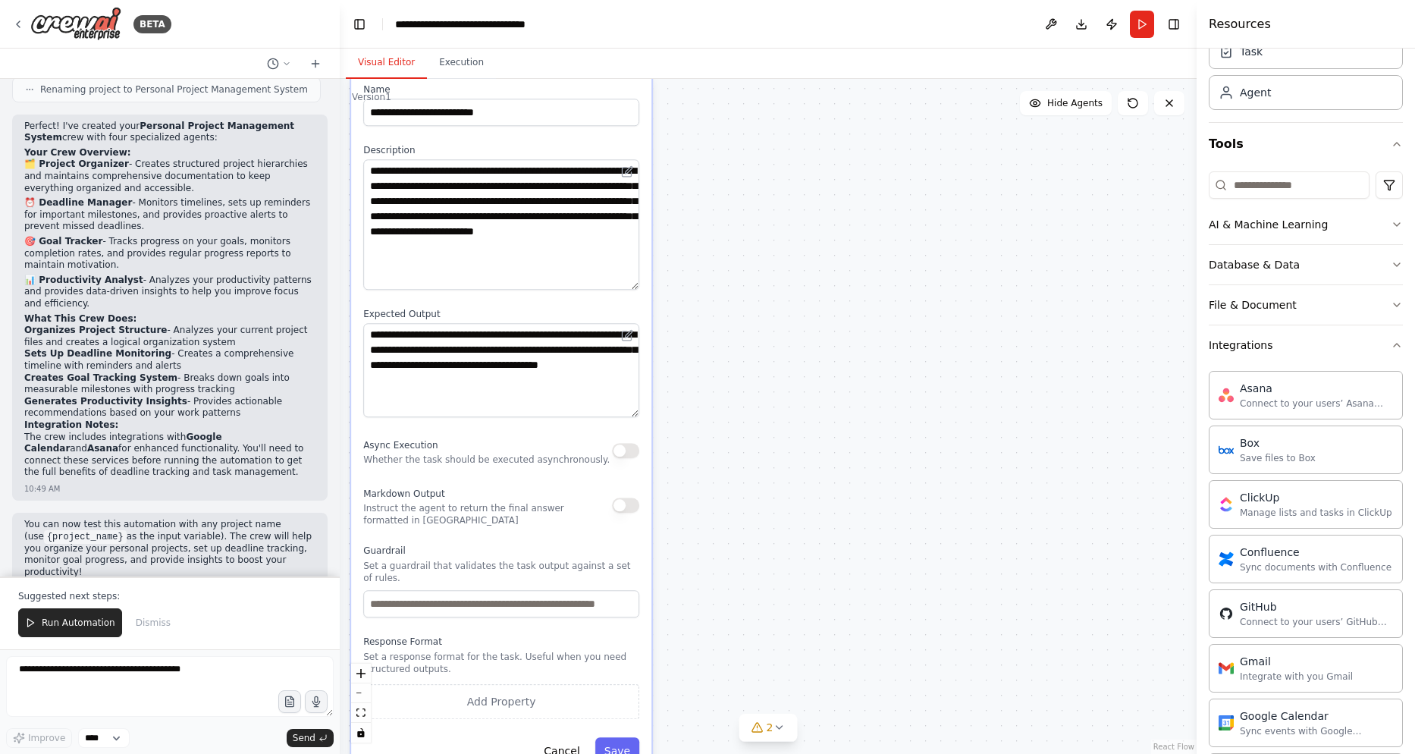
scroll to position [0, 0]
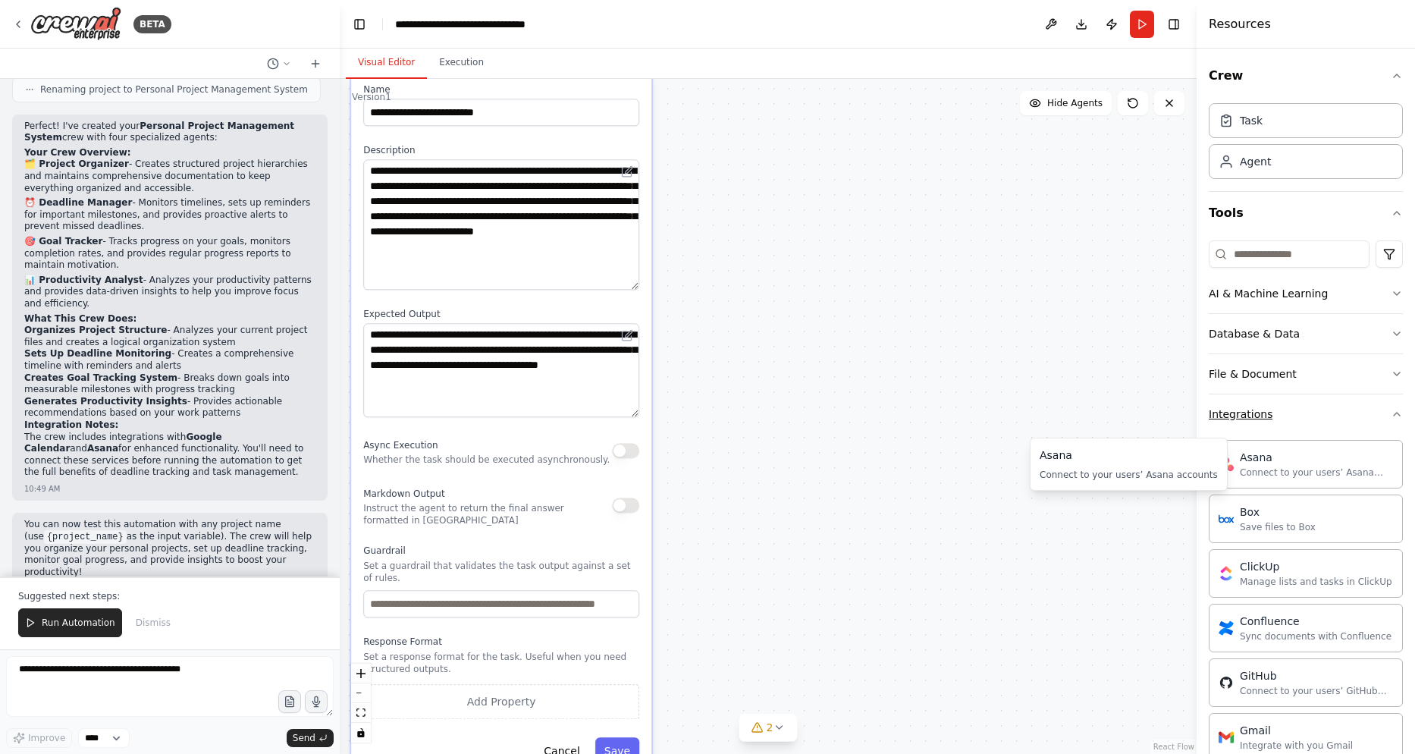
click at [1293, 422] on button "Integrations" at bounding box center [1306, 413] width 194 height 39
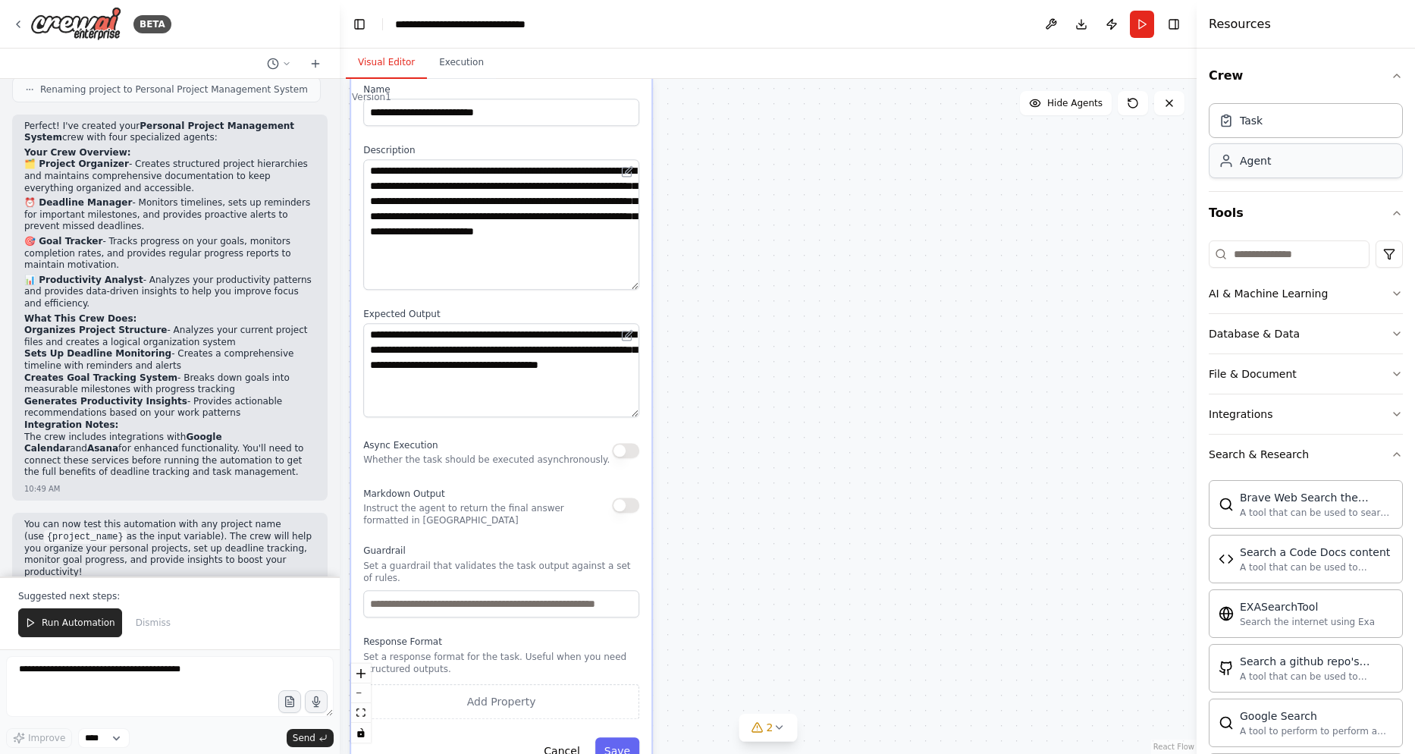
click at [1286, 166] on div "Agent" at bounding box center [1306, 160] width 194 height 35
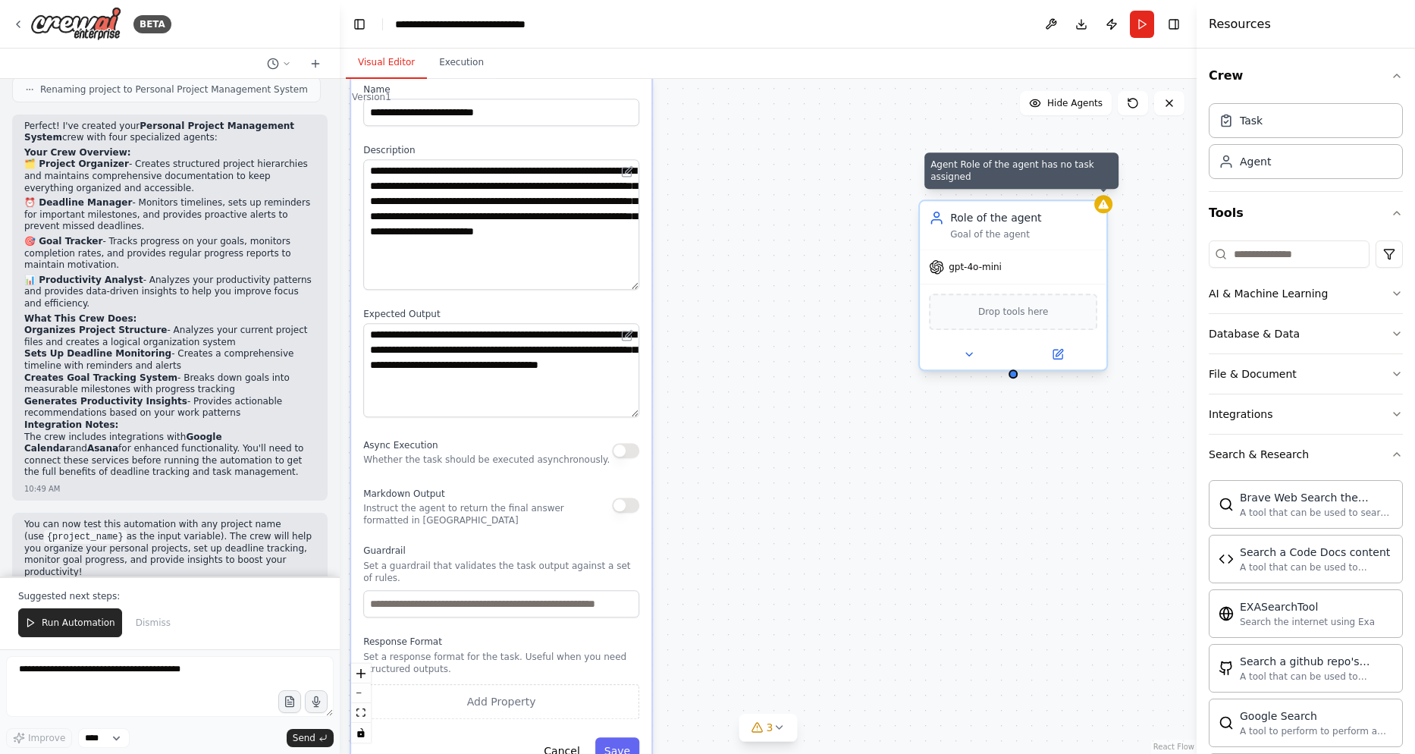
click at [1105, 205] on icon at bounding box center [1103, 203] width 10 height 9
click at [1052, 353] on icon at bounding box center [1058, 354] width 12 height 12
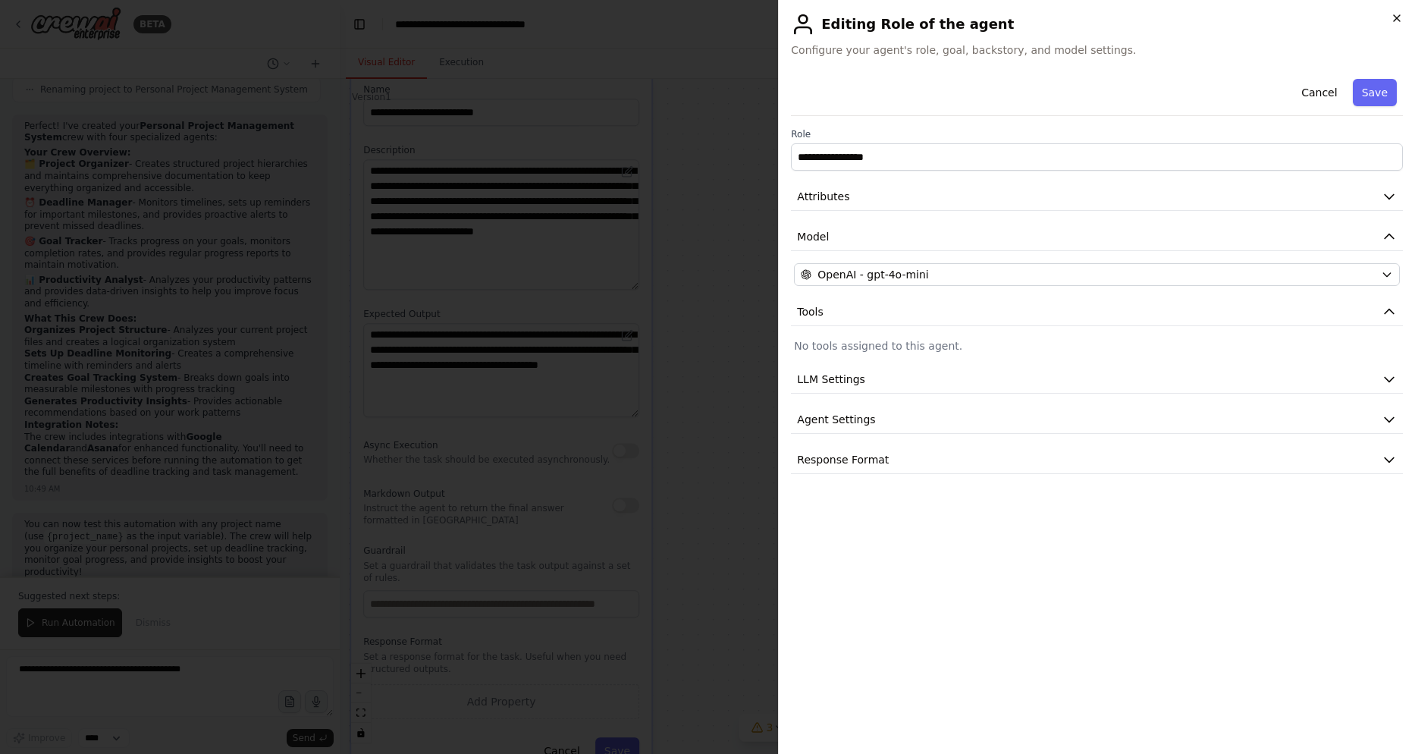
click at [1396, 18] on icon "button" at bounding box center [1397, 18] width 12 height 12
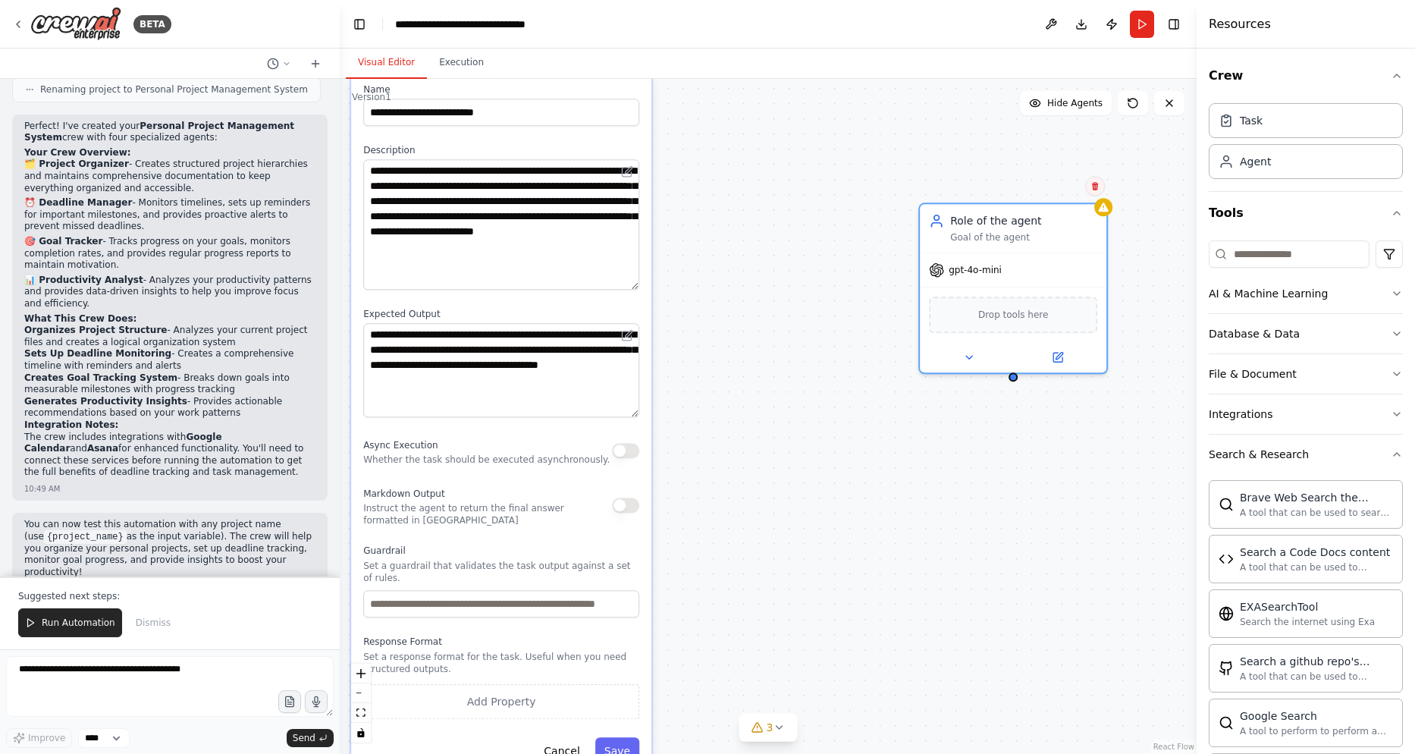
click at [1099, 185] on icon at bounding box center [1095, 185] width 9 height 9
click at [1095, 187] on icon at bounding box center [1095, 186] width 9 height 9
click at [1063, 191] on button "Confirm" at bounding box center [1053, 186] width 54 height 18
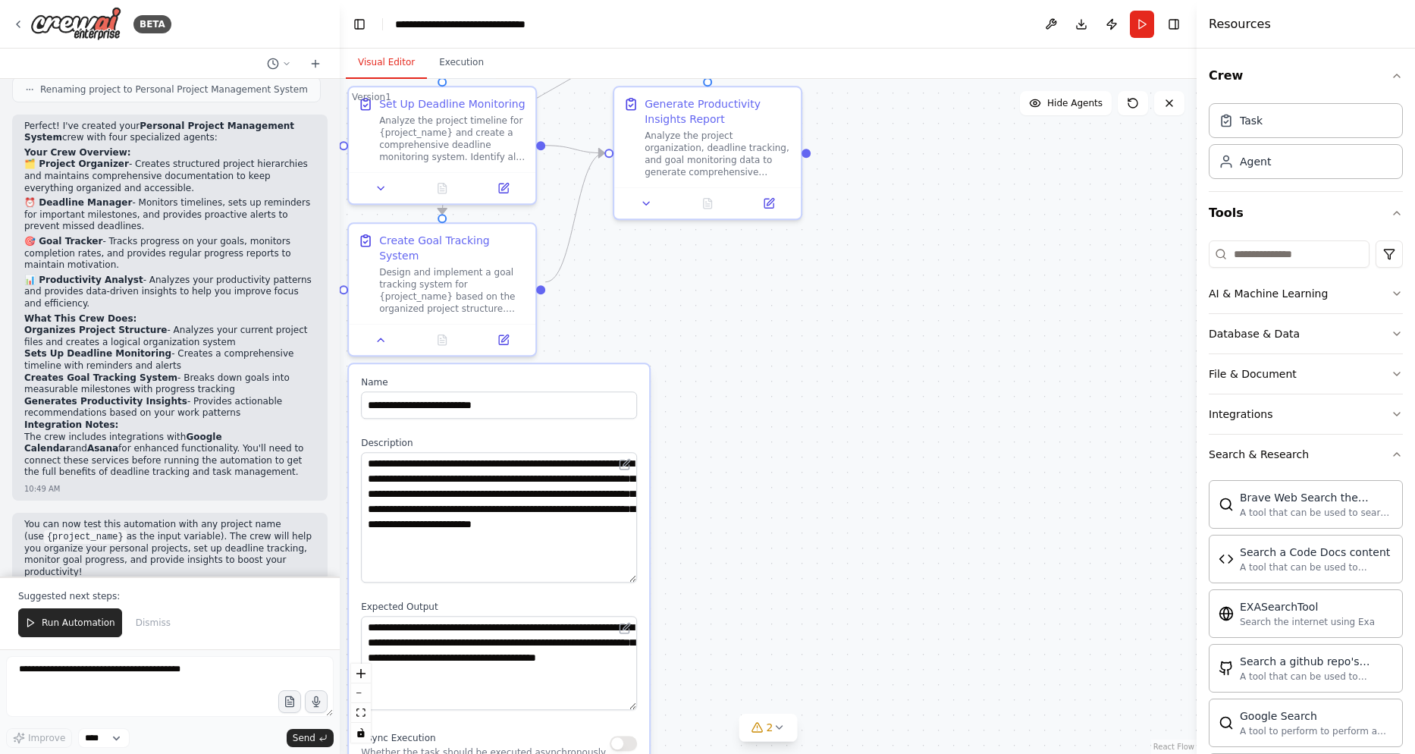
drag, startPoint x: 919, startPoint y: 262, endPoint x: 979, endPoint y: 539, distance: 283.3
click at [976, 540] on div ".deletable-edge-delete-btn { width: 20px; height: 20px; border: 0px solid #ffff…" at bounding box center [768, 416] width 857 height 675
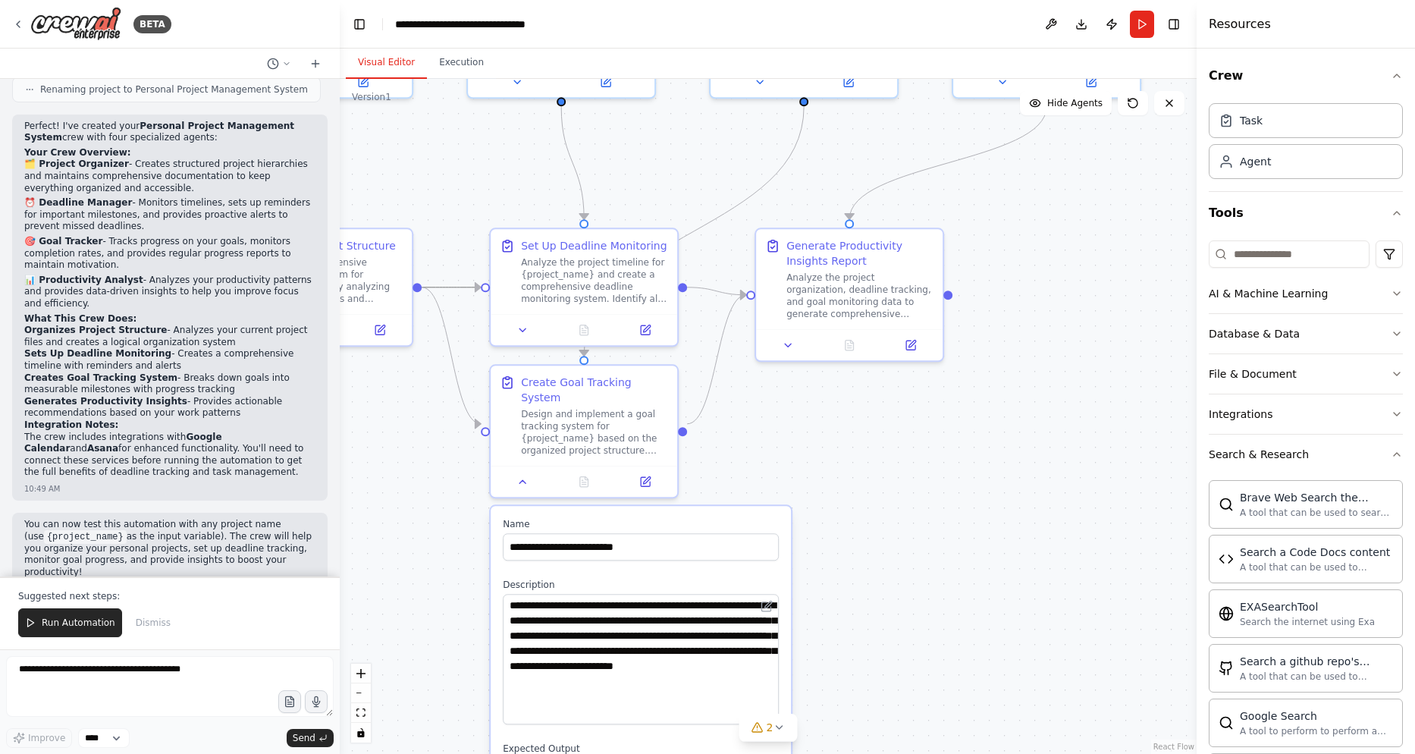
drag, startPoint x: 897, startPoint y: 499, endPoint x: 947, endPoint y: 551, distance: 72.4
click at [947, 551] on div ".deletable-edge-delete-btn { width: 20px; height: 20px; border: 0px solid #ffff…" at bounding box center [768, 416] width 857 height 675
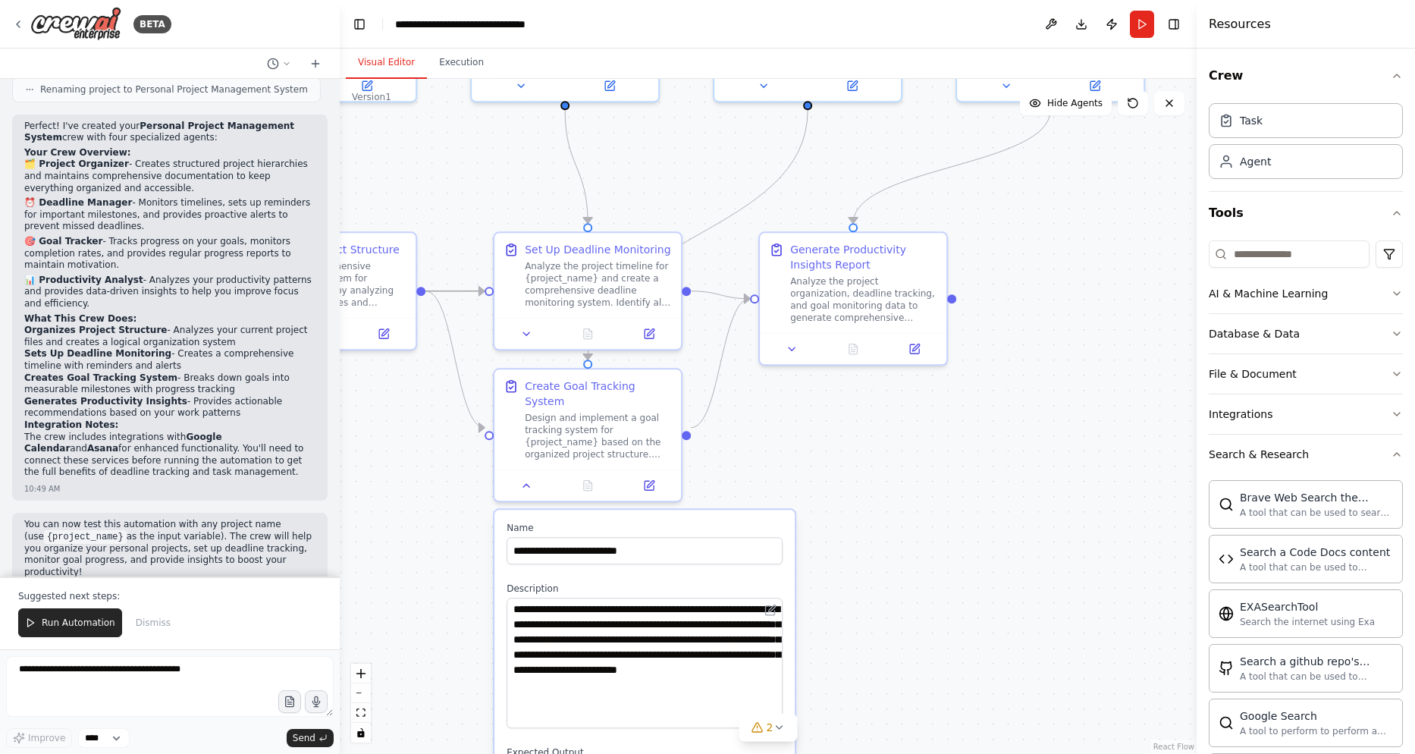
drag, startPoint x: 891, startPoint y: 511, endPoint x: 922, endPoint y: 668, distance: 160.2
click at [922, 668] on div ".deletable-edge-delete-btn { width: 20px; height: 20px; border: 0px solid #ffff…" at bounding box center [768, 416] width 857 height 675
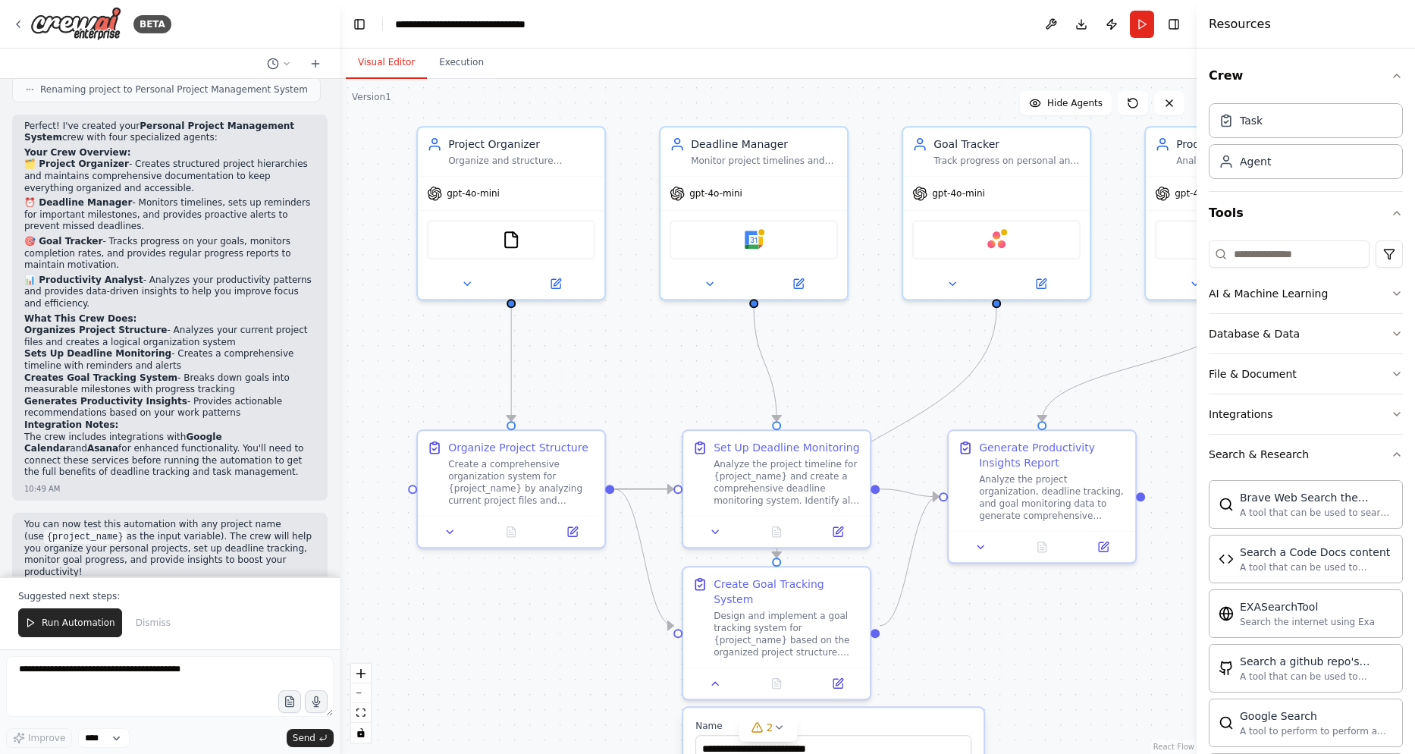
drag, startPoint x: 495, startPoint y: 325, endPoint x: 623, endPoint y: 359, distance: 131.7
click at [623, 359] on div ".deletable-edge-delete-btn { width: 20px; height: 20px; border: 0px solid #ffff…" at bounding box center [768, 416] width 857 height 675
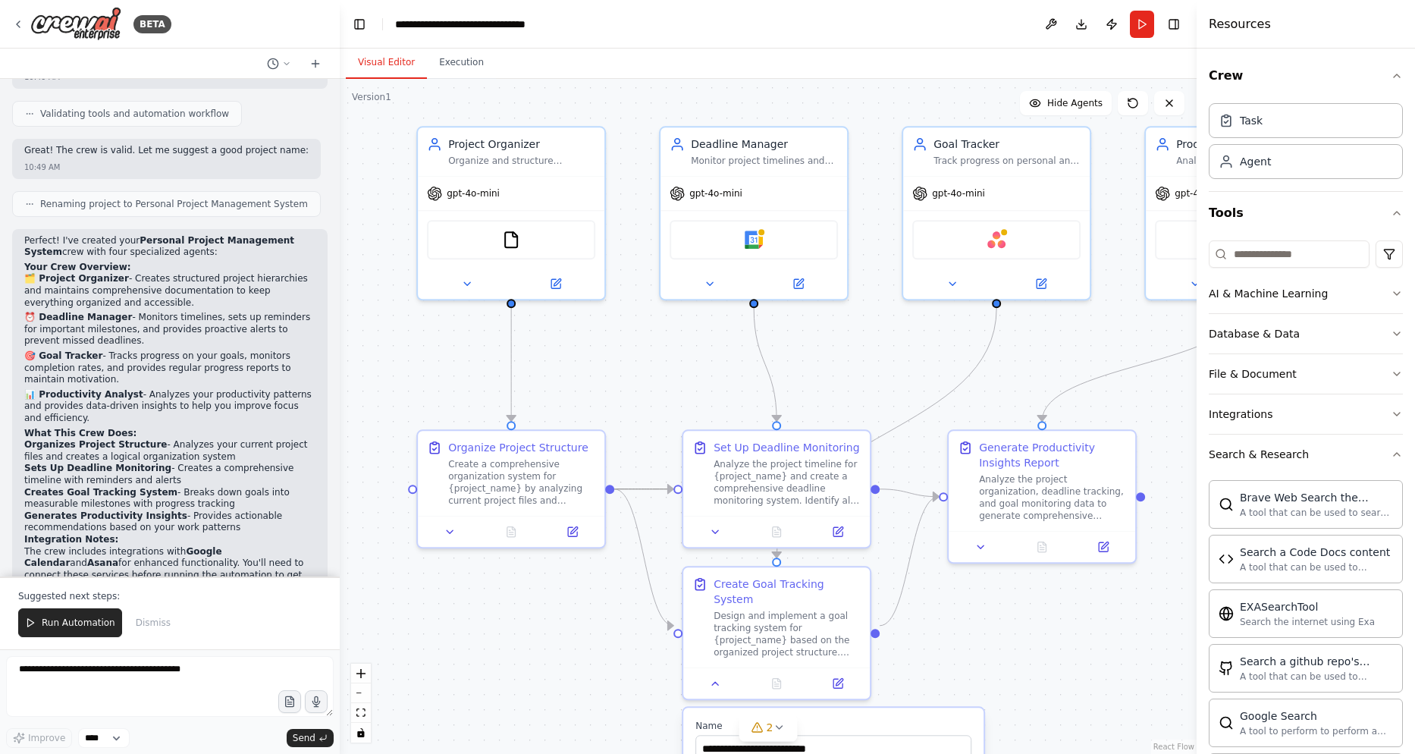
scroll to position [1118, 0]
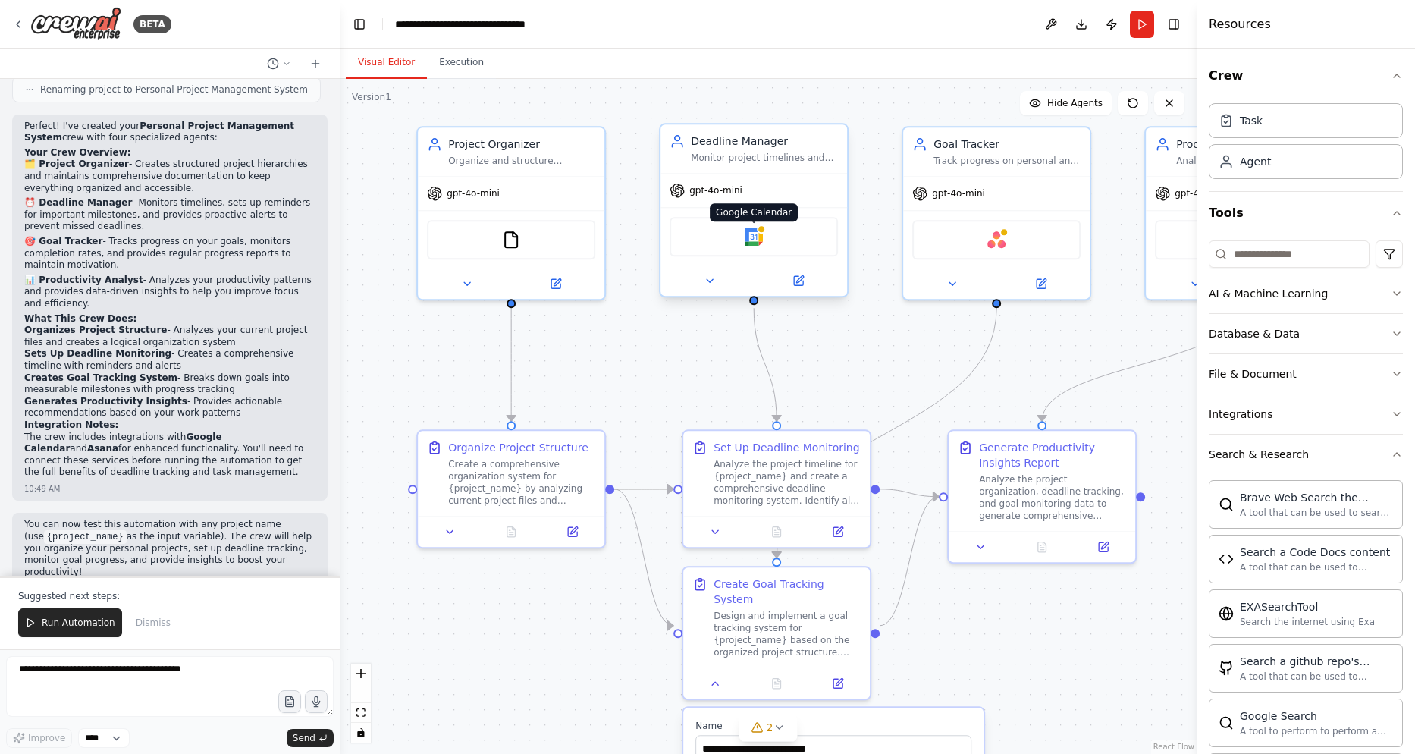
click at [762, 234] on div at bounding box center [761, 229] width 9 height 9
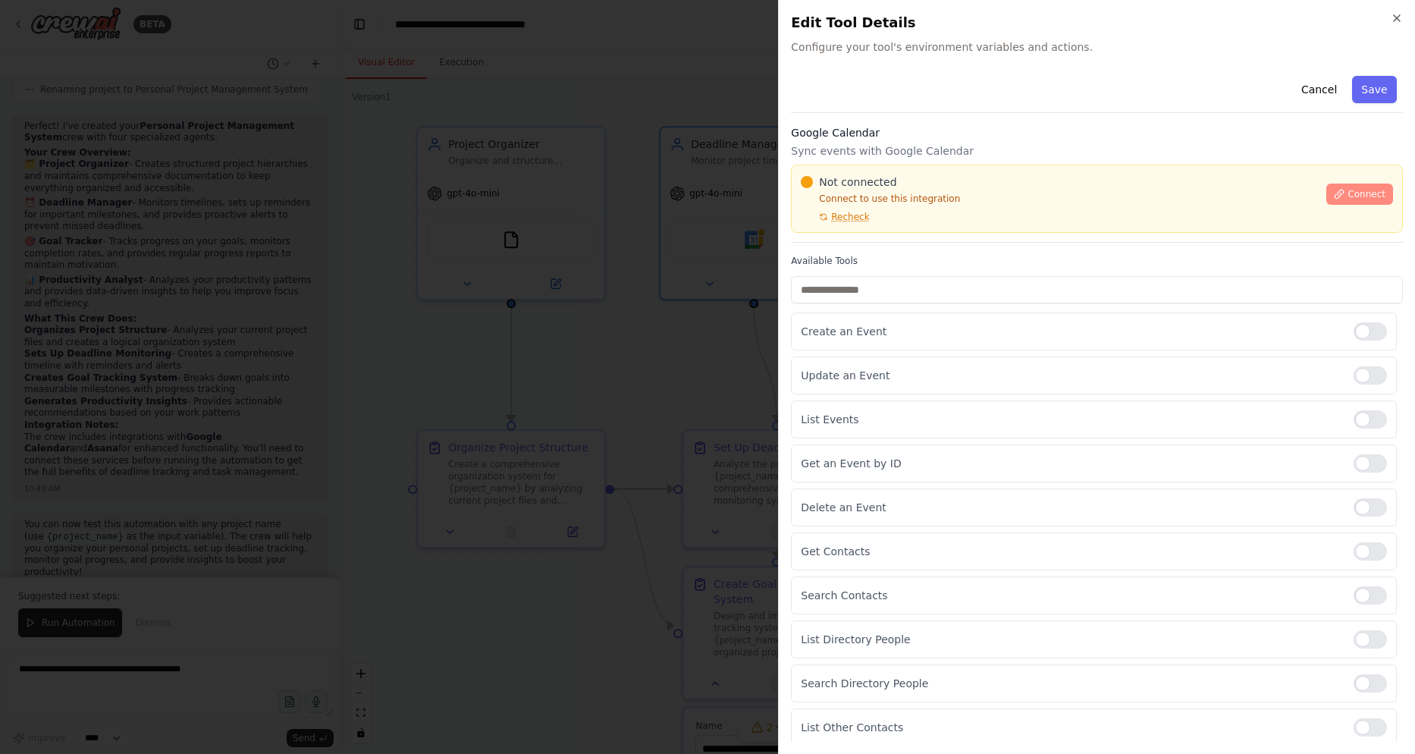
click at [1348, 191] on span "Connect" at bounding box center [1367, 194] width 38 height 12
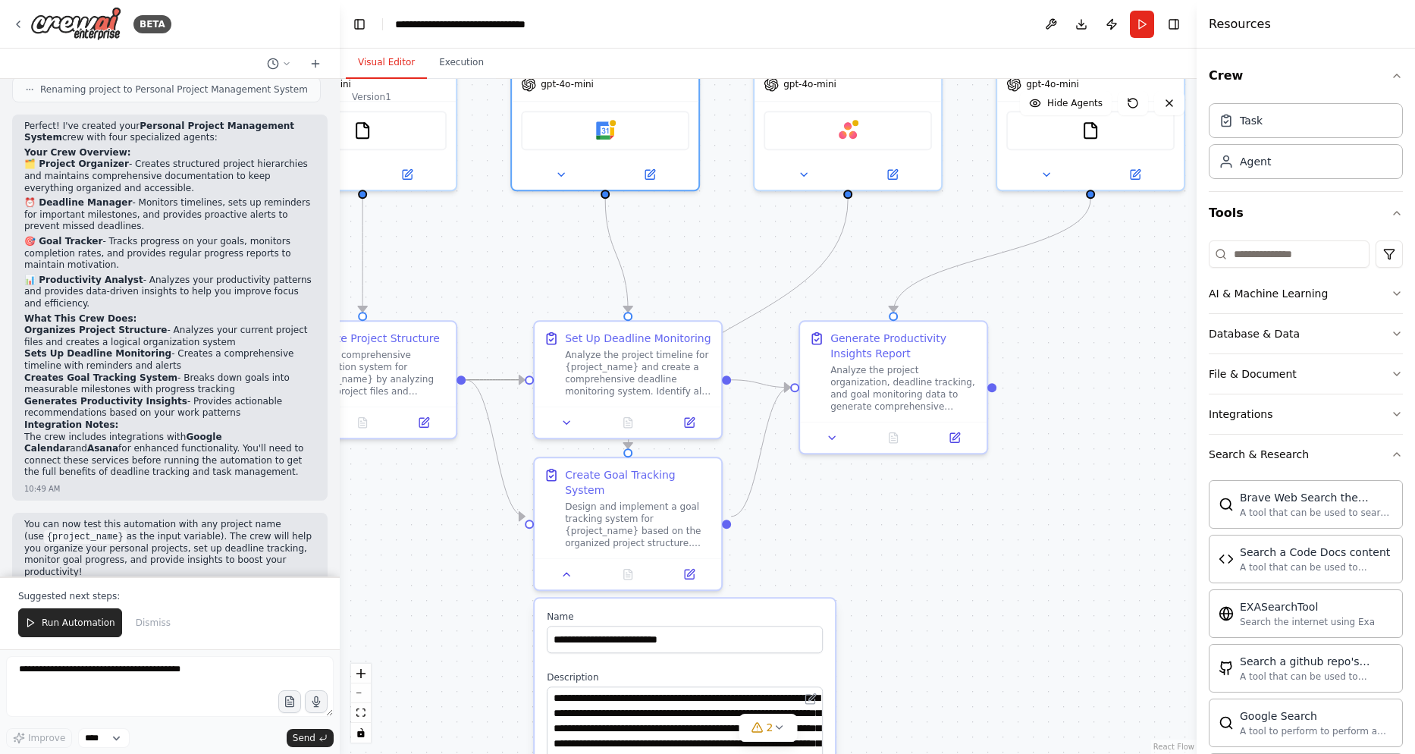
drag, startPoint x: 1123, startPoint y: 667, endPoint x: 958, endPoint y: 540, distance: 208.3
click at [958, 540] on div ".deletable-edge-delete-btn { width: 20px; height: 20px; border: 0px solid #ffff…" at bounding box center [768, 416] width 857 height 675
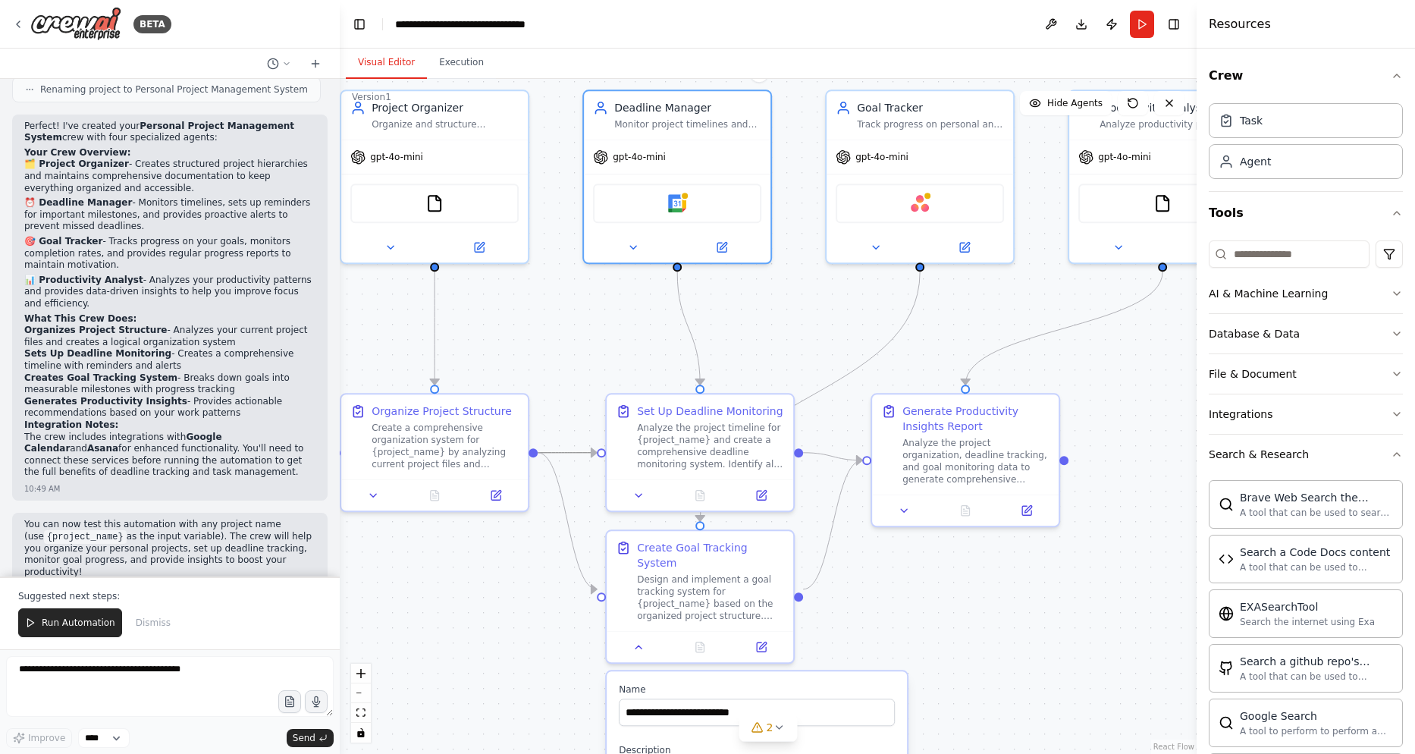
drag, startPoint x: 1167, startPoint y: 523, endPoint x: 1183, endPoint y: 542, distance: 24.9
click at [1183, 542] on div ".deletable-edge-delete-btn { width: 20px; height: 20px; border: 0px solid #ffff…" at bounding box center [768, 416] width 857 height 675
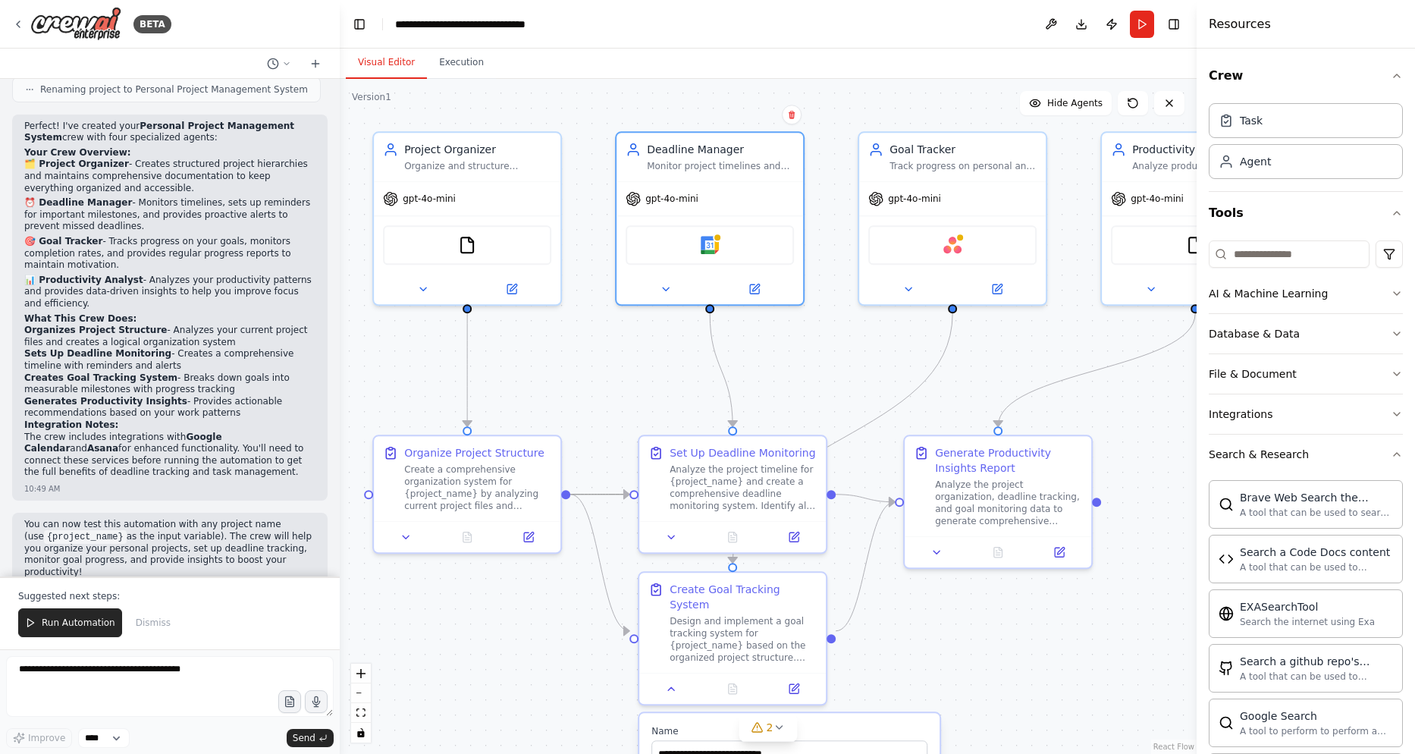
drag, startPoint x: 532, startPoint y: 606, endPoint x: 562, endPoint y: 646, distance: 50.4
click at [562, 646] on div ".deletable-edge-delete-btn { width: 20px; height: 20px; border: 0px solid #ffff…" at bounding box center [768, 416] width 857 height 675
click at [1170, 21] on button "Toggle Right Sidebar" at bounding box center [1174, 24] width 21 height 21
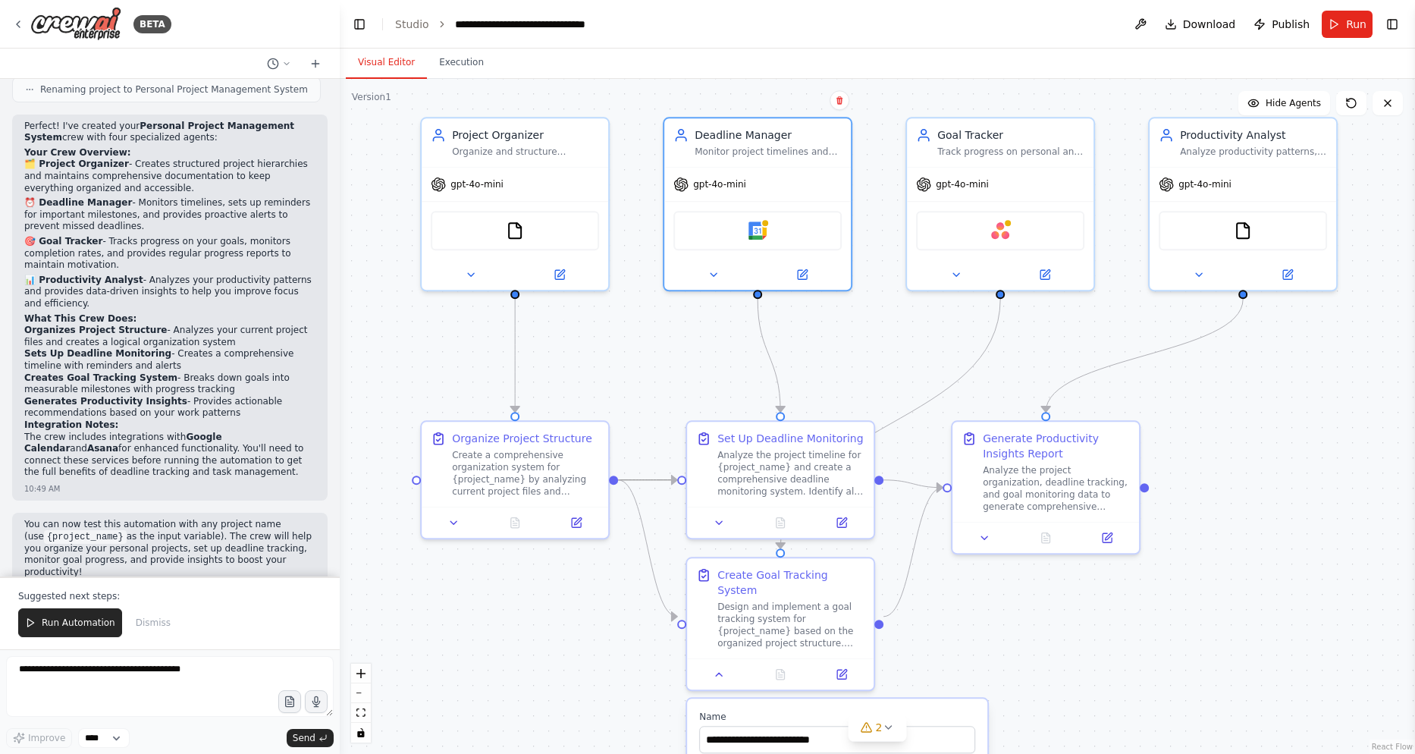
drag, startPoint x: 1257, startPoint y: 441, endPoint x: 1305, endPoint y: 426, distance: 49.9
click at [1305, 426] on div ".deletable-edge-delete-btn { width: 20px; height: 20px; border: 0px solid #ffff…" at bounding box center [878, 416] width 1076 height 675
click at [1007, 225] on div at bounding box center [1008, 219] width 9 height 9
click at [1297, 106] on span "Hide Agents" at bounding box center [1293, 103] width 55 height 12
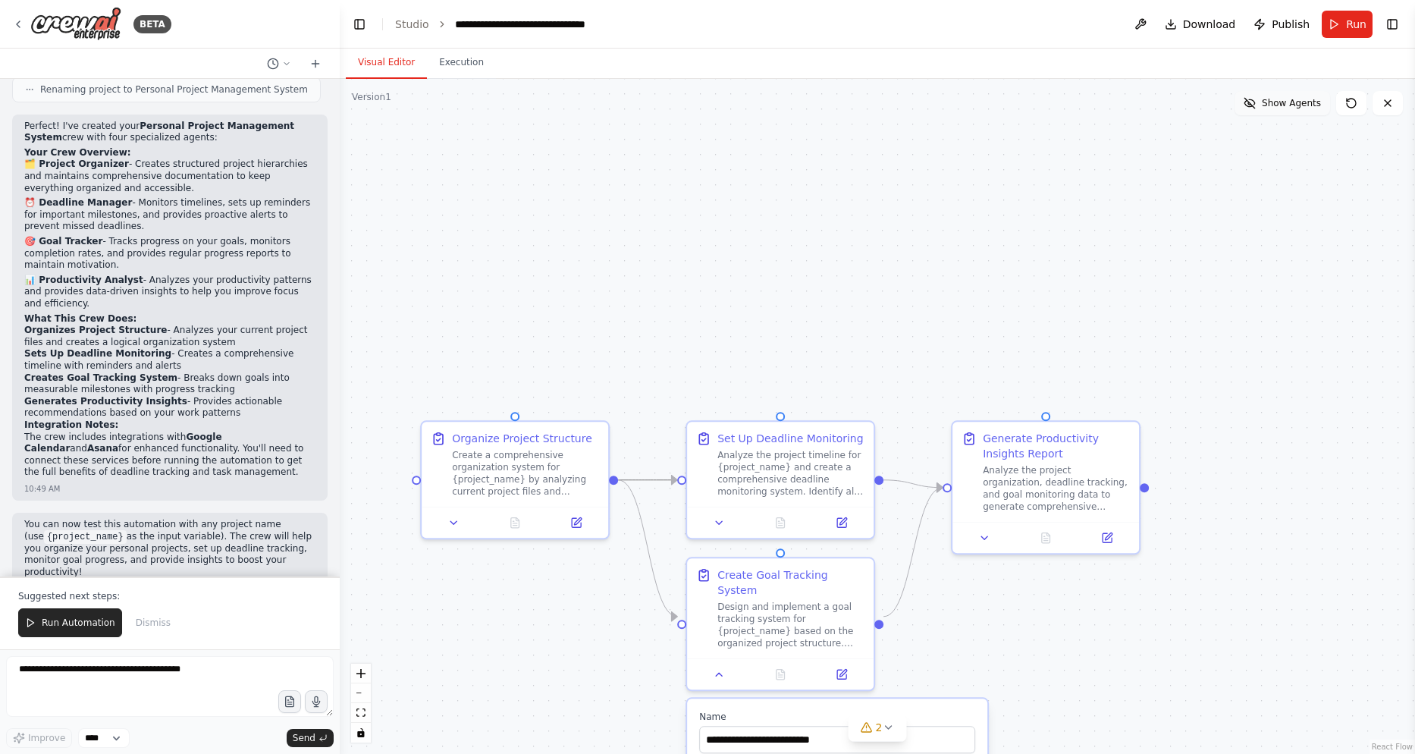
click at [1297, 106] on span "Show Agents" at bounding box center [1291, 103] width 59 height 12
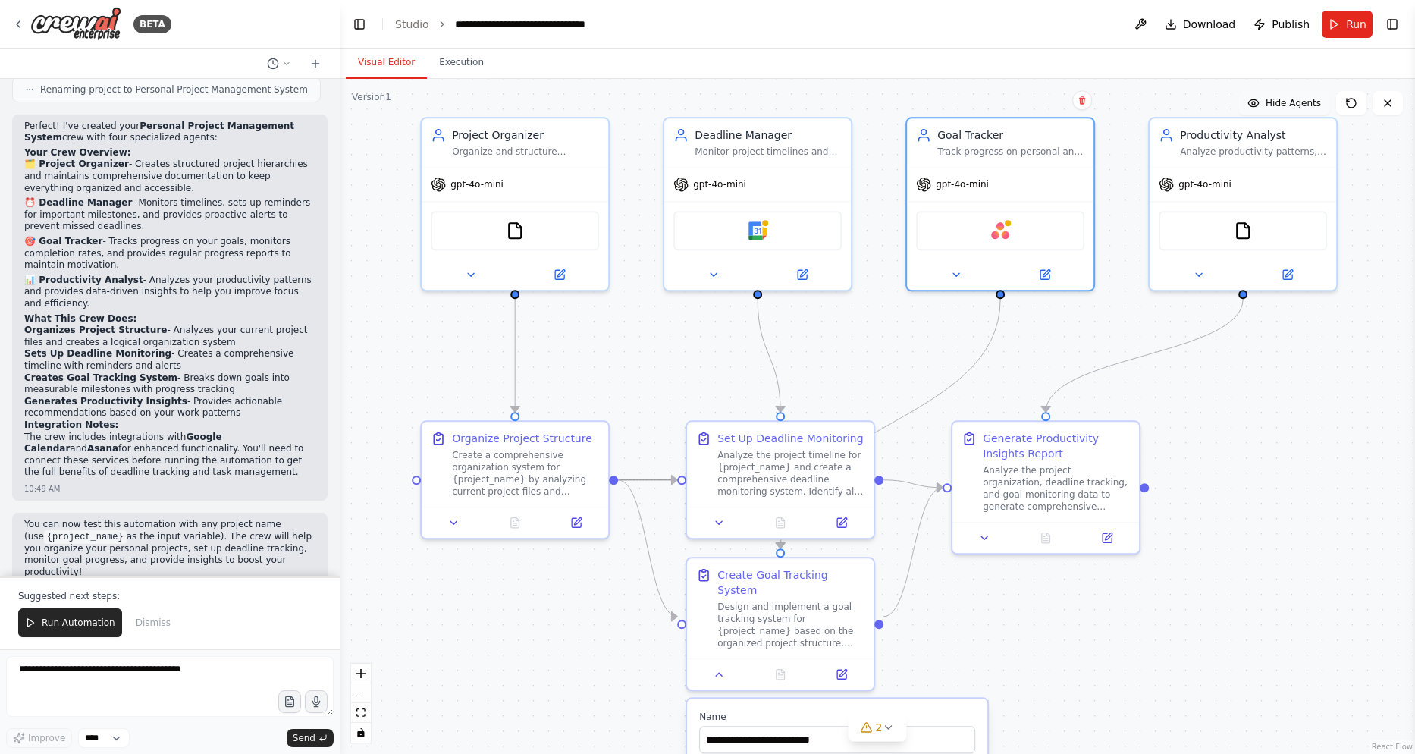
click at [1297, 106] on span "Hide Agents" at bounding box center [1293, 103] width 55 height 12
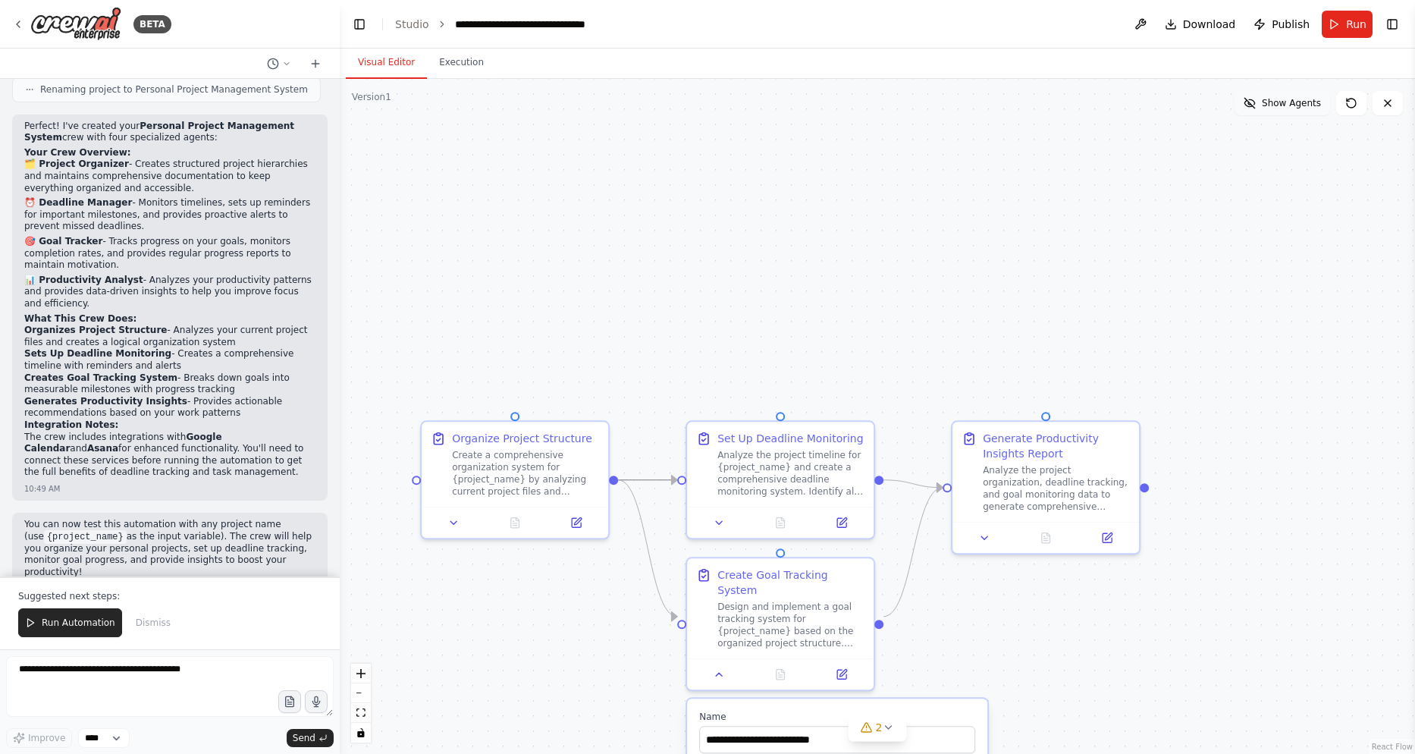
click at [1297, 106] on span "Show Agents" at bounding box center [1291, 103] width 59 height 12
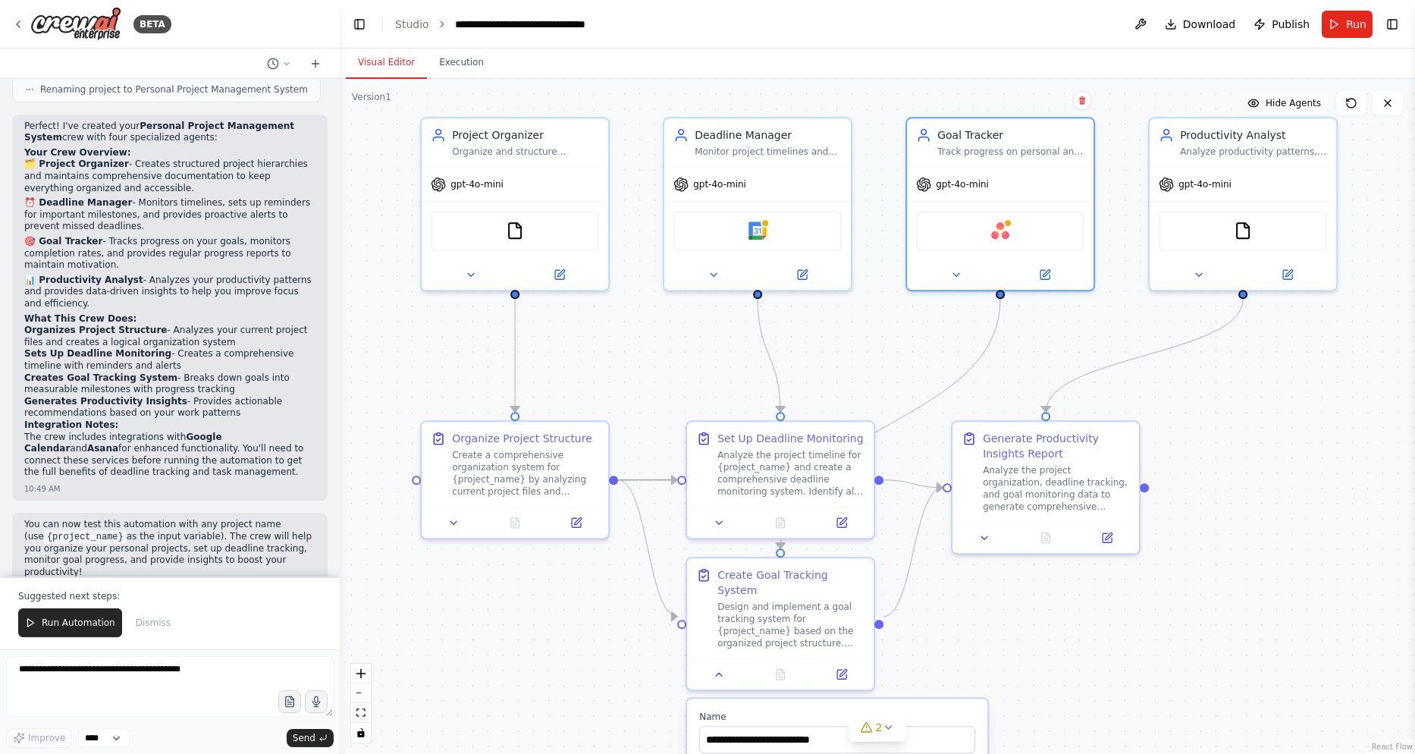
click at [1297, 106] on span "Hide Agents" at bounding box center [1293, 103] width 55 height 12
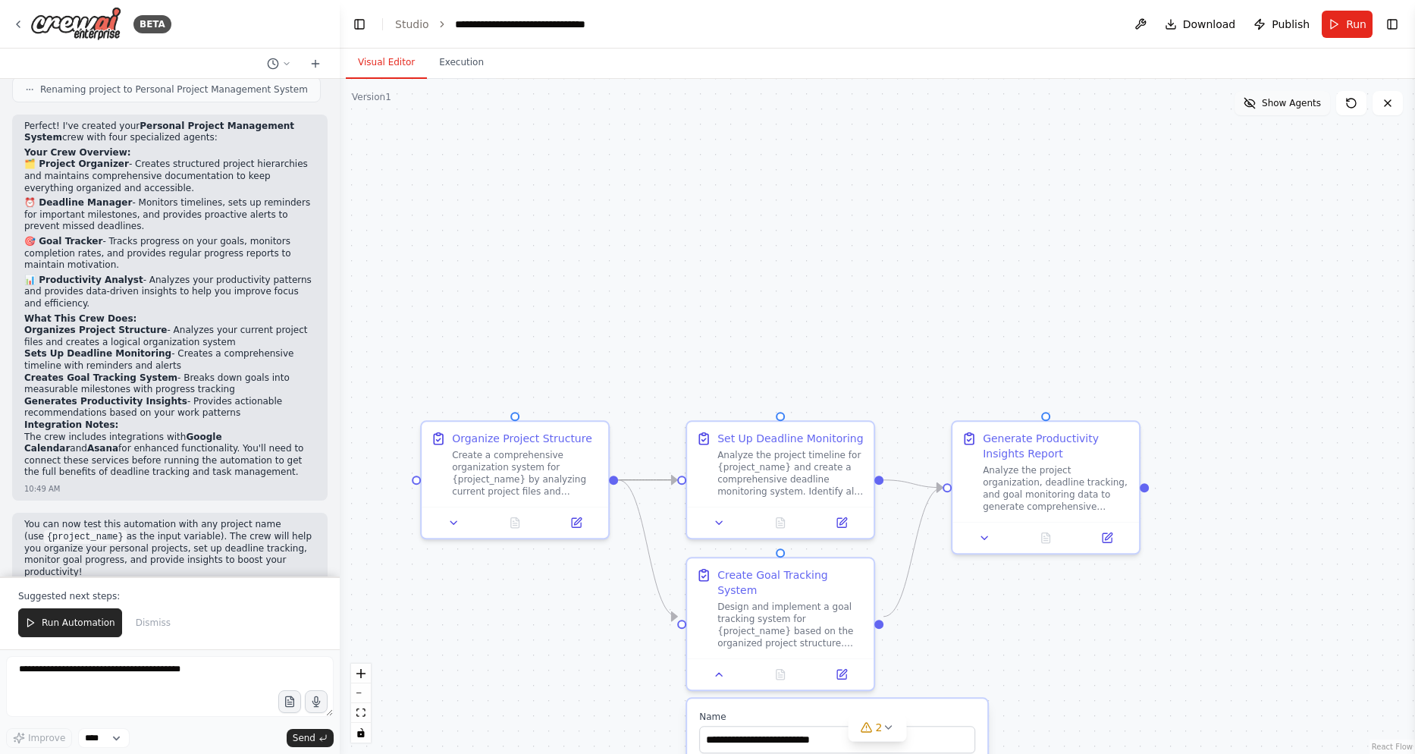
click at [1297, 106] on span "Show Agents" at bounding box center [1291, 103] width 59 height 12
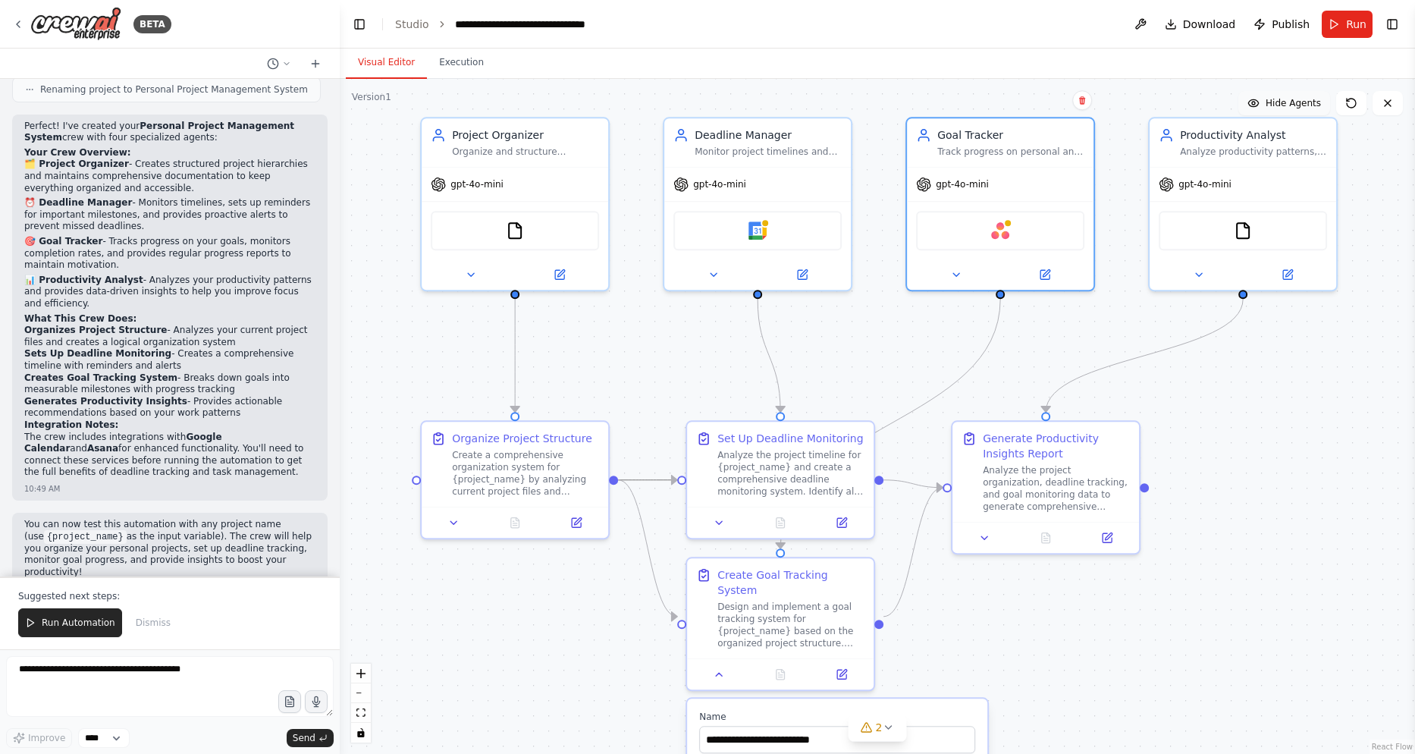
click at [1297, 106] on span "Hide Agents" at bounding box center [1293, 103] width 55 height 12
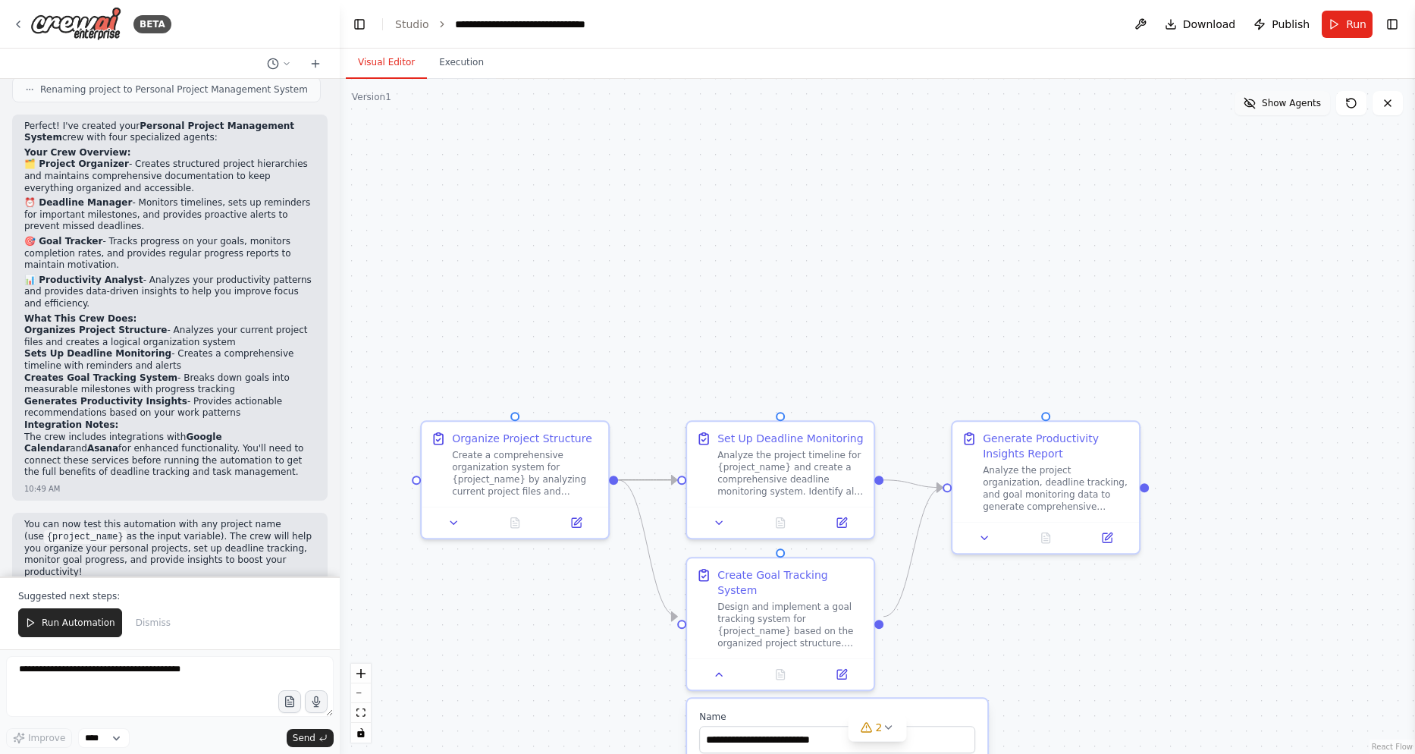
click at [1297, 106] on span "Show Agents" at bounding box center [1291, 103] width 59 height 12
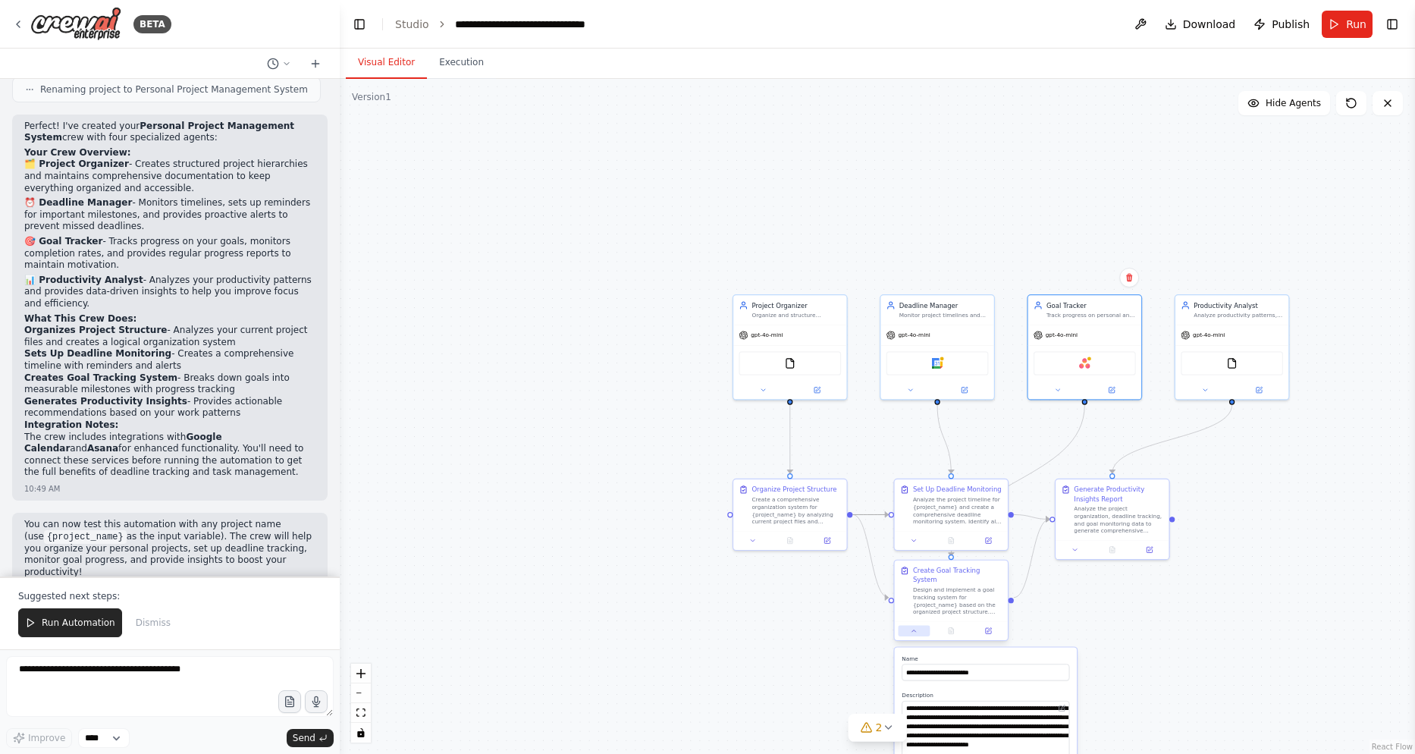
click at [907, 626] on button at bounding box center [914, 630] width 32 height 11
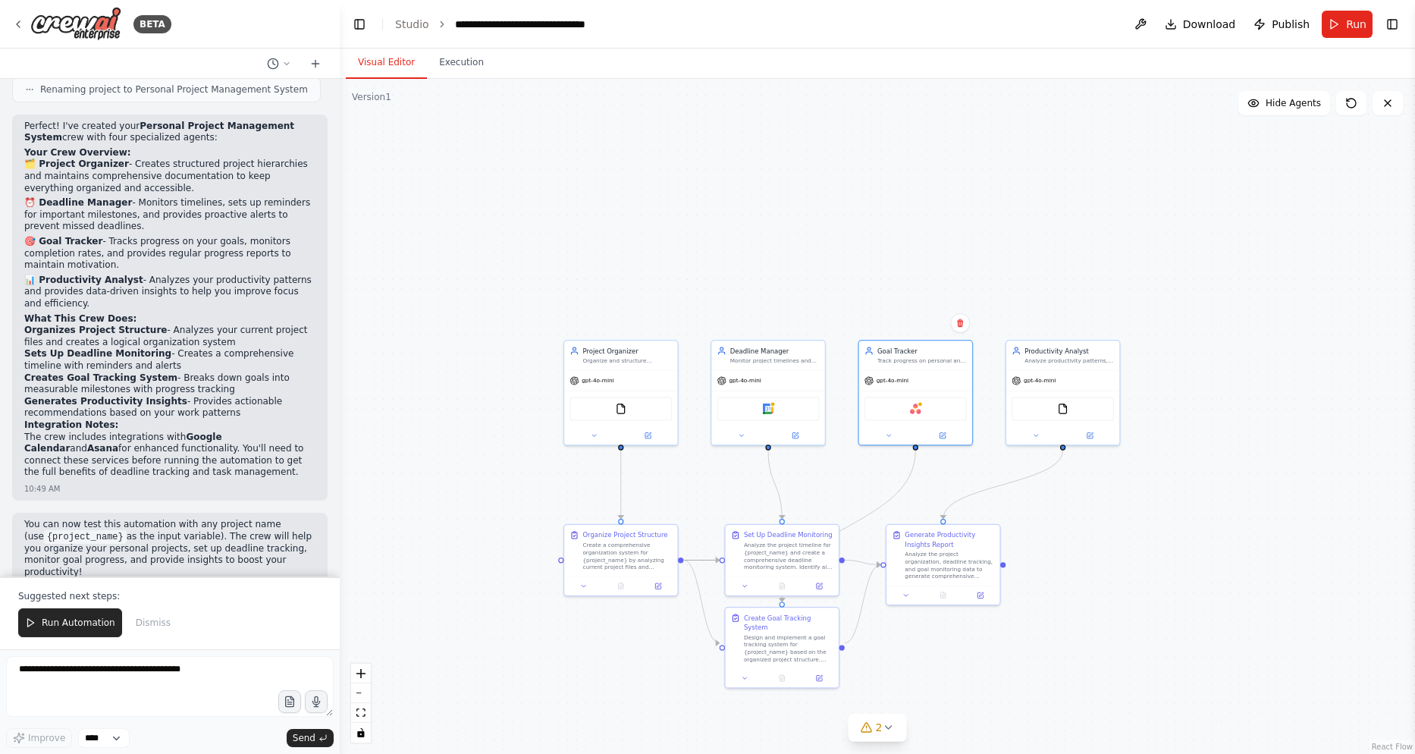
drag, startPoint x: 1142, startPoint y: 523, endPoint x: 1101, endPoint y: 512, distance: 42.5
click at [1099, 529] on div ".deletable-edge-delete-btn { width: 20px; height: 20px; border: 0px solid #ffff…" at bounding box center [878, 416] width 1076 height 675
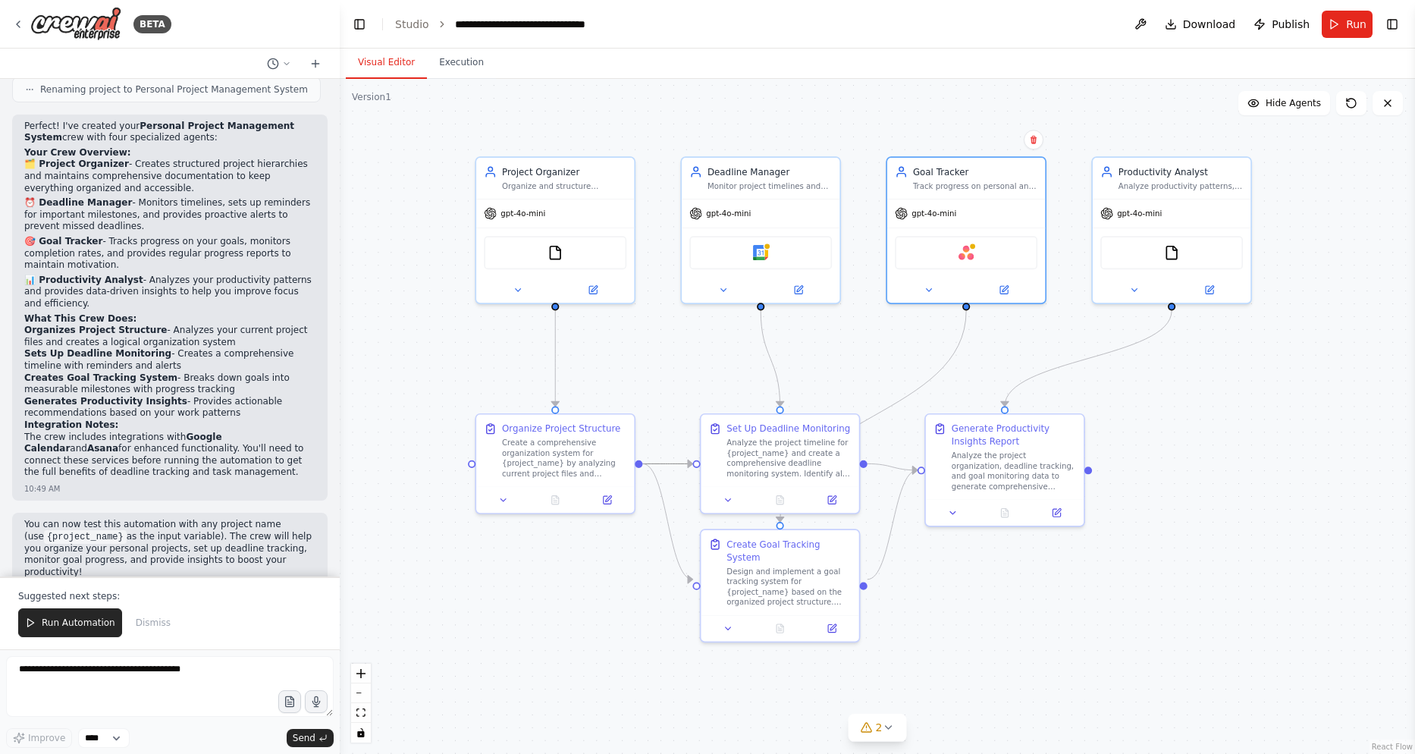
drag, startPoint x: 1070, startPoint y: 545, endPoint x: 1208, endPoint y: 430, distance: 179.4
click at [1210, 429] on div ".deletable-edge-delete-btn { width: 20px; height: 20px; border: 0px solid #ffff…" at bounding box center [878, 416] width 1076 height 675
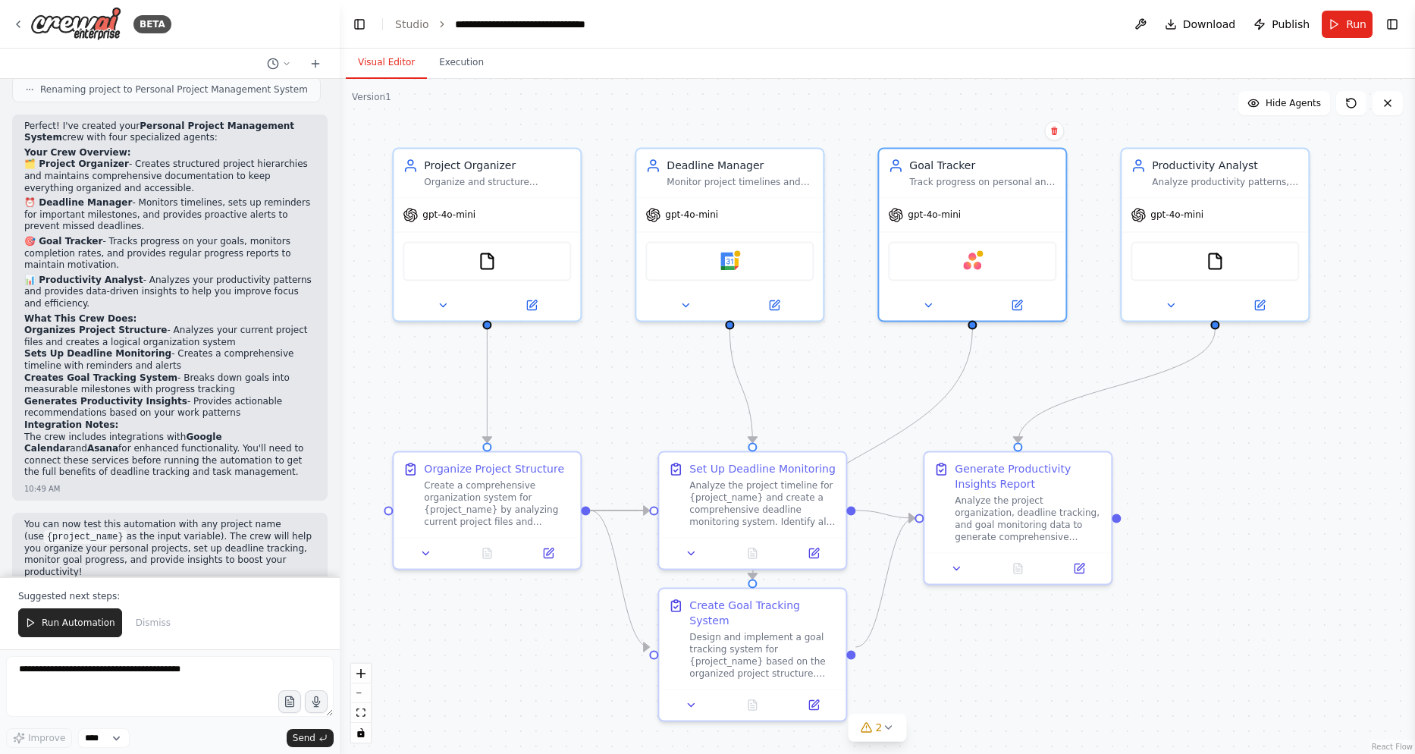
drag, startPoint x: 1189, startPoint y: 462, endPoint x: 1221, endPoint y: 483, distance: 38.9
click at [1221, 483] on div ".deletable-edge-delete-btn { width: 20px; height: 20px; border: 0px solid #ffff…" at bounding box center [878, 416] width 1076 height 675
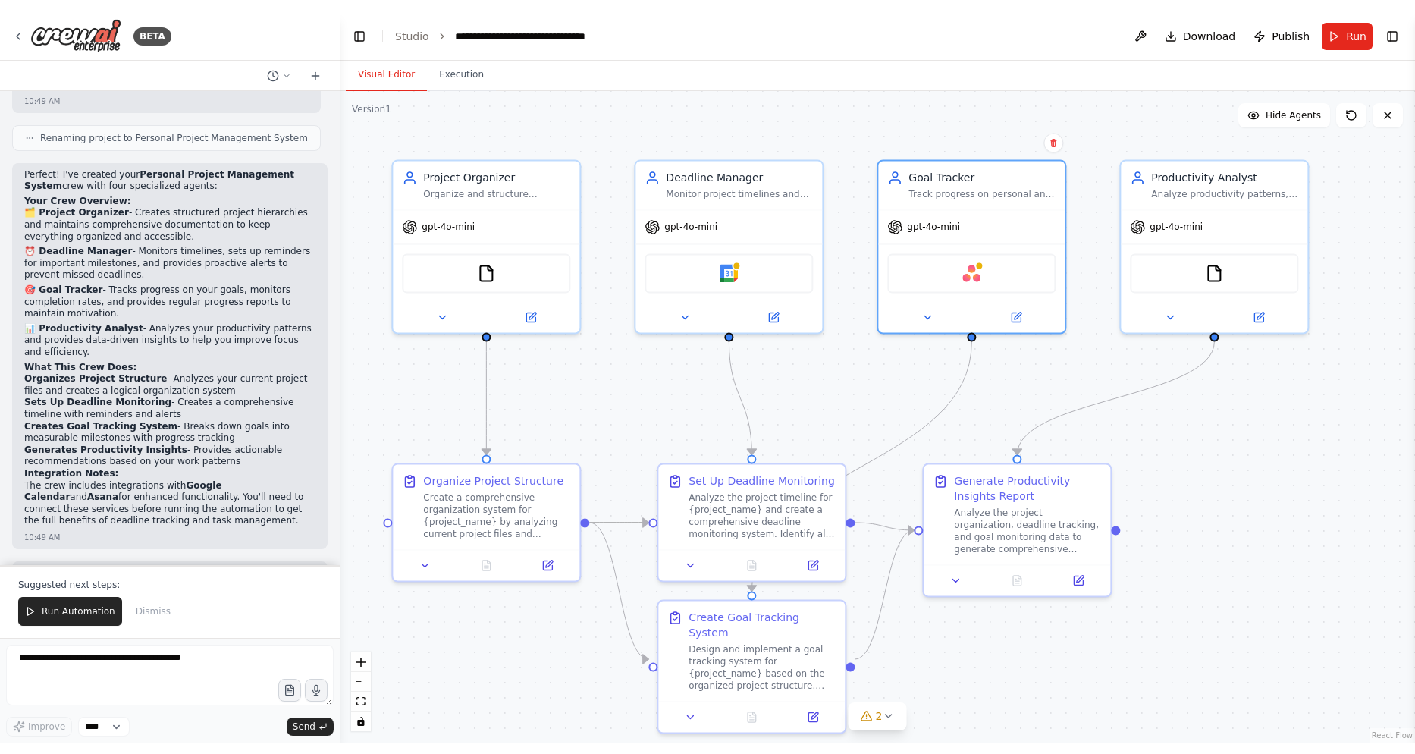
scroll to position [1051, 0]
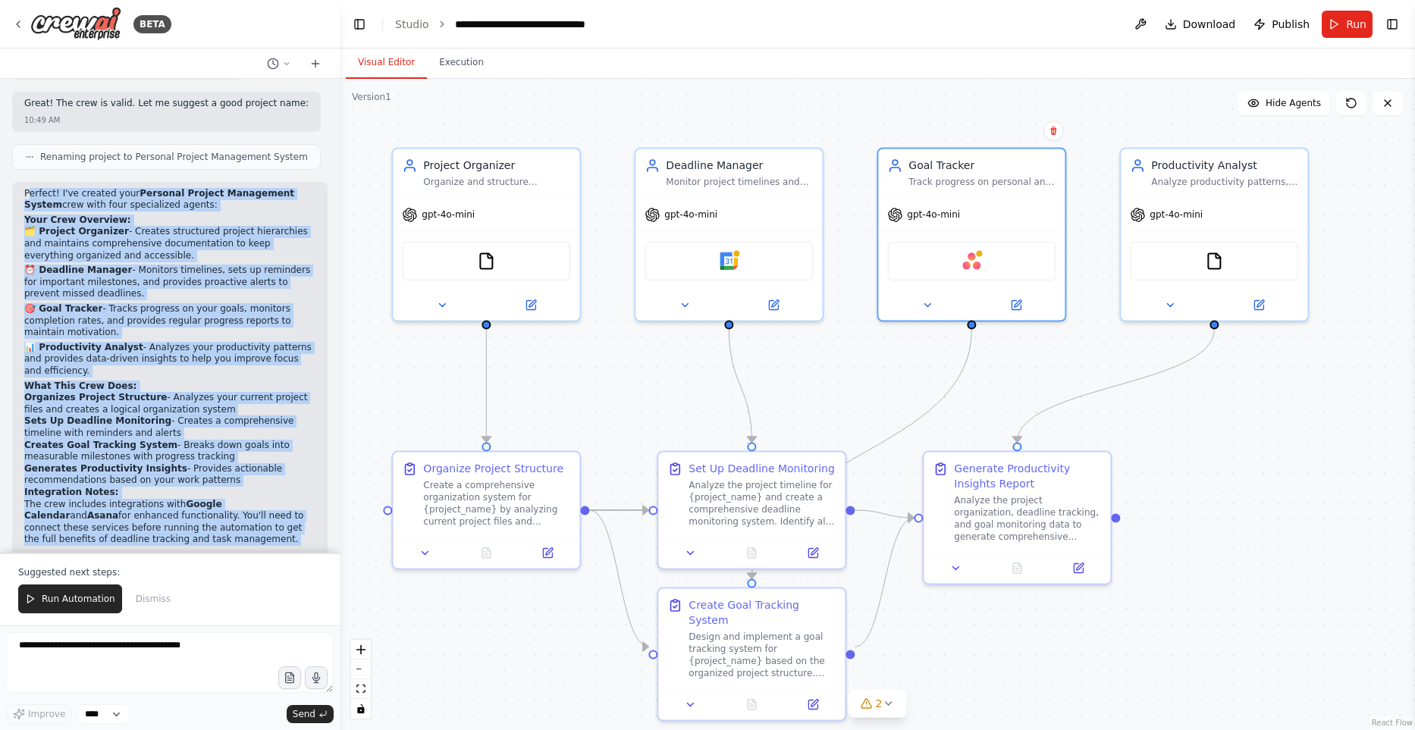
drag, startPoint x: 123, startPoint y: 525, endPoint x: 28, endPoint y: 171, distance: 366.0
click at [28, 182] on div "Perfect! I've created your Personal Project Management System crew with four sp…" at bounding box center [170, 375] width 316 height 386
click at [93, 303] on p "🎯 Goal Tracker - Tracks progress on your goals, monitors completion rates, and …" at bounding box center [169, 321] width 291 height 36
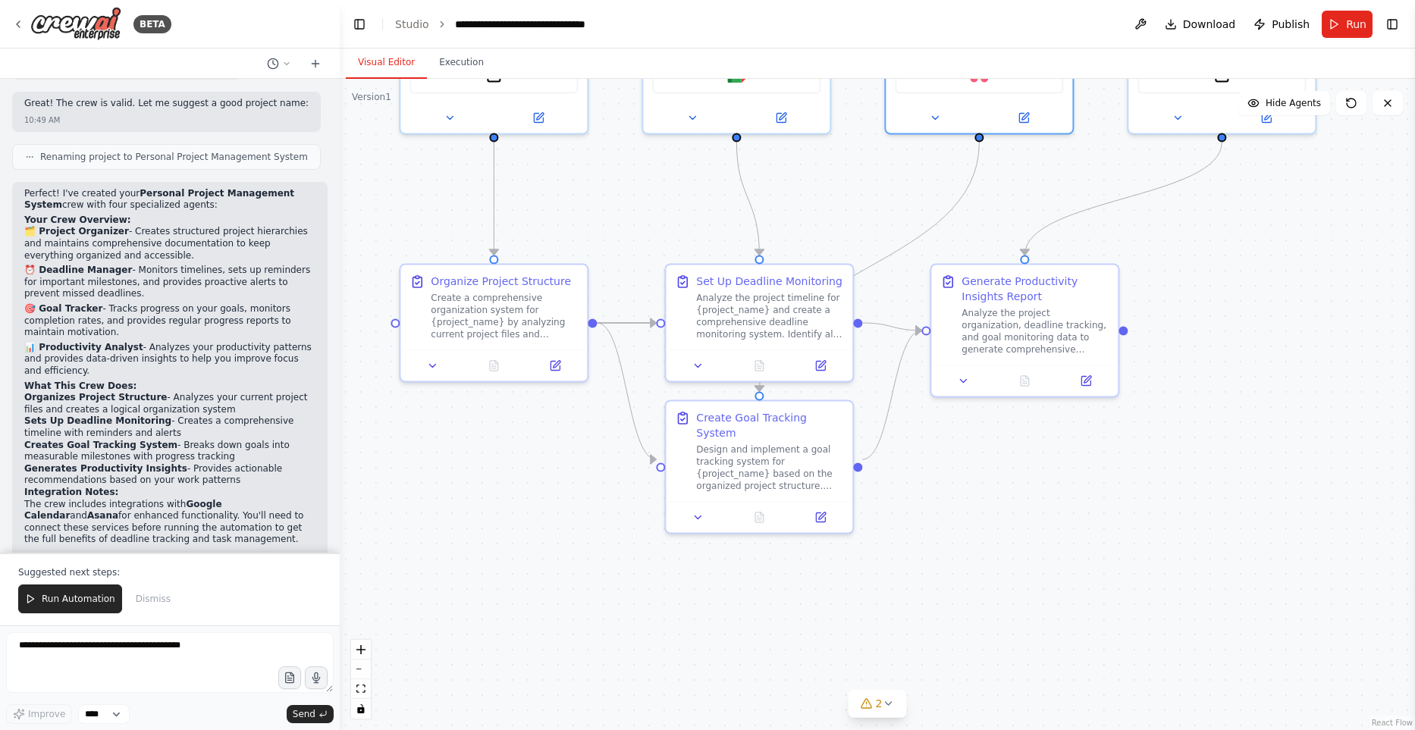
drag, startPoint x: 617, startPoint y: 451, endPoint x: 624, endPoint y: 263, distance: 187.5
click at [624, 263] on div ".deletable-edge-delete-btn { width: 20px; height: 20px; border: 0px solid #ffff…" at bounding box center [878, 405] width 1076 height 652
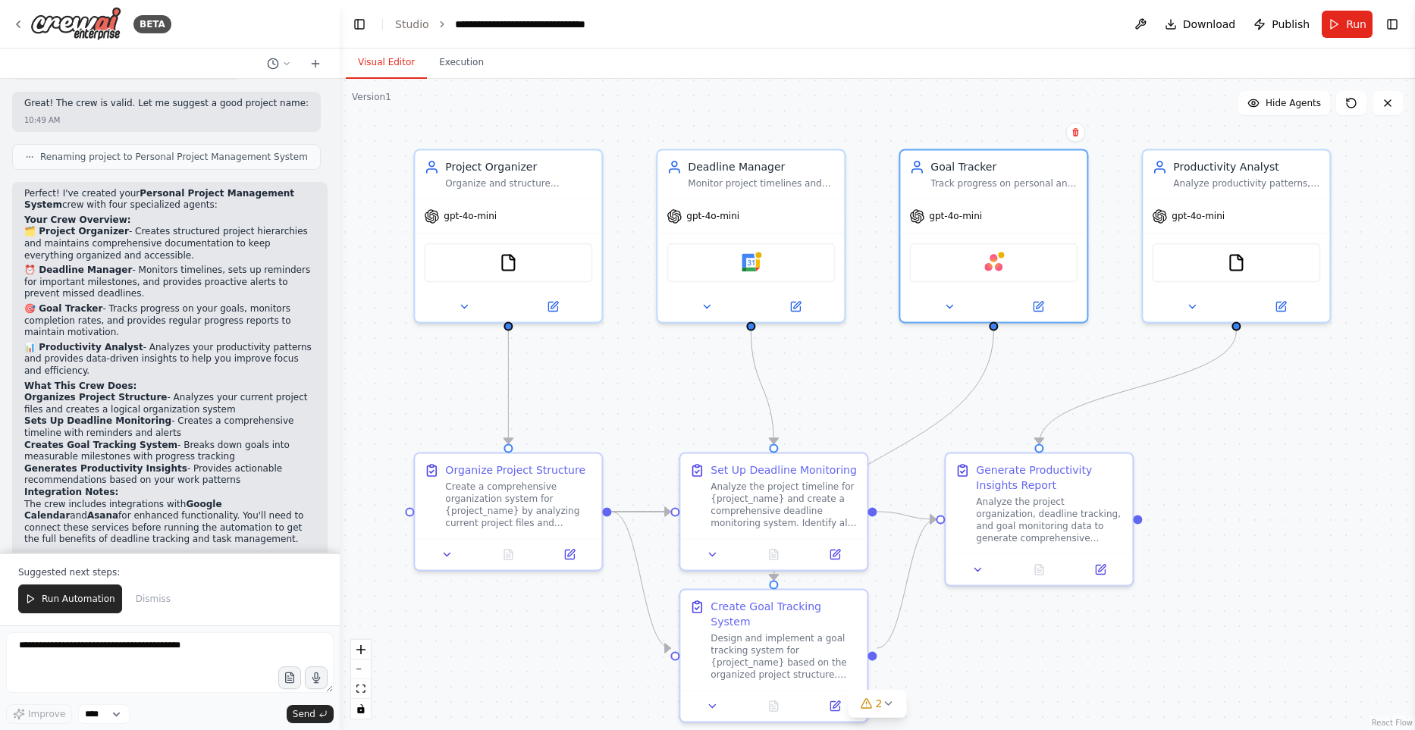
drag, startPoint x: 428, startPoint y: 226, endPoint x: 434, endPoint y: 406, distance: 179.9
click at [434, 406] on div ".deletable-edge-delete-btn { width: 20px; height: 20px; border: 0px solid #ffff…" at bounding box center [878, 405] width 1076 height 652
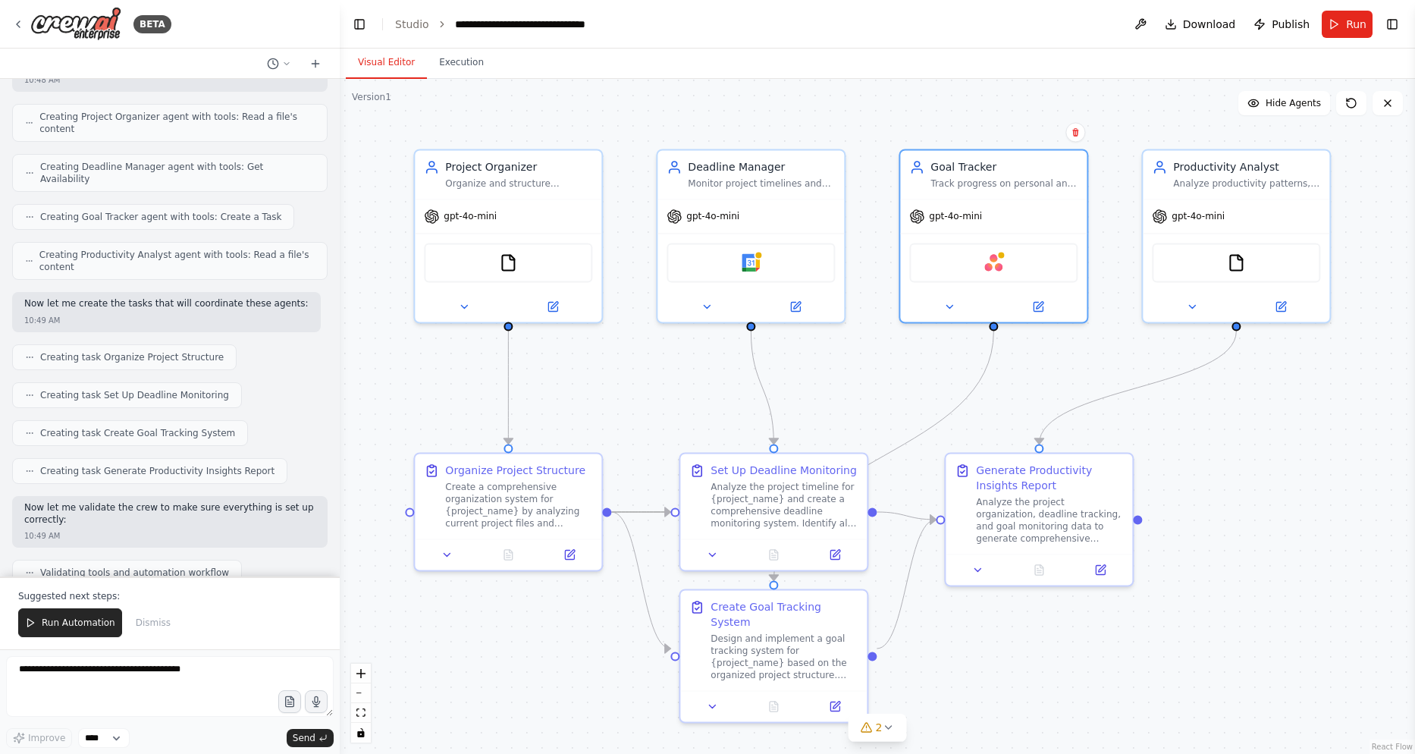
scroll to position [322, 0]
